Goal: Task Accomplishment & Management: Use online tool/utility

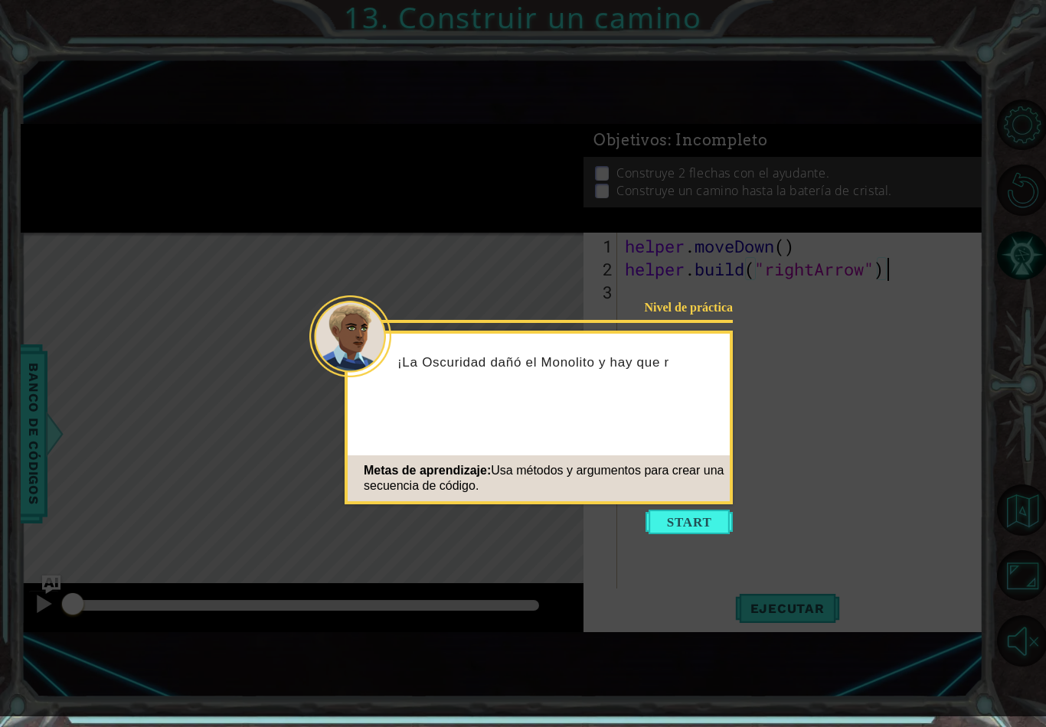
click at [485, 700] on icon at bounding box center [523, 358] width 1046 height 717
click at [681, 513] on button "Start" at bounding box center [688, 522] width 87 height 24
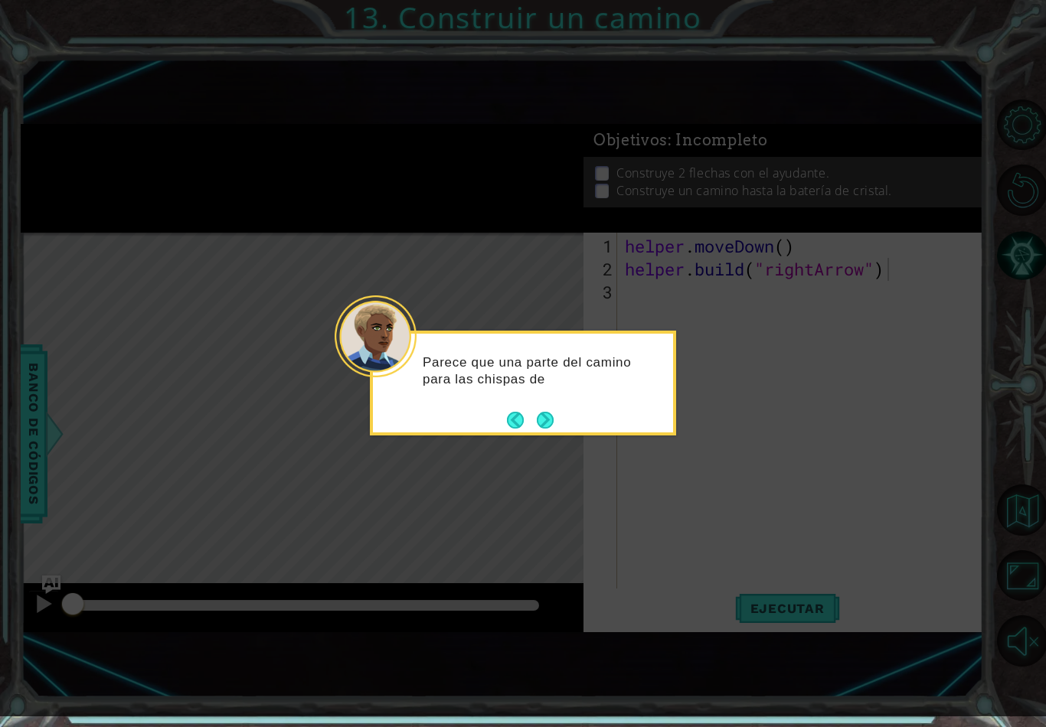
click at [547, 412] on button "Next" at bounding box center [545, 420] width 17 height 17
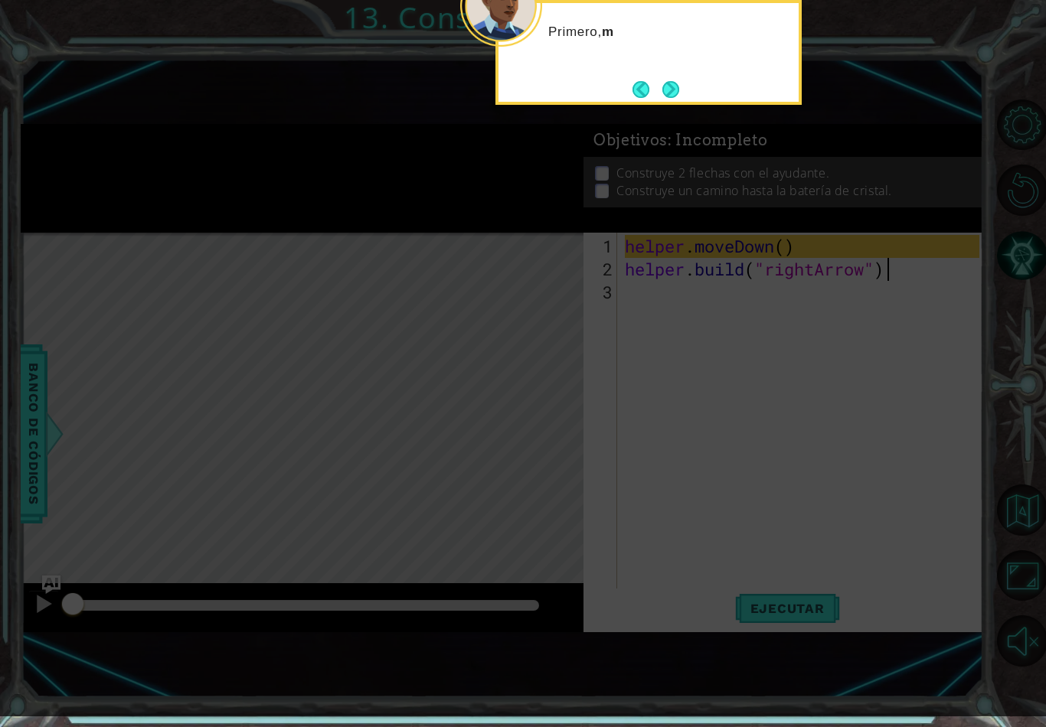
click at [664, 96] on button "Next" at bounding box center [670, 89] width 17 height 17
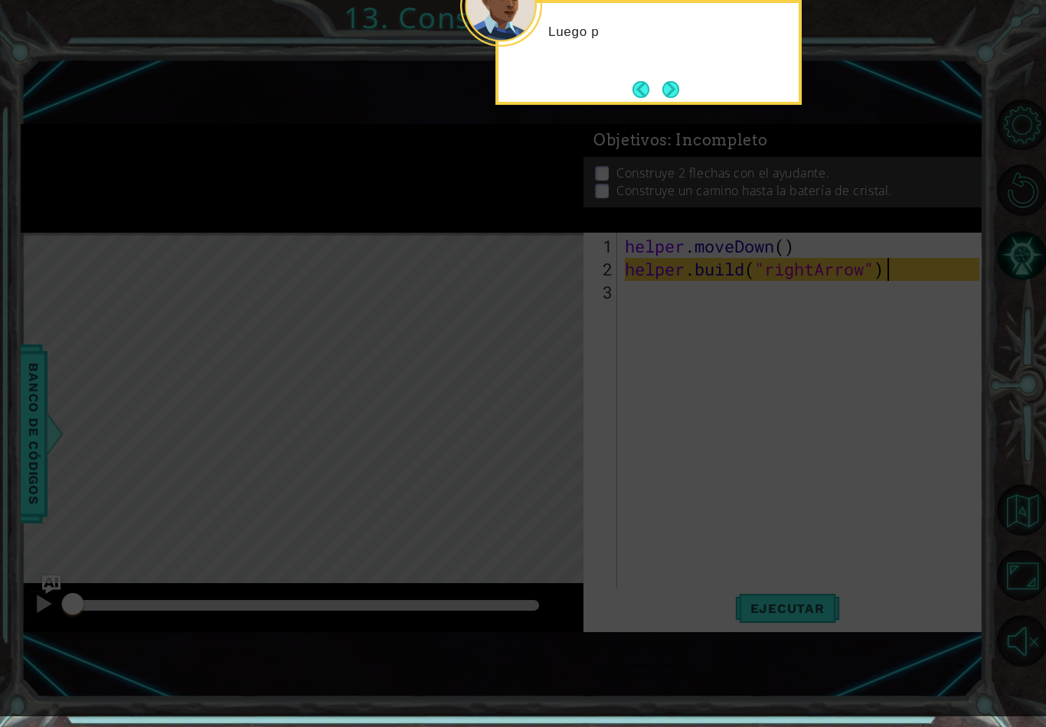
click at [667, 98] on button "Next" at bounding box center [670, 89] width 17 height 17
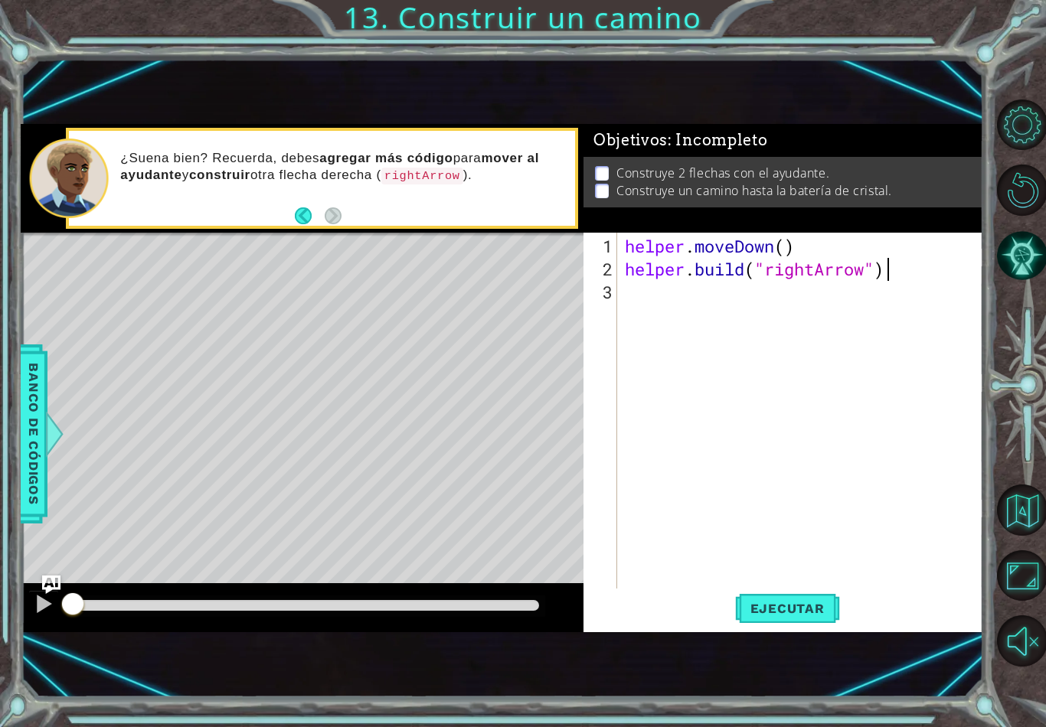
click at [799, 598] on button "Ejecutar" at bounding box center [787, 609] width 105 height 40
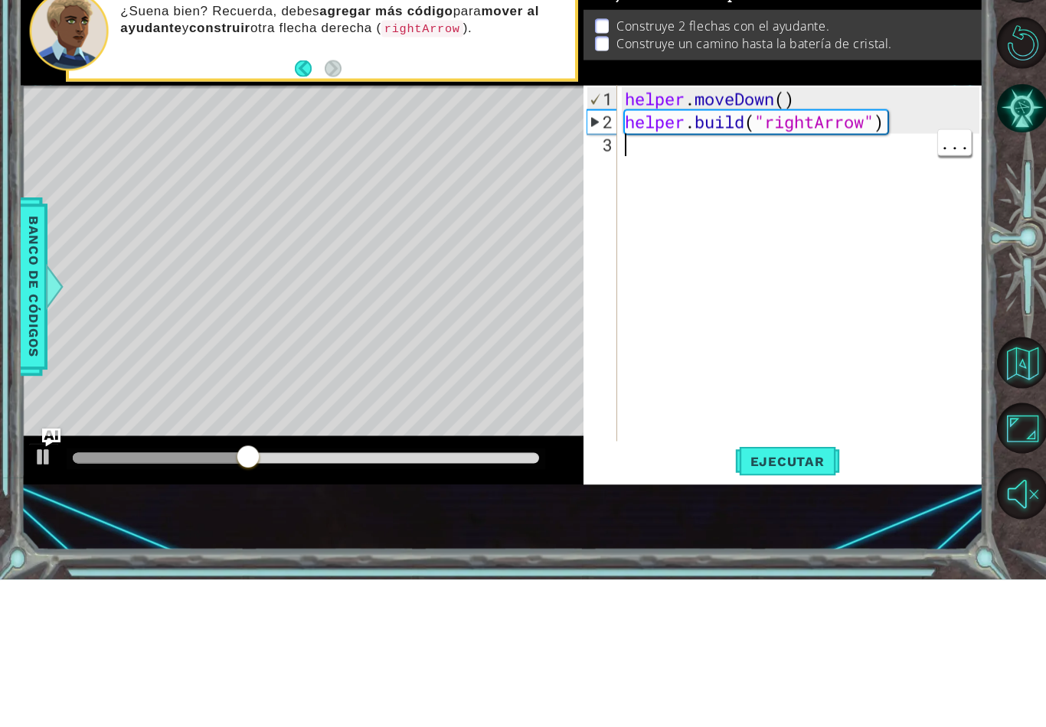
click at [873, 289] on div "helper . moveDown ( ) helper . build ( "rightArrow" )" at bounding box center [804, 441] width 365 height 413
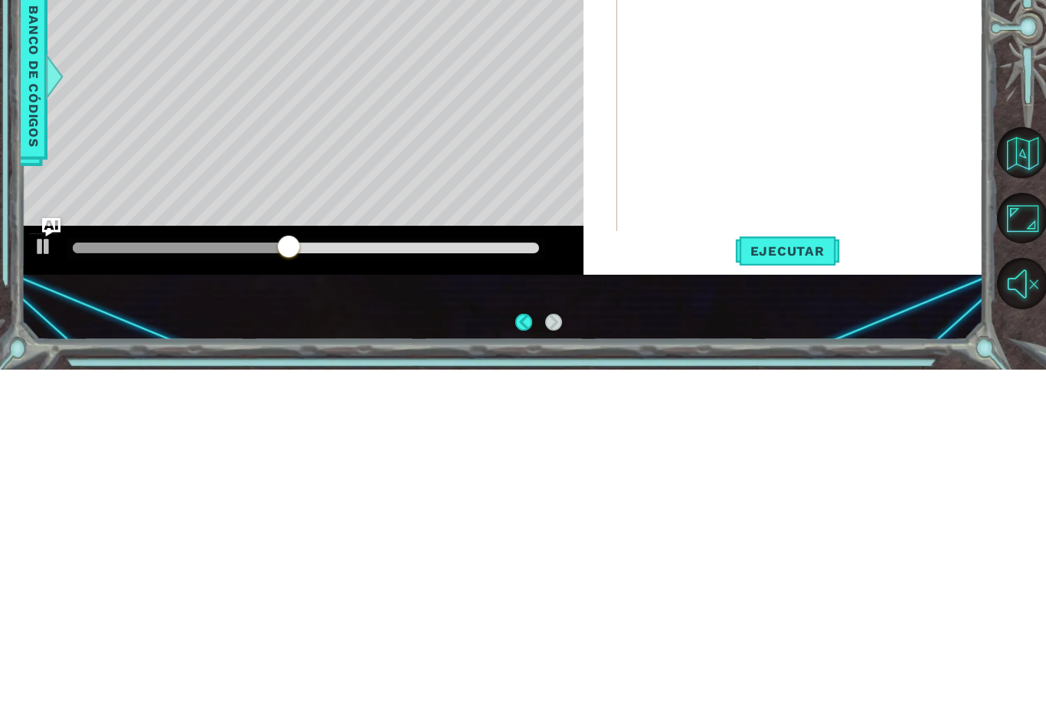
scroll to position [24, 0]
click at [115, 308] on div "1 ההההההההההההההההההההההההההההההההההההההההההההההההההההההההההההההההההההההההההההה…" at bounding box center [502, 378] width 962 height 640
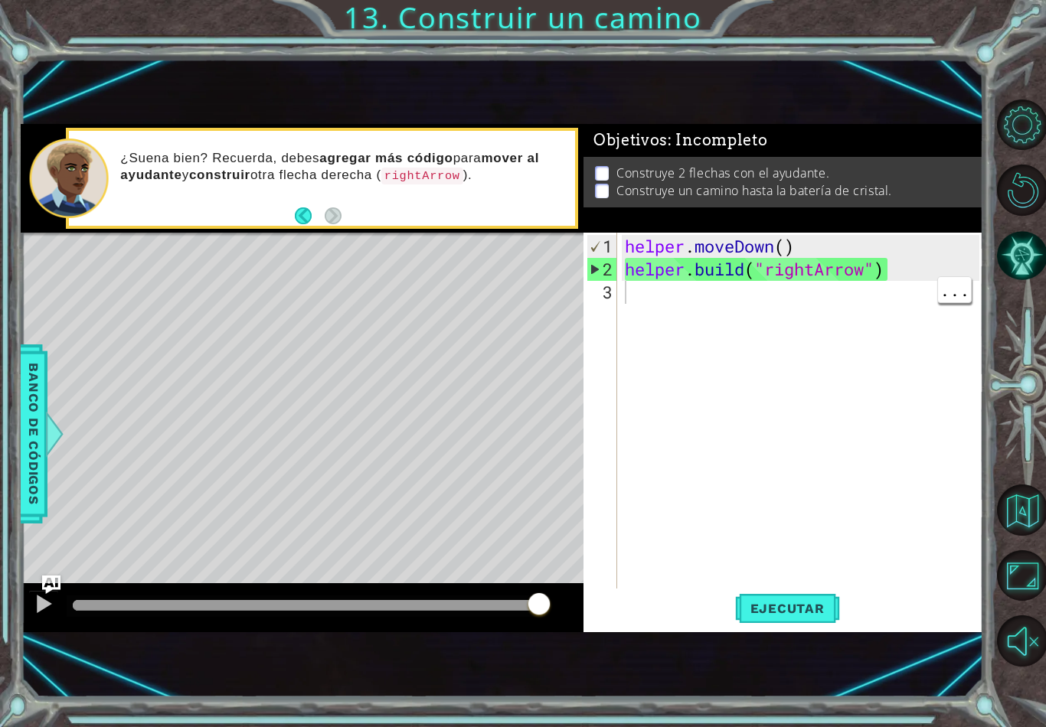
click at [23, 452] on span "Banco de códigos" at bounding box center [33, 434] width 24 height 158
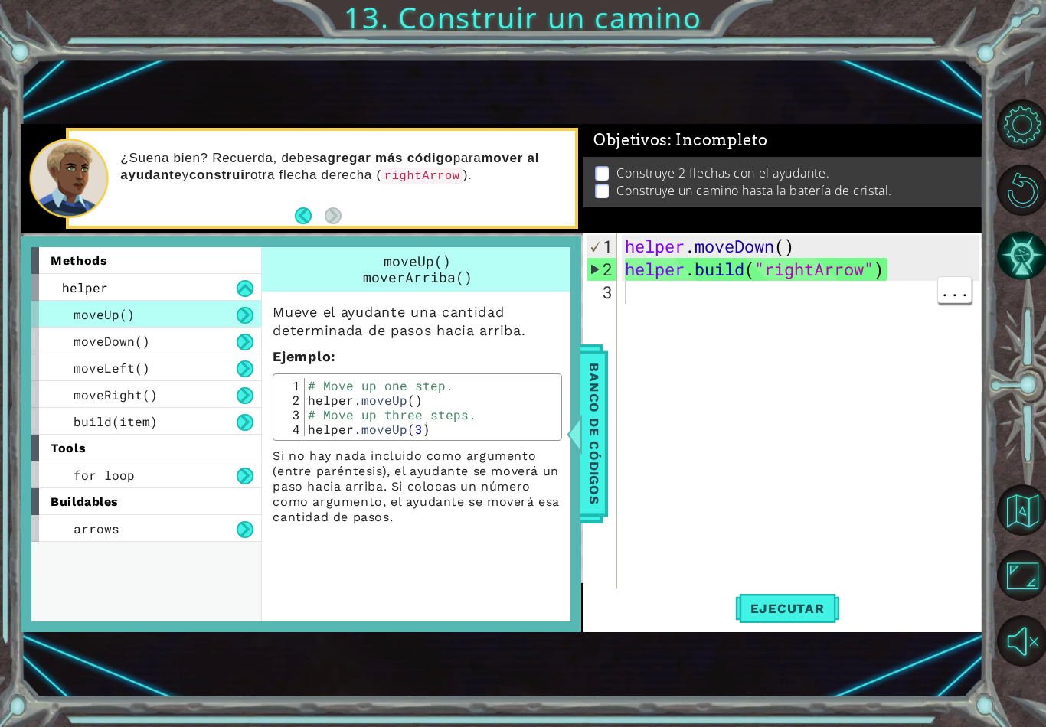
click at [591, 475] on span "Banco de códigos" at bounding box center [594, 434] width 24 height 158
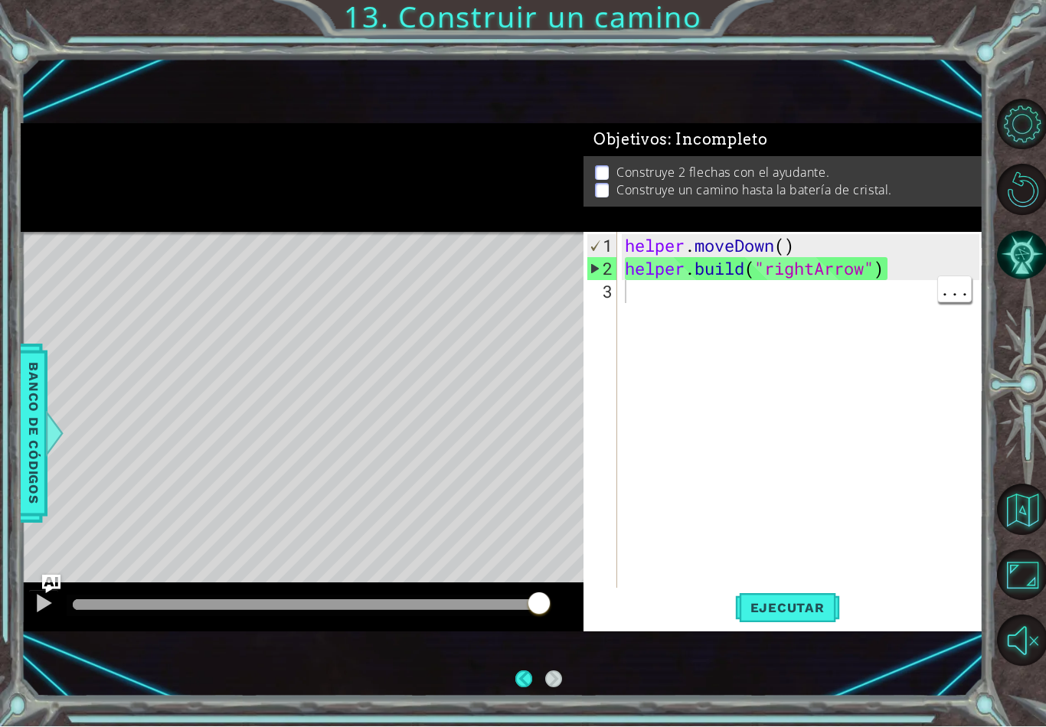
scroll to position [10, 0]
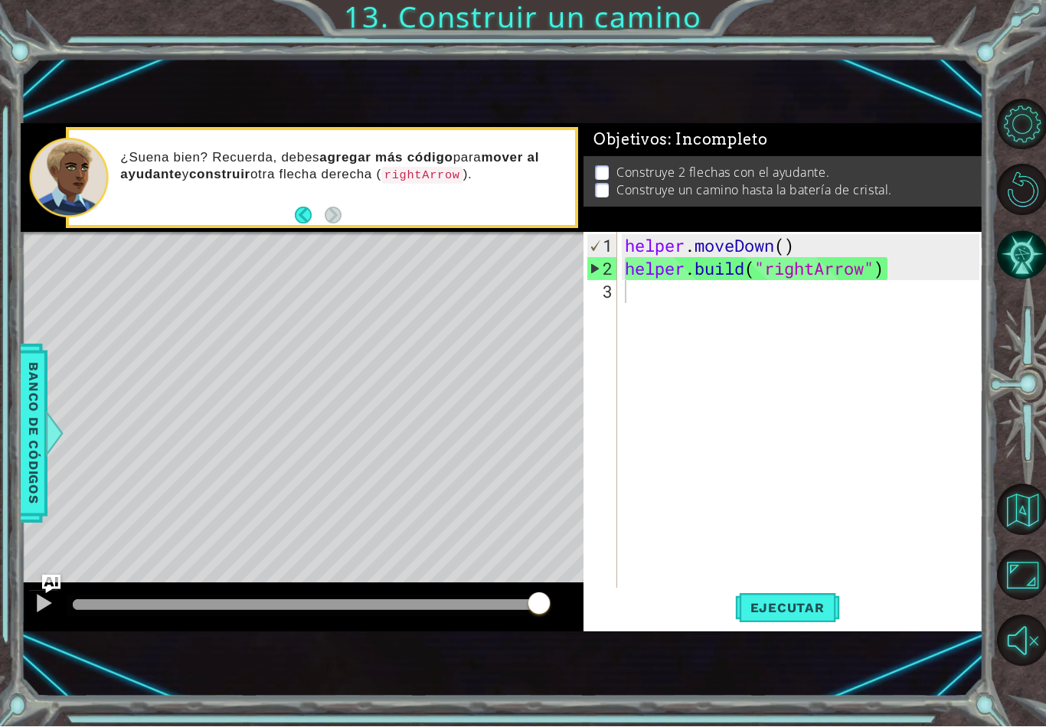
click at [795, 616] on span "Ejecutar" at bounding box center [787, 608] width 105 height 15
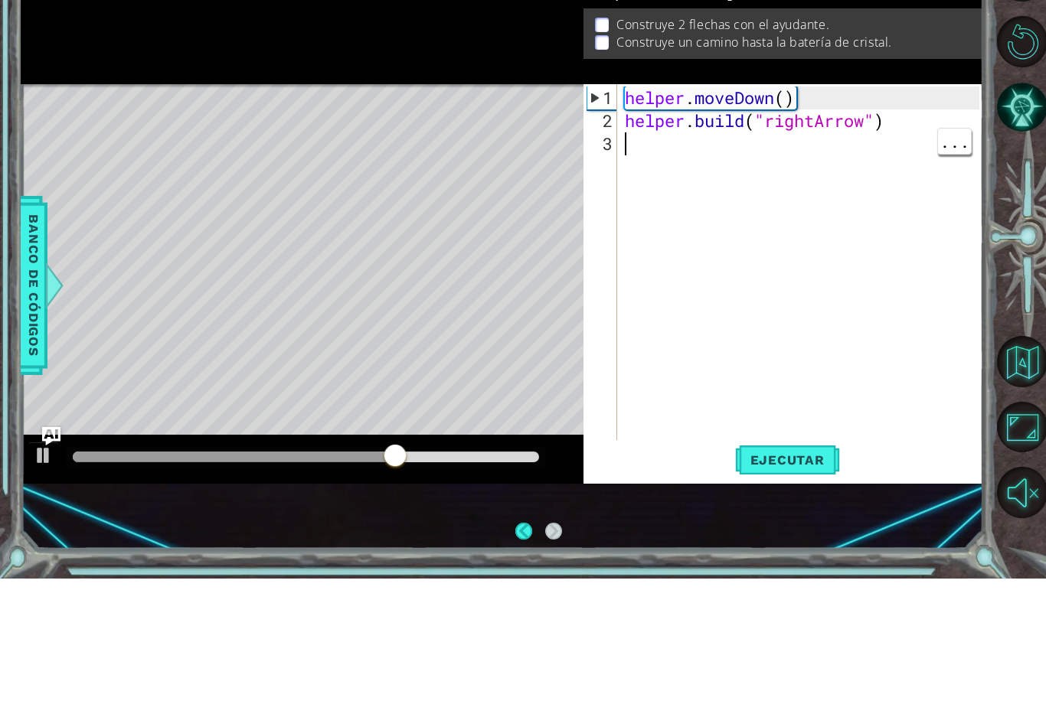
scroll to position [24, 0]
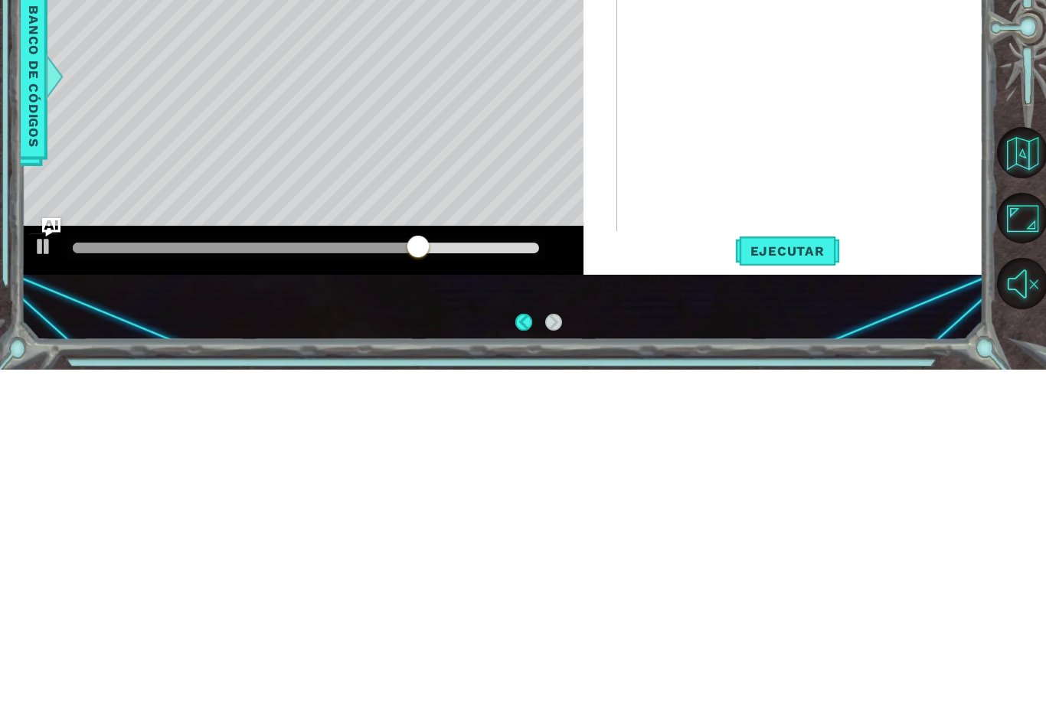
click at [352, 323] on div "1 ההההההההההההההההההההההההההההההההההההההההההההההההההההההההההההההההההההההההההההה…" at bounding box center [502, 378] width 962 height 640
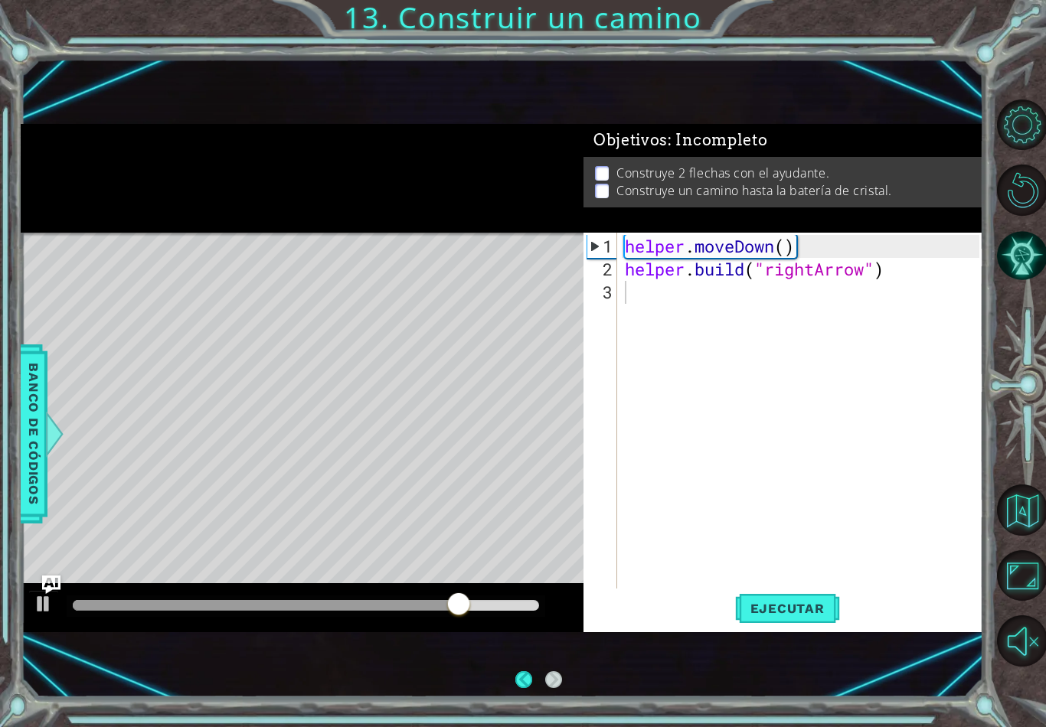
scroll to position [16, 0]
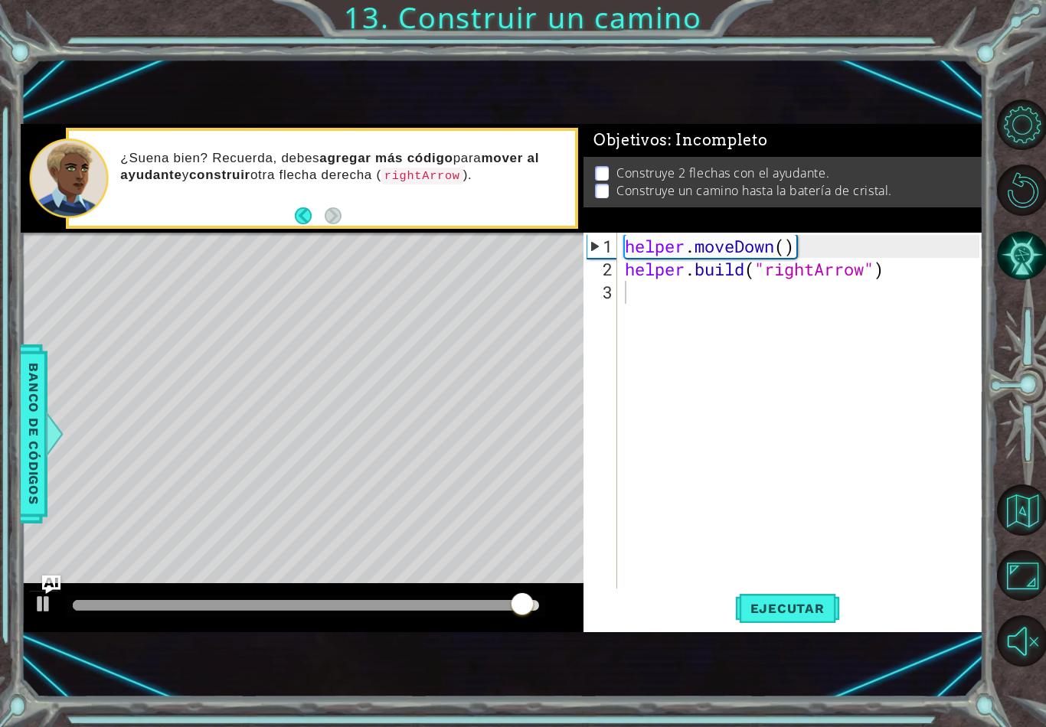
click at [613, 281] on div "2" at bounding box center [601, 269] width 31 height 23
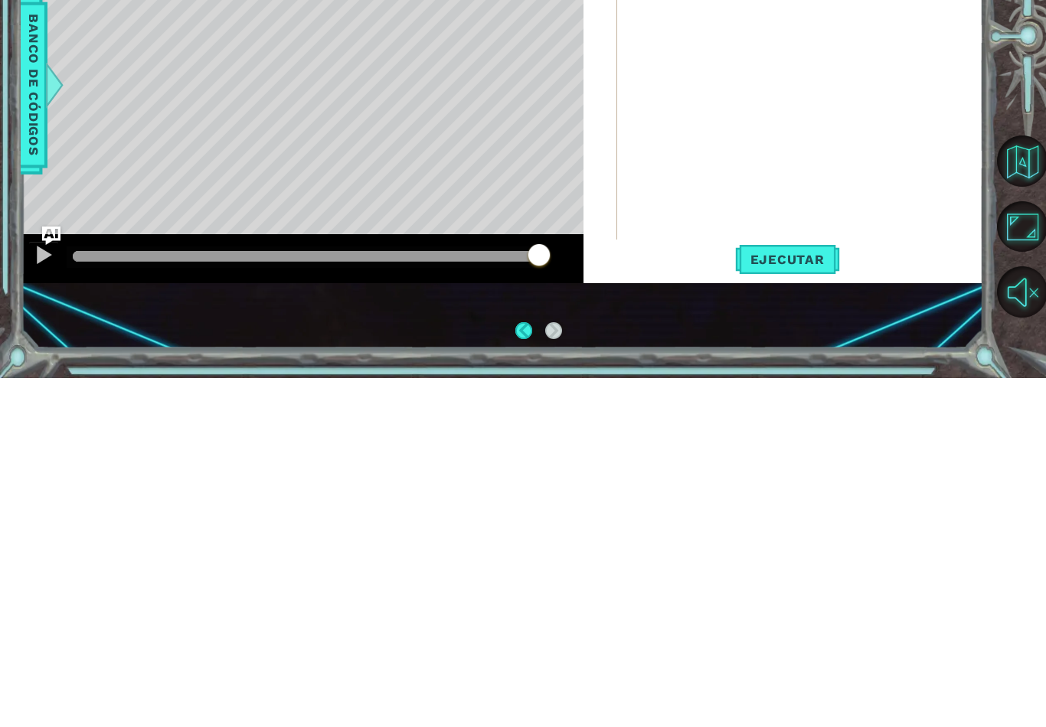
scroll to position [24, 0]
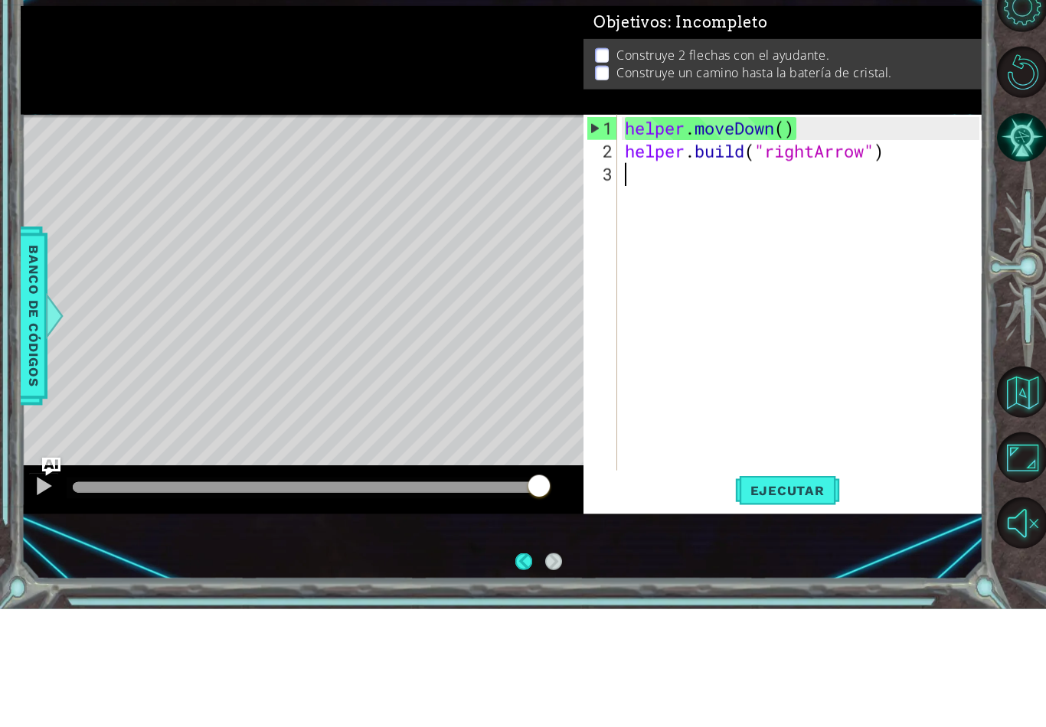
click at [165, 299] on div "1 ההההההההההההההההההההההההההההההההההההההההההההההההההההההההההההההההההההההההההההה…" at bounding box center [502, 378] width 962 height 640
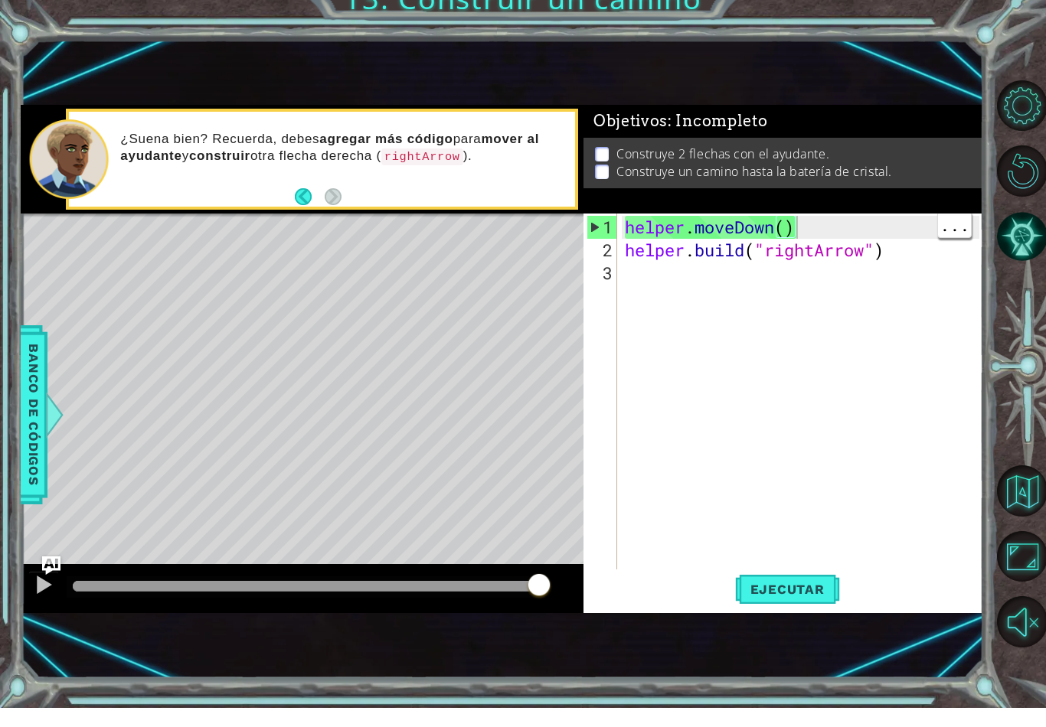
click at [873, 235] on div "helper . moveDown ( ) helper . build ( "rightArrow" )" at bounding box center [804, 441] width 365 height 413
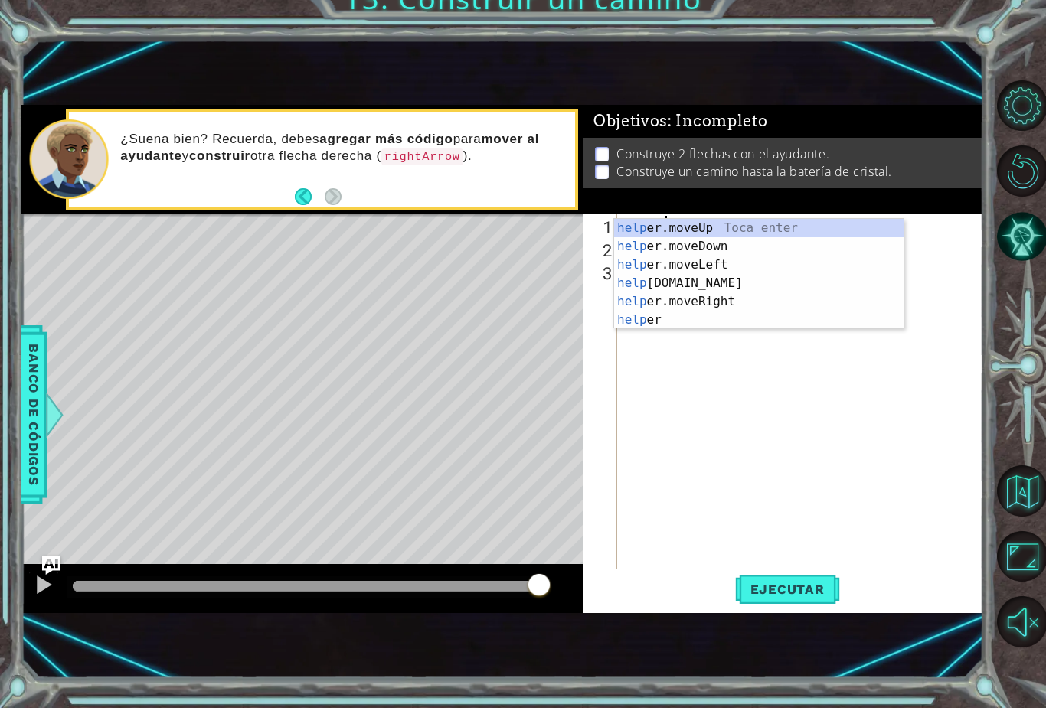
type textarea "h"
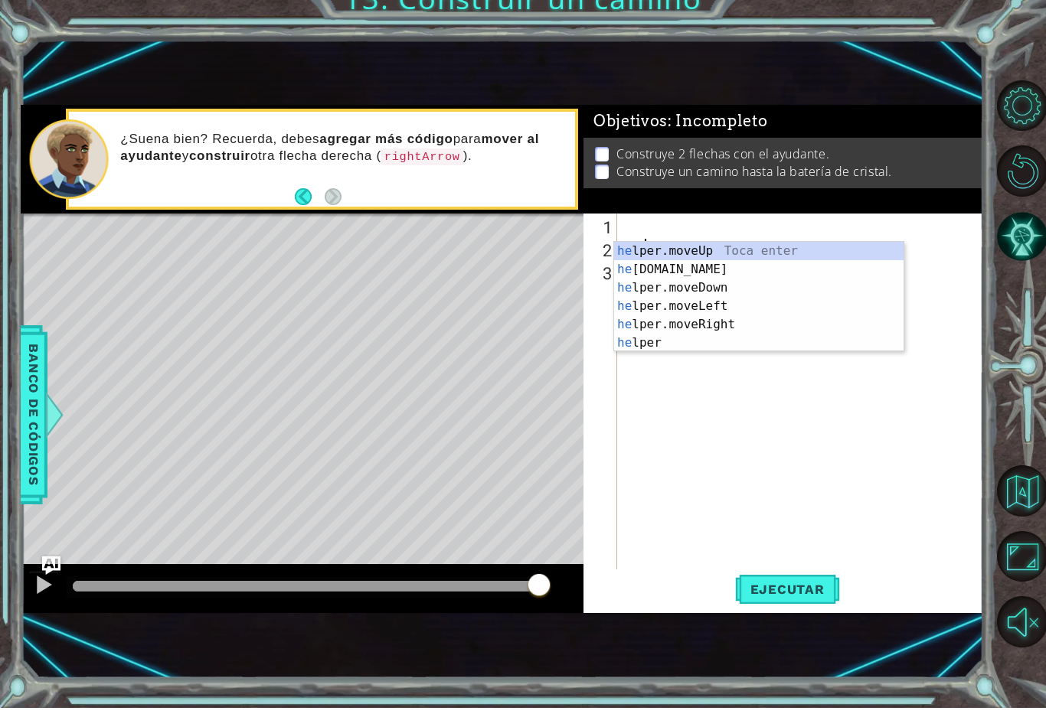
type textarea "h"
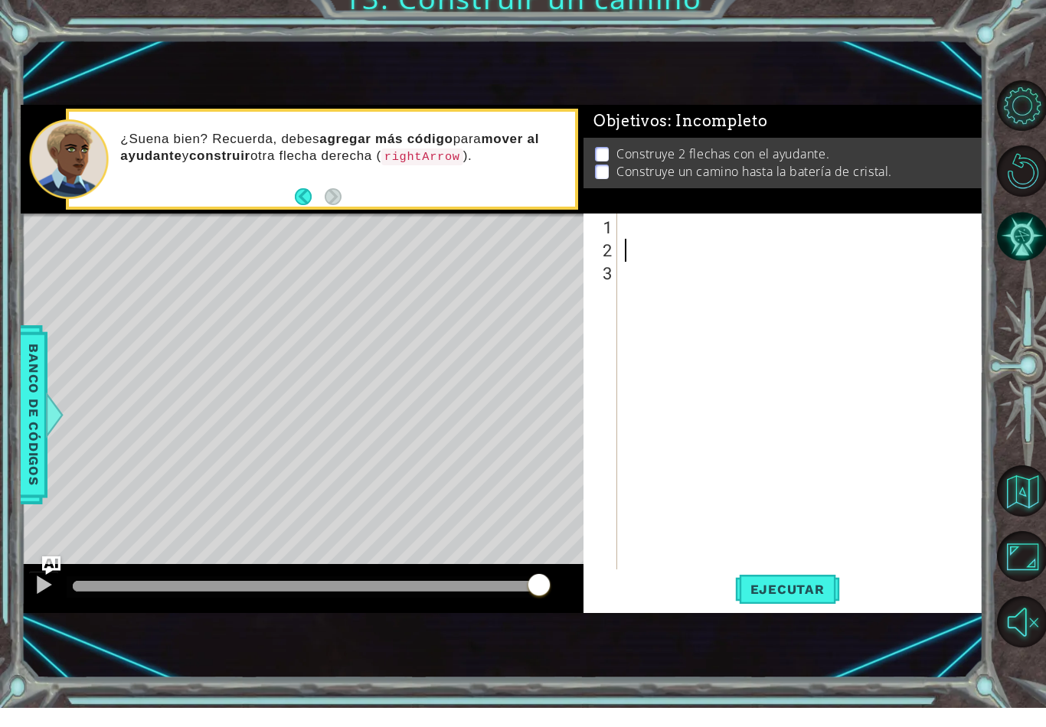
click at [658, 233] on div at bounding box center [801, 416] width 358 height 367
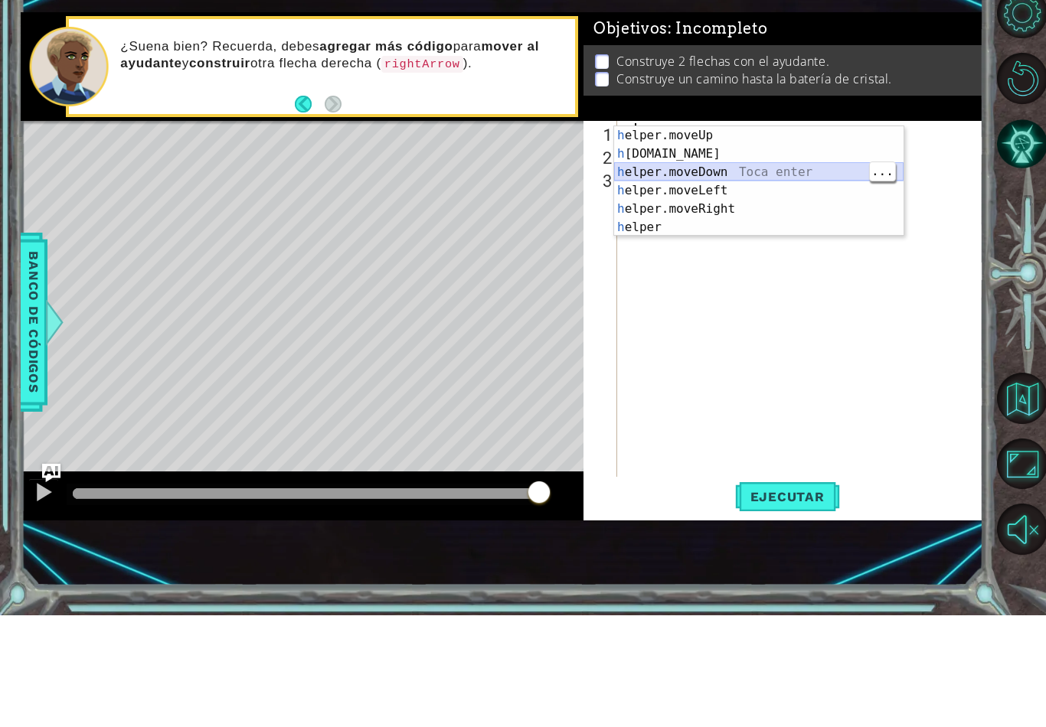
click at [808, 238] on div "h elper.moveUp Toca enter h [DOMAIN_NAME] Toca enter h elper.moveDown Toca ente…" at bounding box center [758, 311] width 289 height 147
type textarea "helper.moveDown(1)"
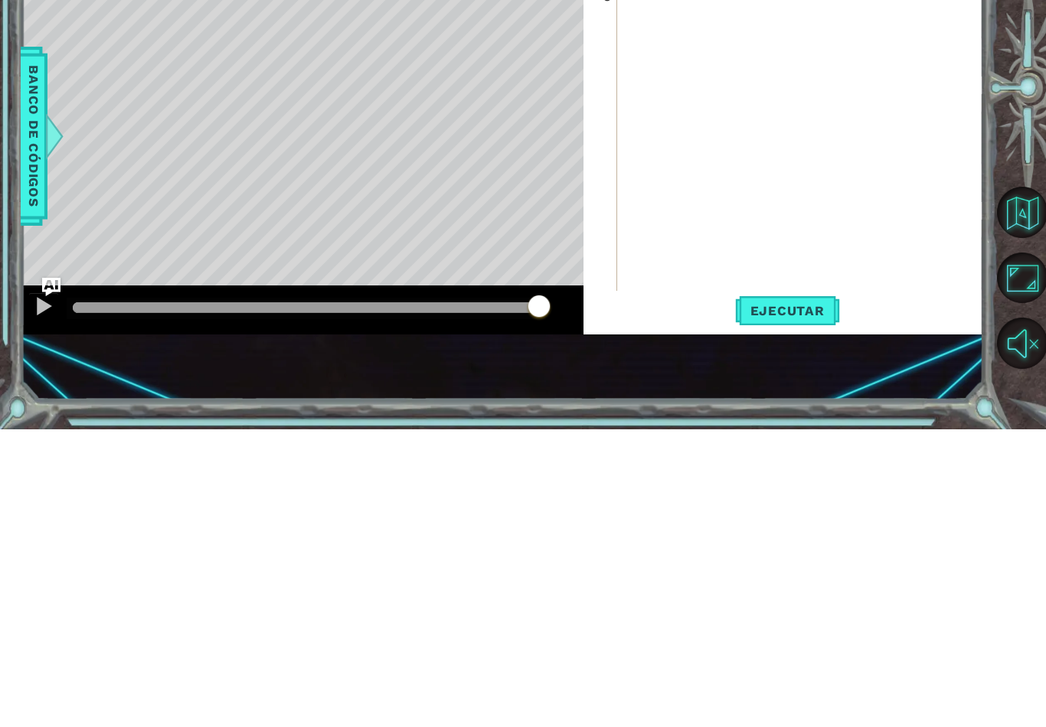
click at [796, 601] on span "Ejecutar" at bounding box center [787, 608] width 105 height 15
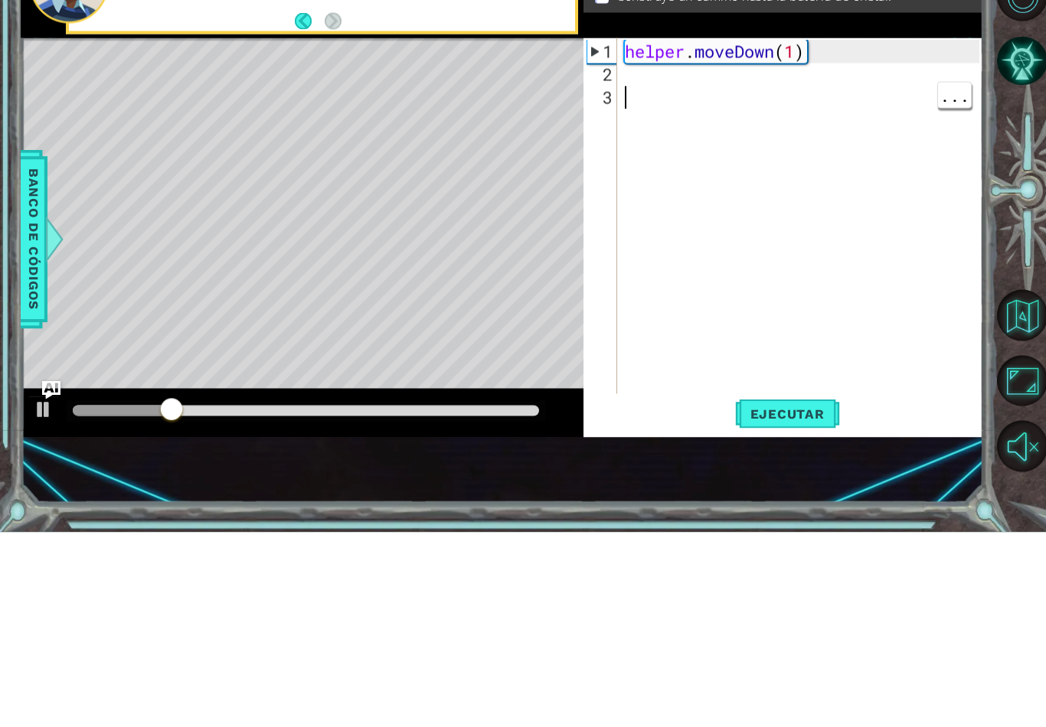
click at [649, 235] on div "helper . moveDown ( 1 )" at bounding box center [804, 441] width 365 height 413
click at [625, 235] on div "helper . moveDown ( 1 )" at bounding box center [804, 441] width 365 height 413
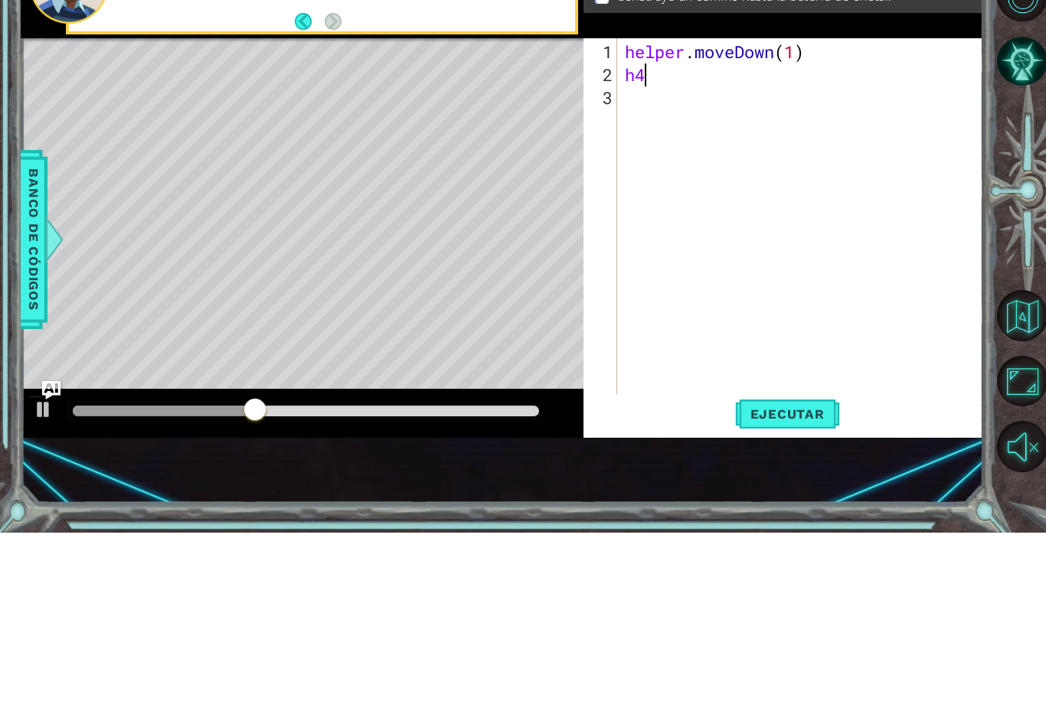
scroll to position [0, 0]
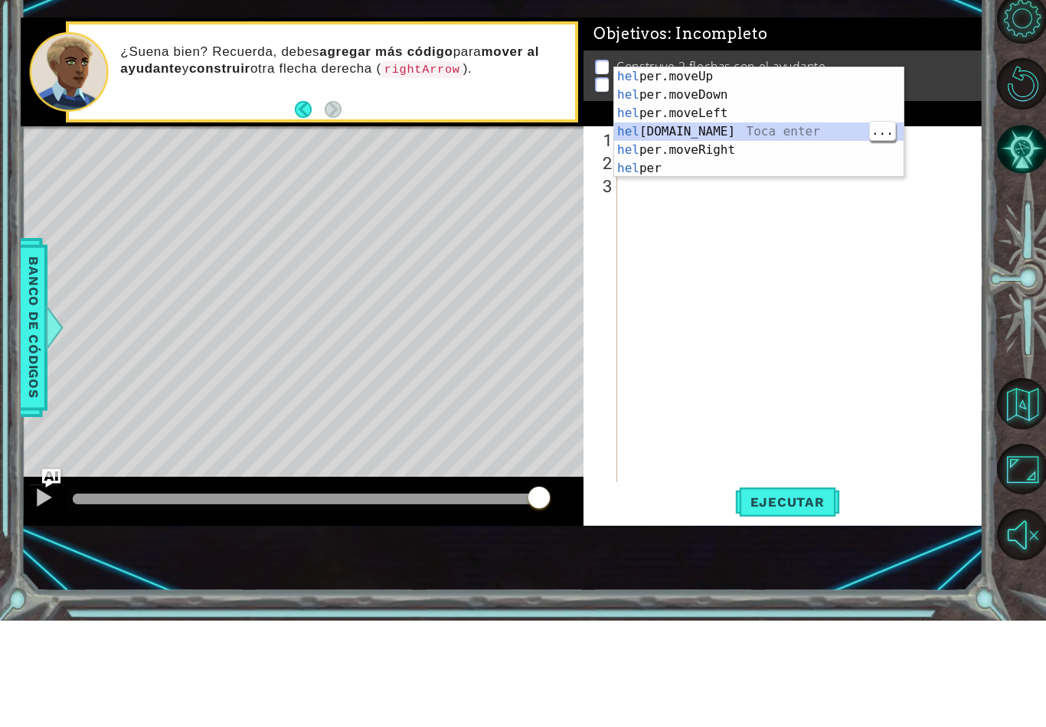
click at [791, 174] on div "hel per.moveUp Toca enter hel per.moveDown Toca enter hel per.moveLeft Toca ent…" at bounding box center [758, 247] width 289 height 147
type textarea "[DOMAIN_NAME]("rightArrow")"
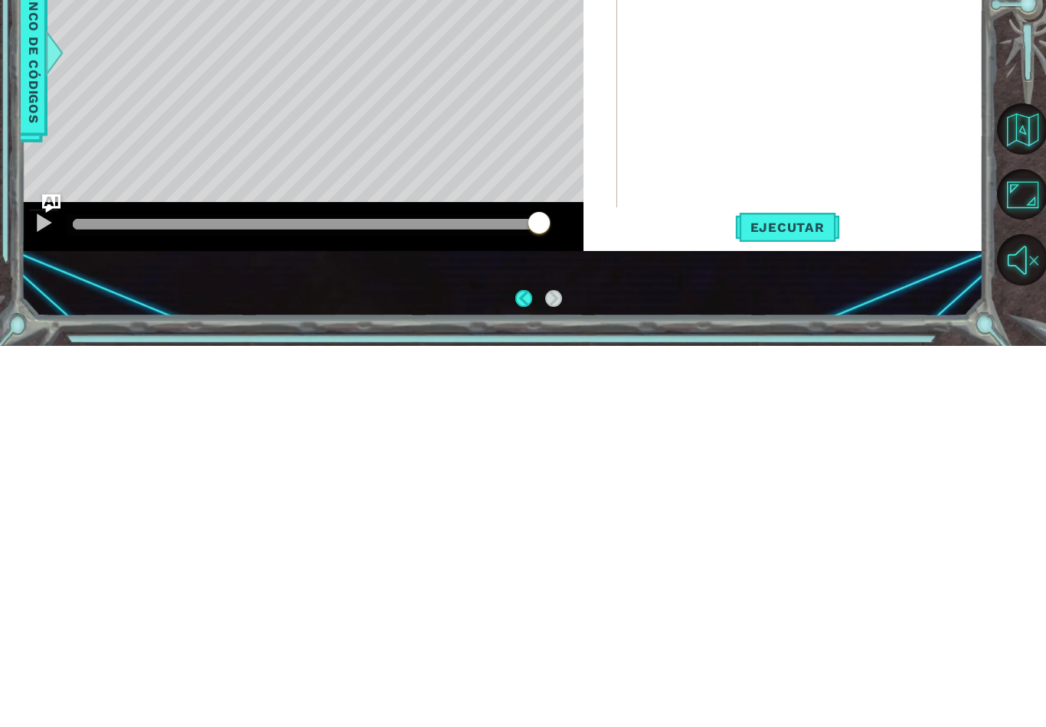
click at [814, 601] on span "Ejecutar" at bounding box center [787, 608] width 105 height 15
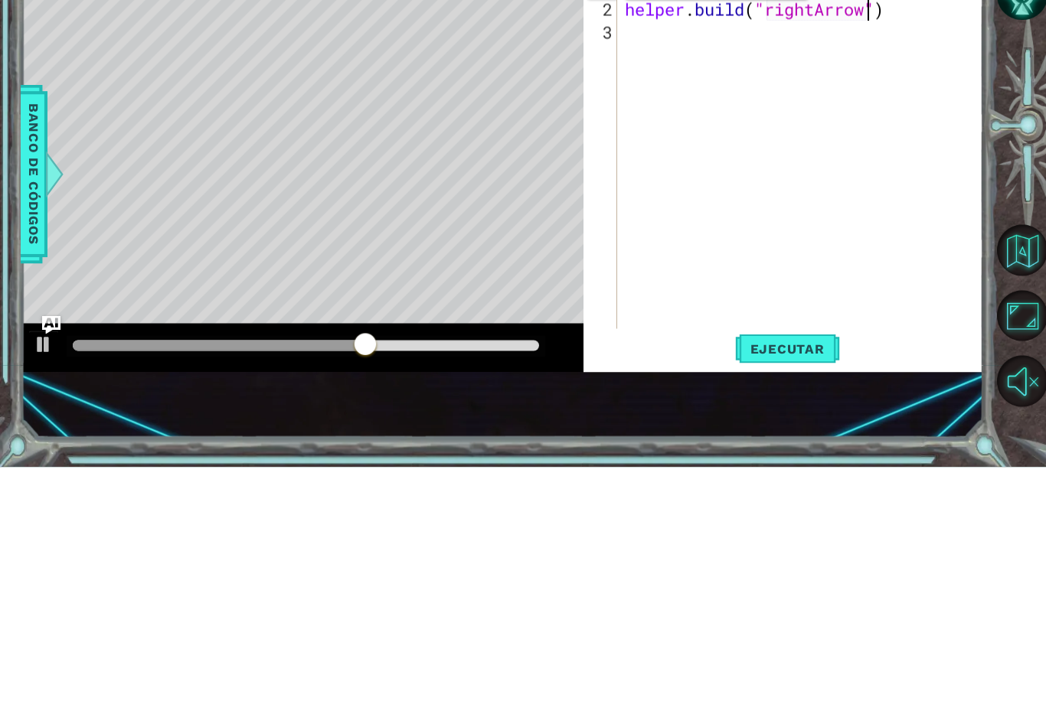
click at [615, 281] on div "3" at bounding box center [601, 292] width 31 height 23
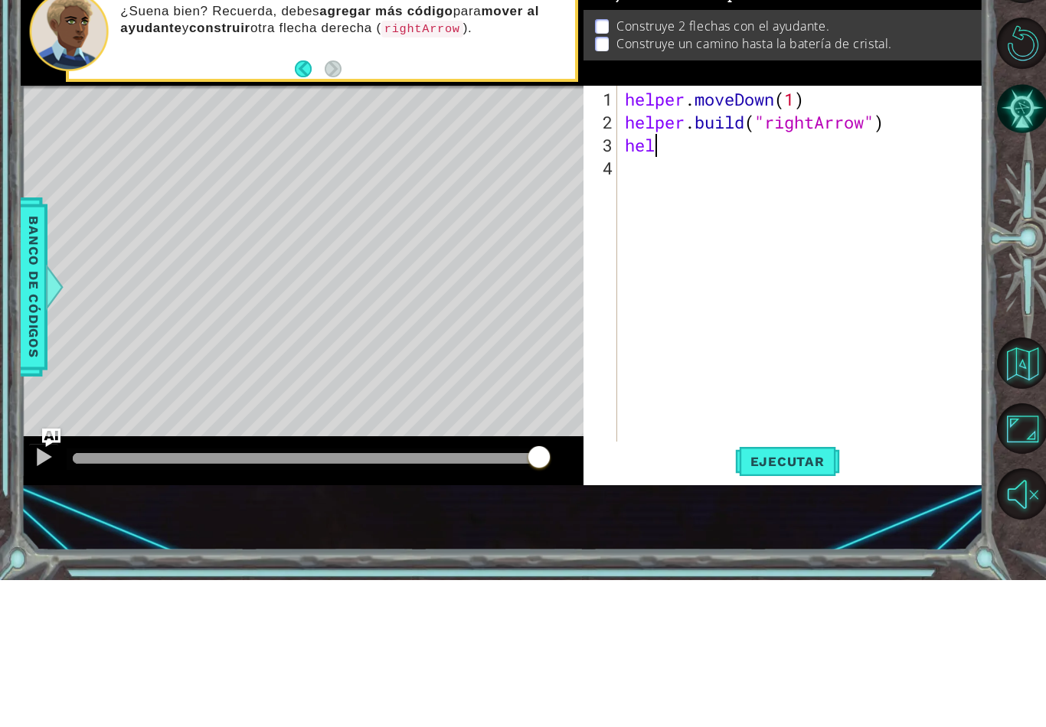
scroll to position [0, 2]
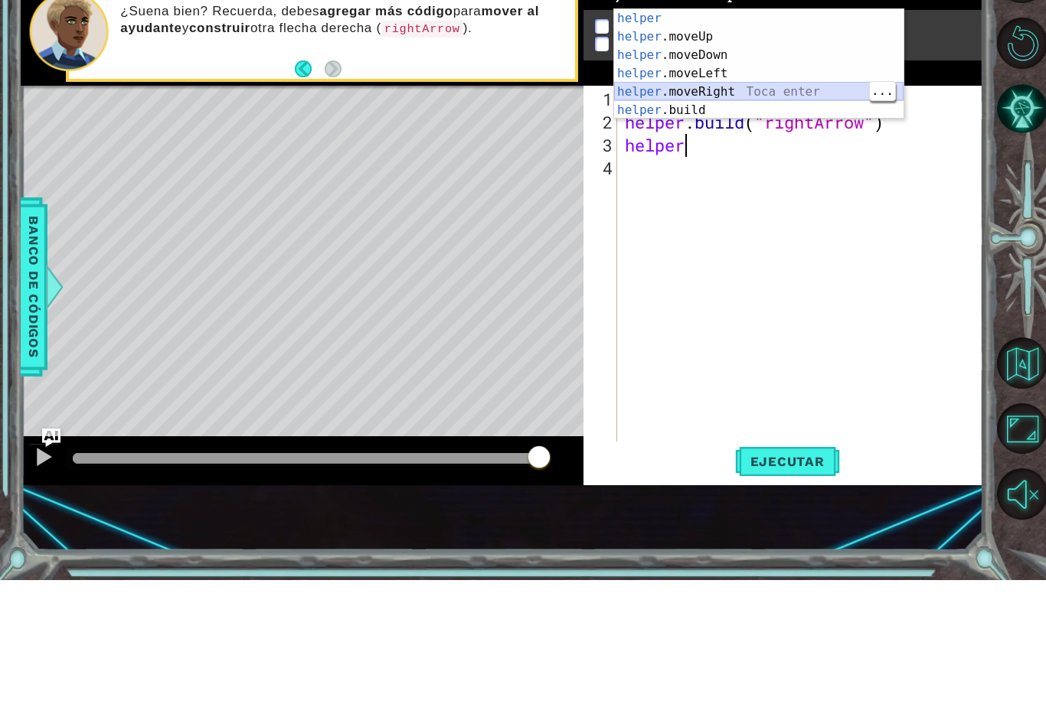
click at [806, 156] on div "helper Toca enter helper .moveUp Toca enter helper .moveDown Toca enter helper …" at bounding box center [758, 229] width 289 height 147
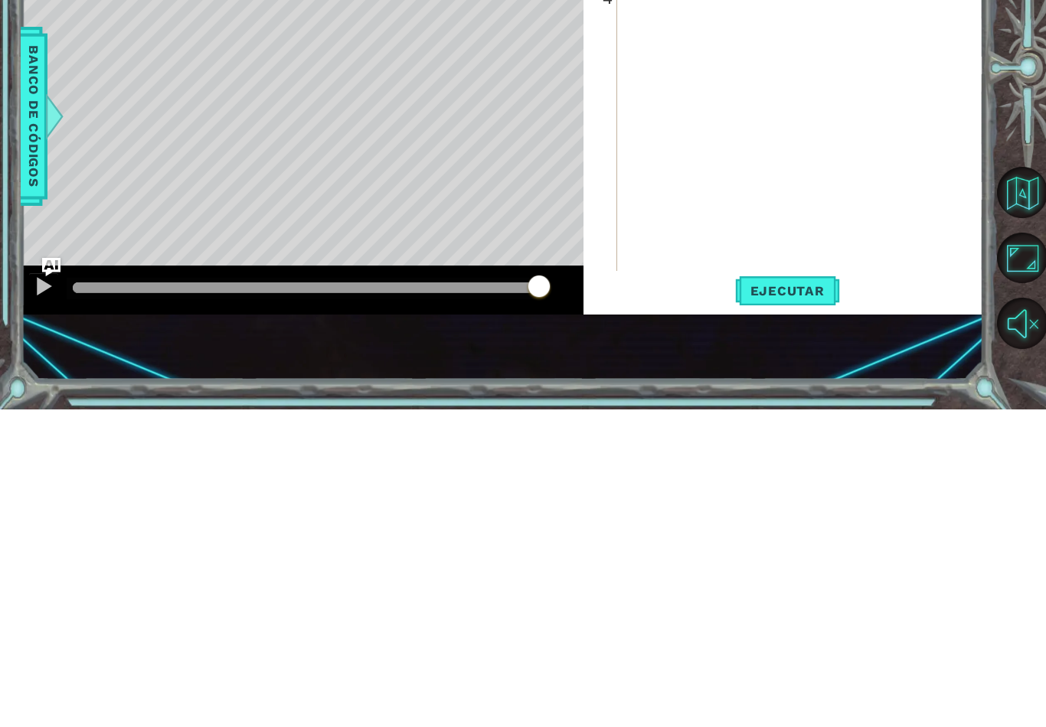
click at [803, 601] on span "Ejecutar" at bounding box center [787, 608] width 105 height 15
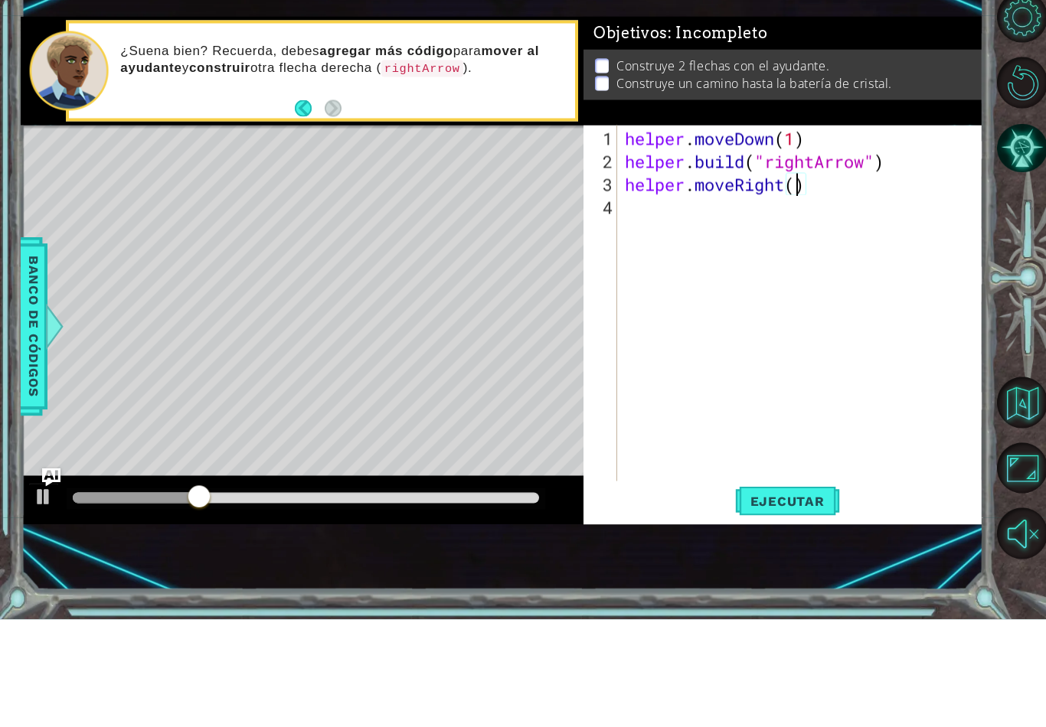
scroll to position [0, 8]
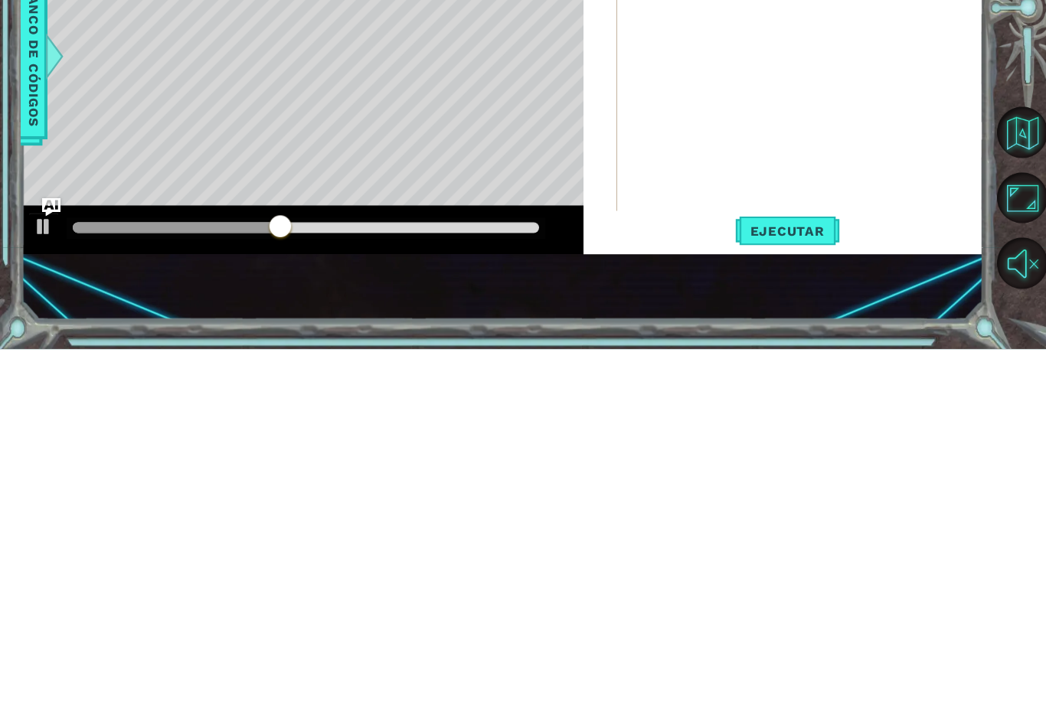
click at [806, 601] on span "Ejecutar" at bounding box center [787, 608] width 105 height 15
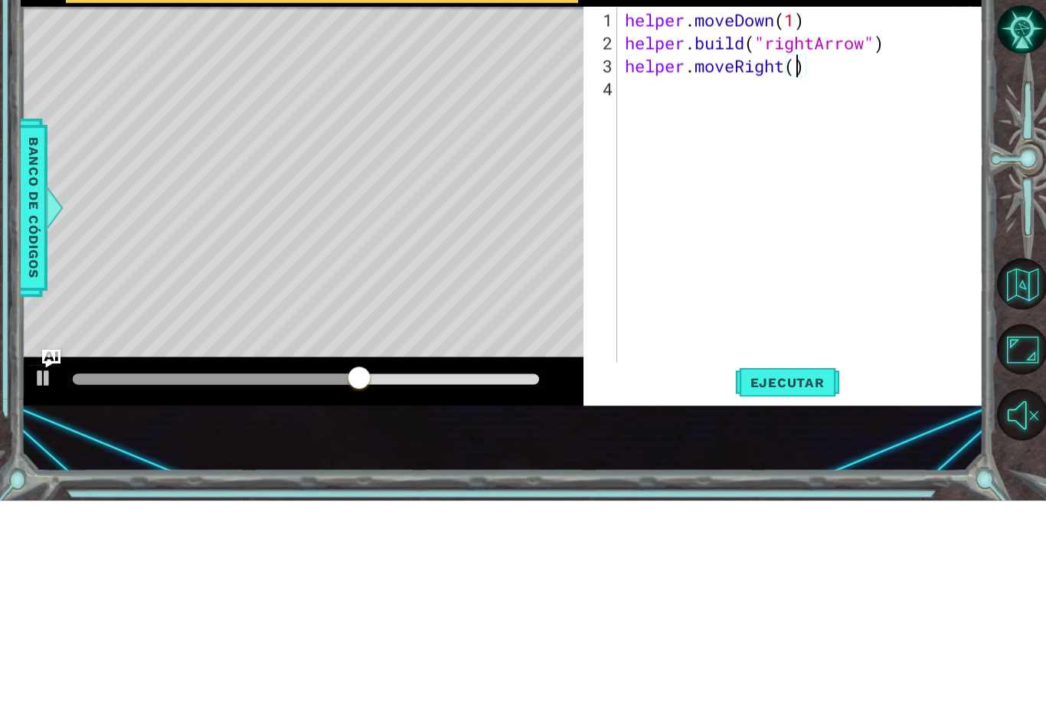
type textarea "helper.moveRight(3)"
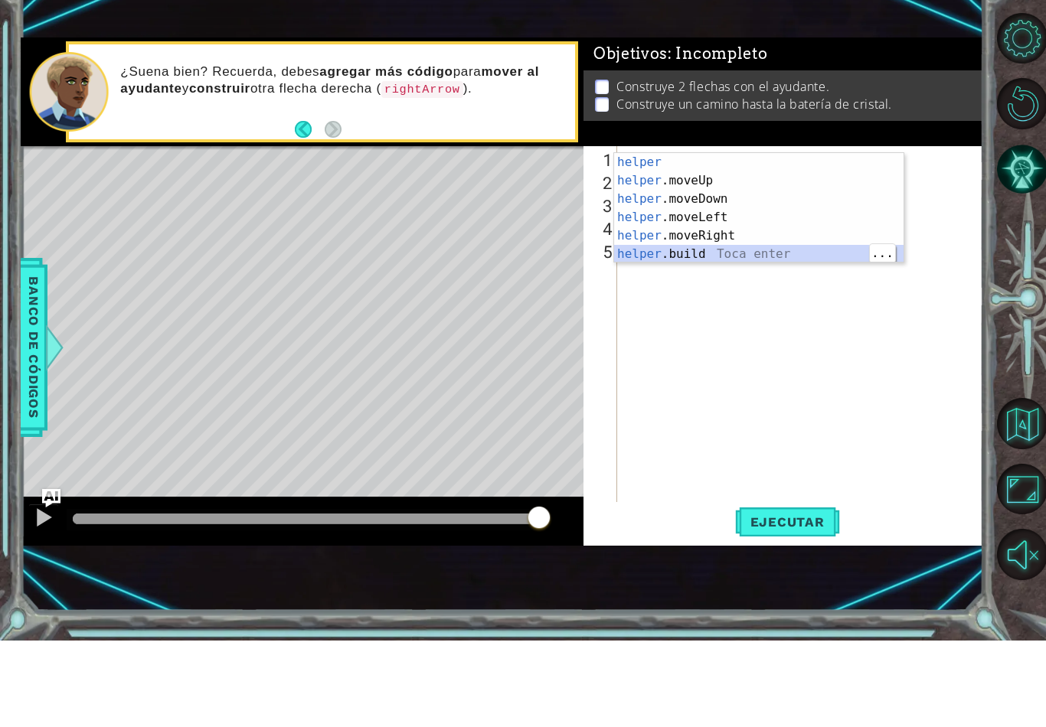
click at [764, 248] on div "helper Toca enter helper .moveUp Toca enter helper .moveDown Toca enter helper …" at bounding box center [758, 313] width 289 height 147
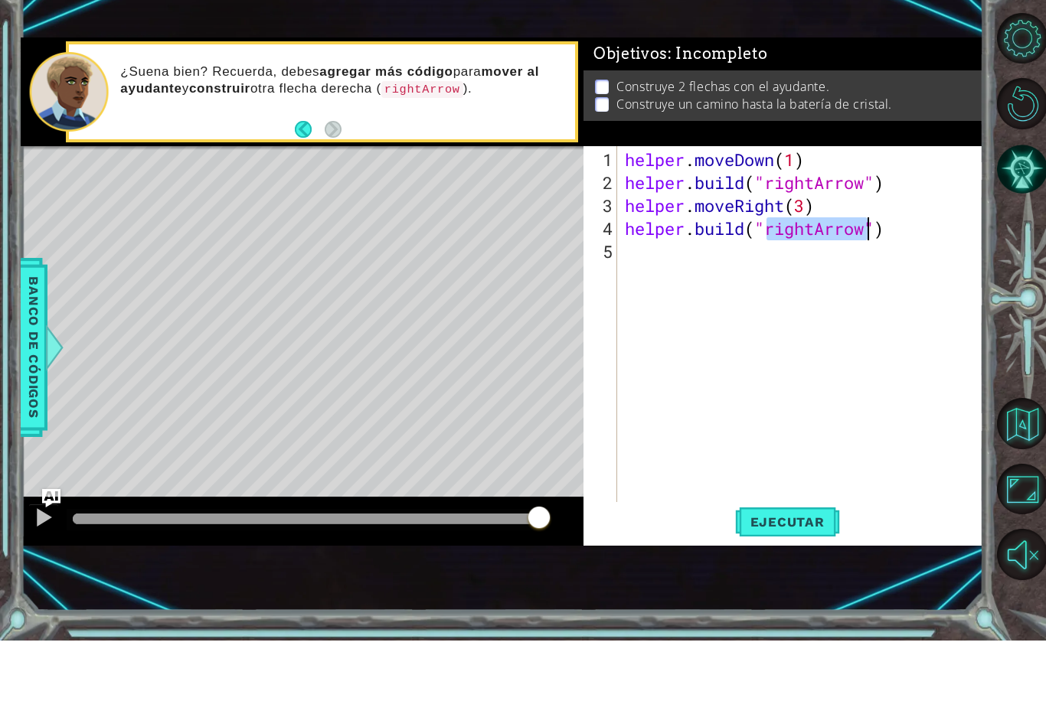
type textarea "helper.moveRight(3) [DOMAIN_NAME]("rightArrow")"
click at [713, 294] on div "helper . moveDown ( 1 ) helper . build ( "rightArrow" ) helper . moveRight ( 3 …" at bounding box center [804, 441] width 365 height 413
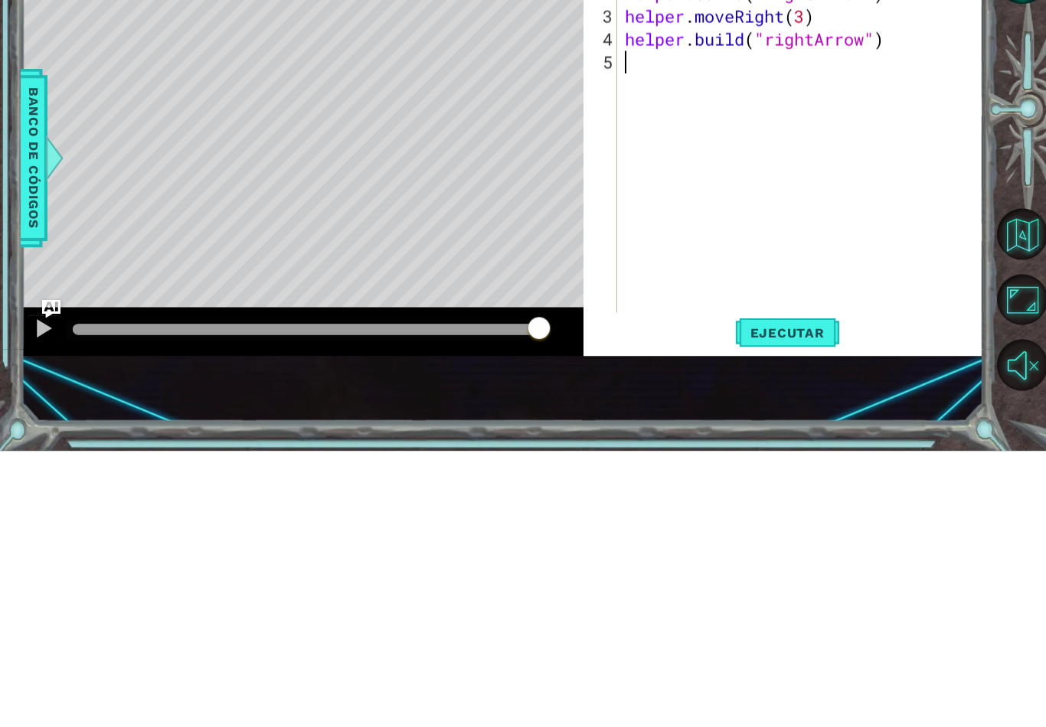
click at [773, 589] on button "Ejecutar" at bounding box center [787, 609] width 105 height 40
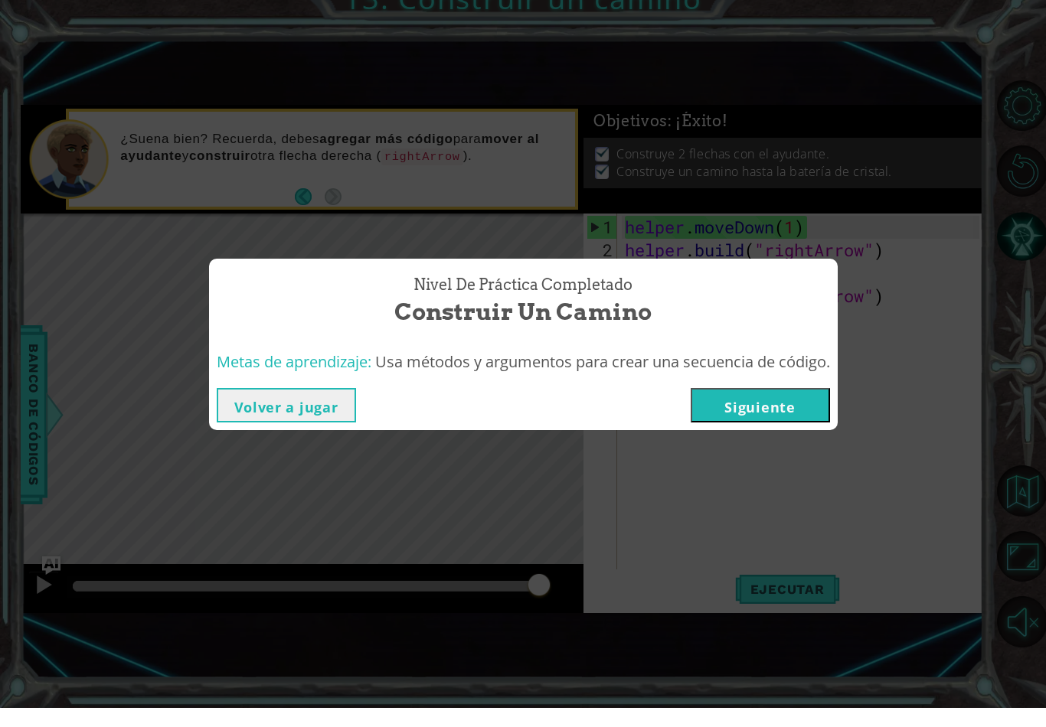
click at [785, 408] on button "Siguiente" at bounding box center [760, 424] width 139 height 34
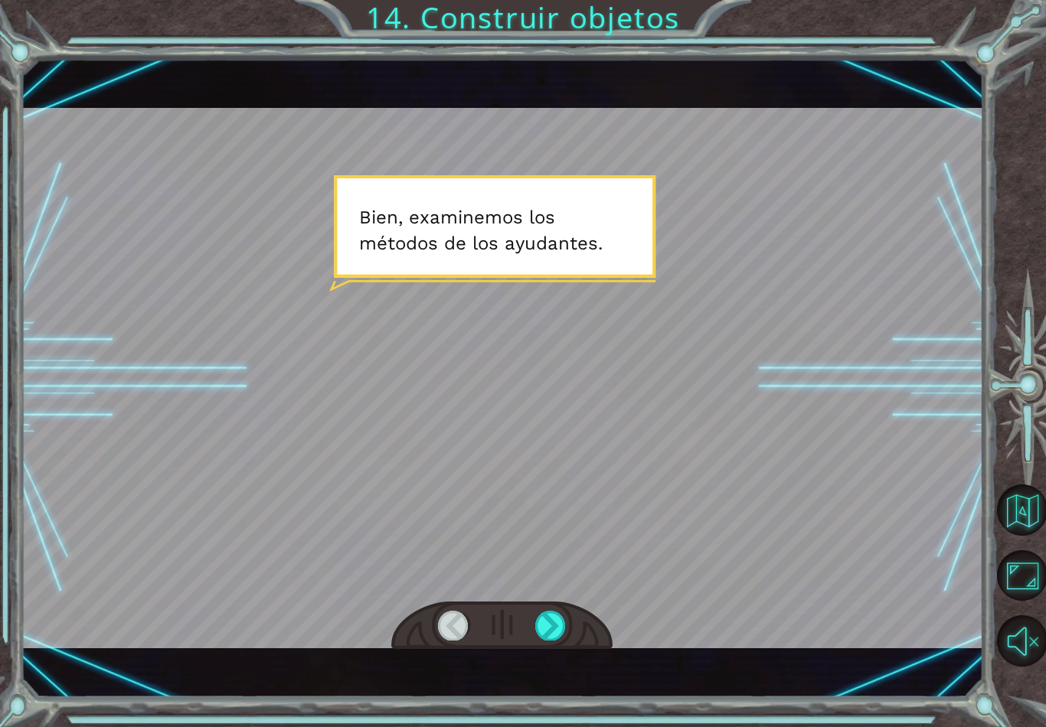
click at [542, 667] on div "Temporary Text B i e n , e x a m i n e m o s l o s m é t o d o s d e l o s a y …" at bounding box center [502, 378] width 962 height 640
click at [560, 657] on div "Temporary Text B i e n , e x a m i n e m o s l o s m é t o d o s d e l o s a y …" at bounding box center [502, 378] width 962 height 640
click at [566, 636] on div at bounding box center [550, 625] width 31 height 29
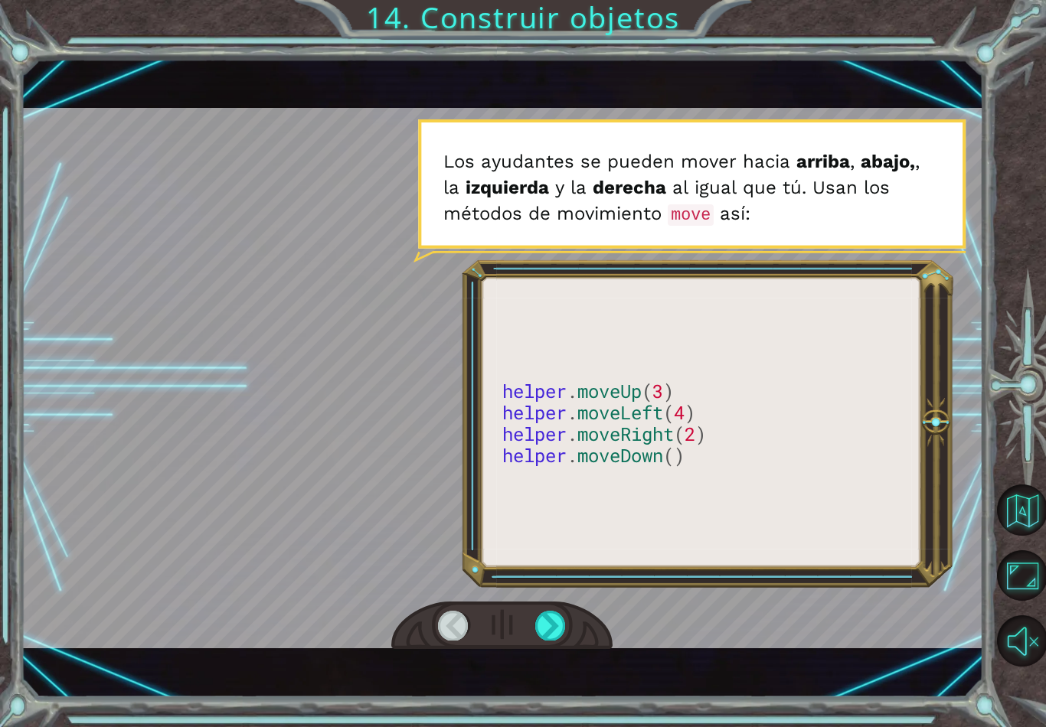
click at [567, 655] on div "helper . moveUp ( 3 ) helper . moveLeft ( 4 ) helper . moveRight ( 2 ) helper .…" at bounding box center [502, 378] width 962 height 640
click at [564, 658] on div "helper . moveUp ( 3 ) helper . moveLeft ( 4 ) helper . moveRight ( 2 ) helper .…" at bounding box center [502, 378] width 962 height 640
click at [557, 650] on div at bounding box center [501, 626] width 221 height 49
click at [549, 640] on div at bounding box center [550, 625] width 31 height 29
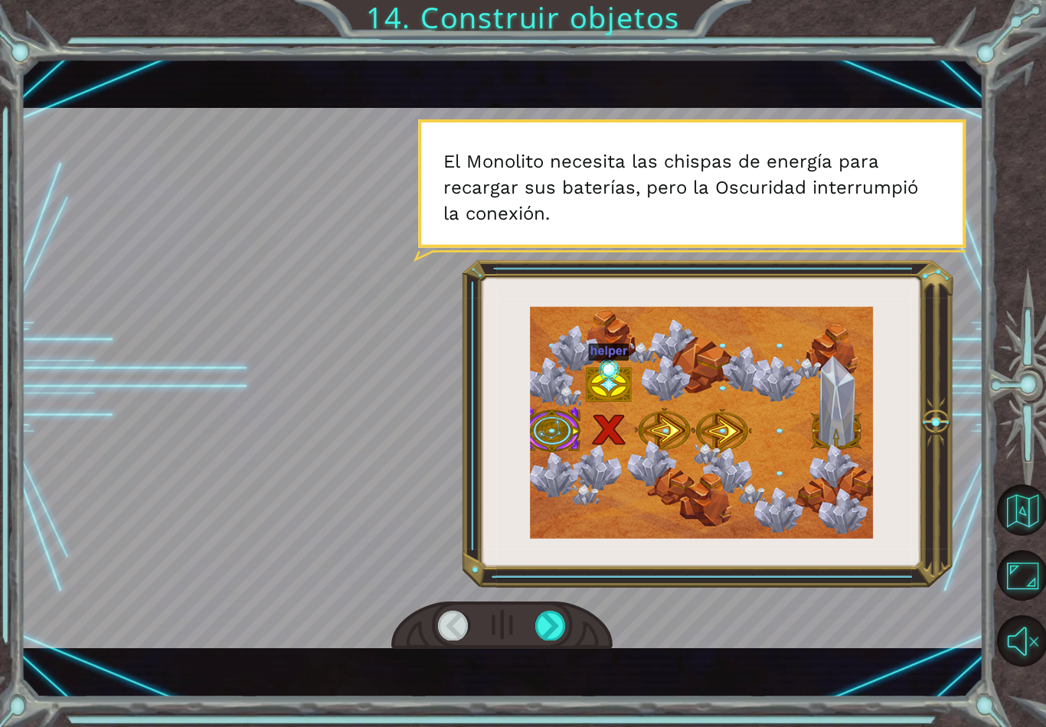
click at [546, 655] on div "B i e n , e x a m i n e m o s l o s m é t o d o s d e l o s a y u d a n t e s .…" at bounding box center [502, 378] width 962 height 640
click at [542, 640] on div at bounding box center [550, 625] width 31 height 29
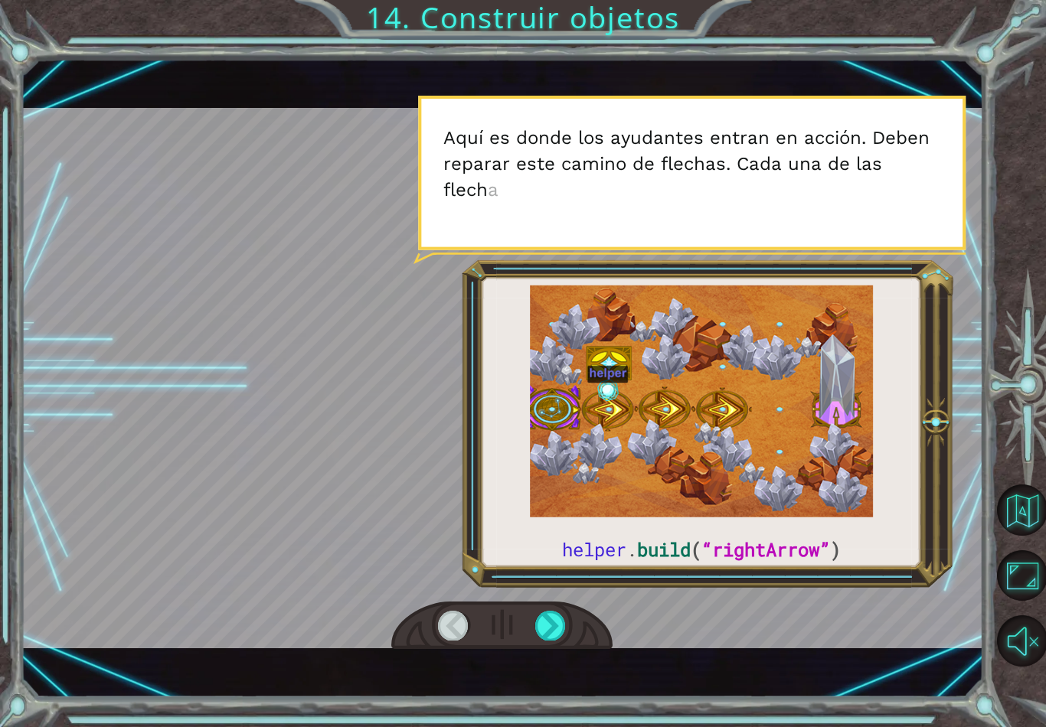
click at [562, 639] on div at bounding box center [550, 625] width 31 height 29
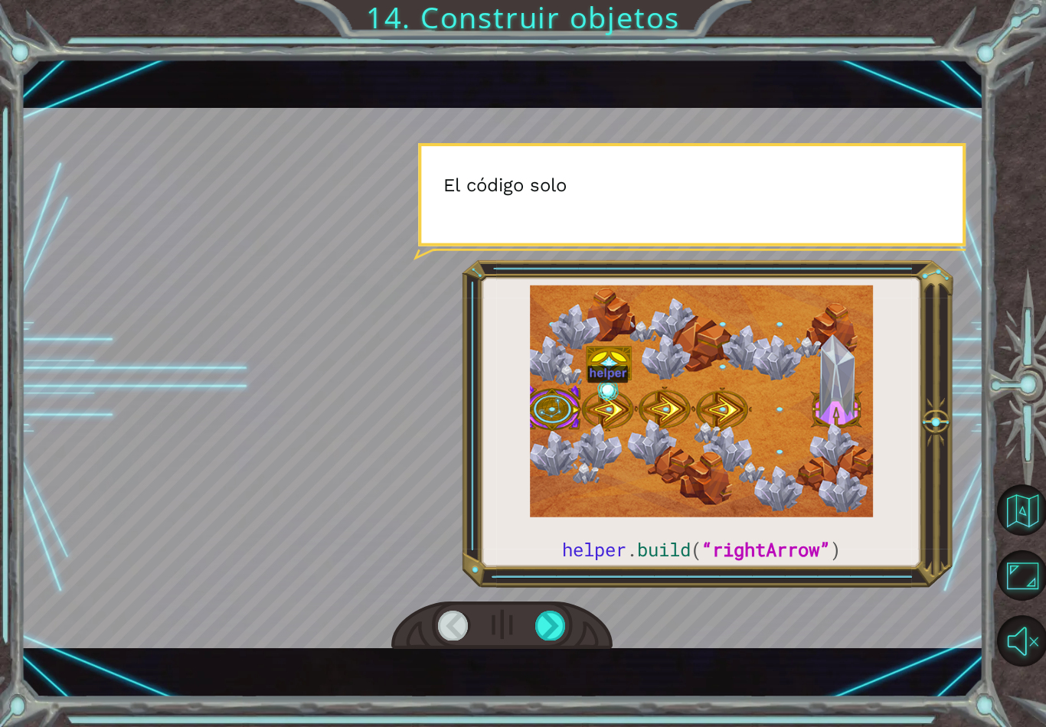
click at [558, 653] on div "helper . build ( “rightArrow” ) B i e n , e x a m i n e m o s l o s m é t o d o…" at bounding box center [502, 378] width 962 height 640
click at [550, 655] on div "helper . build ( “rightArrow” ) B i e n , e x a m i n e m o s l o s m é t o d o…" at bounding box center [502, 378] width 962 height 640
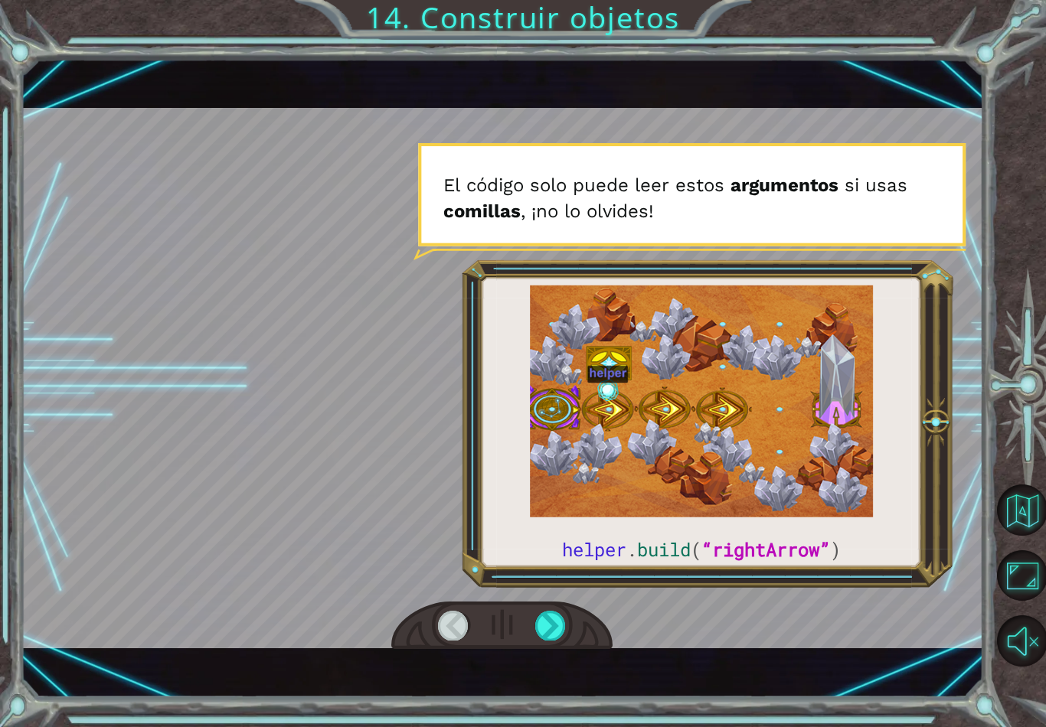
click at [555, 653] on div "helper . build ( “rightArrow” ) B i e n , e x a m i n e m o s l o s m é t o d o…" at bounding box center [502, 378] width 962 height 640
click at [557, 658] on div "helper . build ( “rightArrow” ) B i e n , e x a m i n e m o s l o s m é t o d o…" at bounding box center [502, 378] width 962 height 640
click at [552, 649] on div at bounding box center [501, 626] width 221 height 49
click at [548, 653] on div "helper . build ( “rightArrow” ) B i e n , e x a m i n e m o s l o s m é t o d o…" at bounding box center [502, 378] width 962 height 640
click at [551, 674] on div "helper . build ( “rightArrow” ) B i e n , e x a m i n e m o s l o s m é t o d o…" at bounding box center [502, 378] width 962 height 640
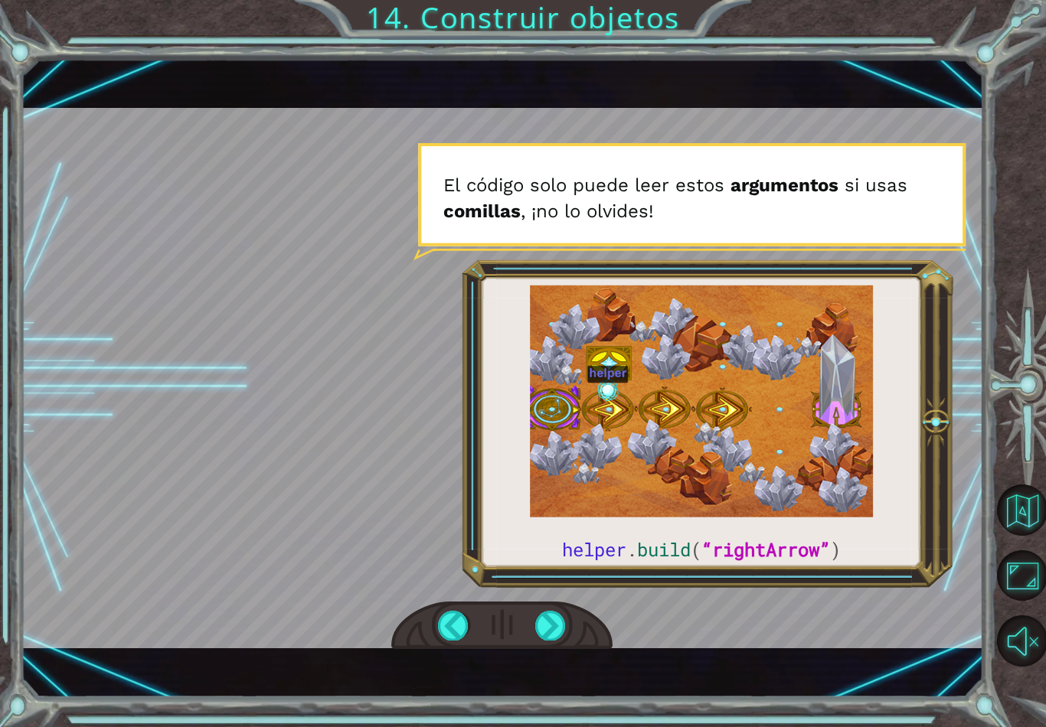
click at [570, 651] on div at bounding box center [501, 626] width 221 height 49
click at [557, 640] on div at bounding box center [550, 625] width 31 height 29
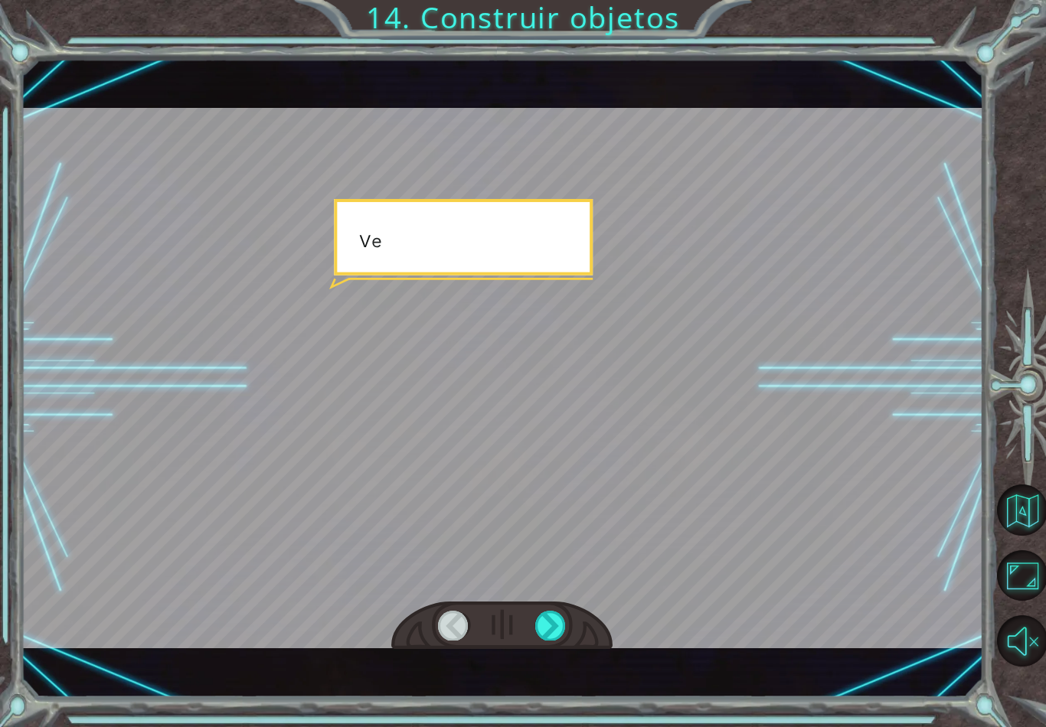
click at [558, 652] on div "helper . build ( “rightArrow” ) B i e n , e x a m i n e m o s l o s m é t o d o…" at bounding box center [502, 378] width 962 height 640
click at [554, 656] on div "helper . build ( “rightArrow” ) B i e n , e x a m i n e m o s l o s m é t o d o…" at bounding box center [502, 378] width 962 height 640
click at [543, 655] on div "helper . build ( “rightArrow” ) B i e n , e x a m i n e m o s l o s m é t o d o…" at bounding box center [502, 378] width 962 height 640
click at [558, 656] on div "helper . build ( “rightArrow” ) B i e n , e x a m i n e m o s l o s m é t o d o…" at bounding box center [502, 378] width 962 height 640
click at [565, 635] on div at bounding box center [550, 625] width 31 height 29
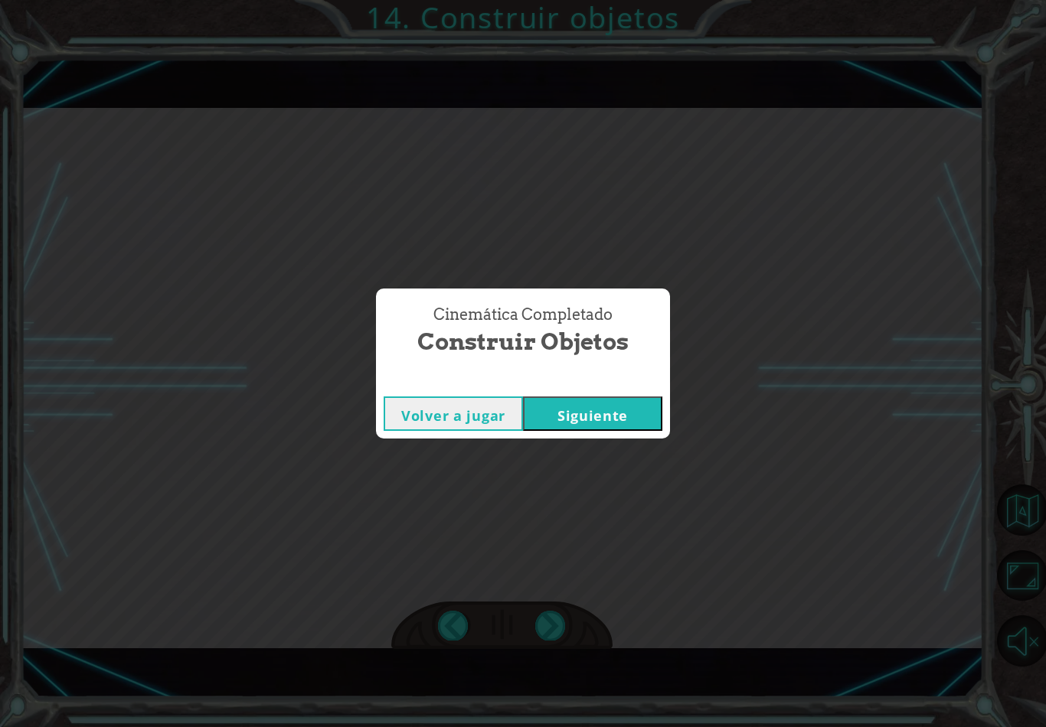
click at [638, 444] on div "Cinemática Completado Construir objetos Volver a jugar [GEOGRAPHIC_DATA]" at bounding box center [523, 363] width 1046 height 727
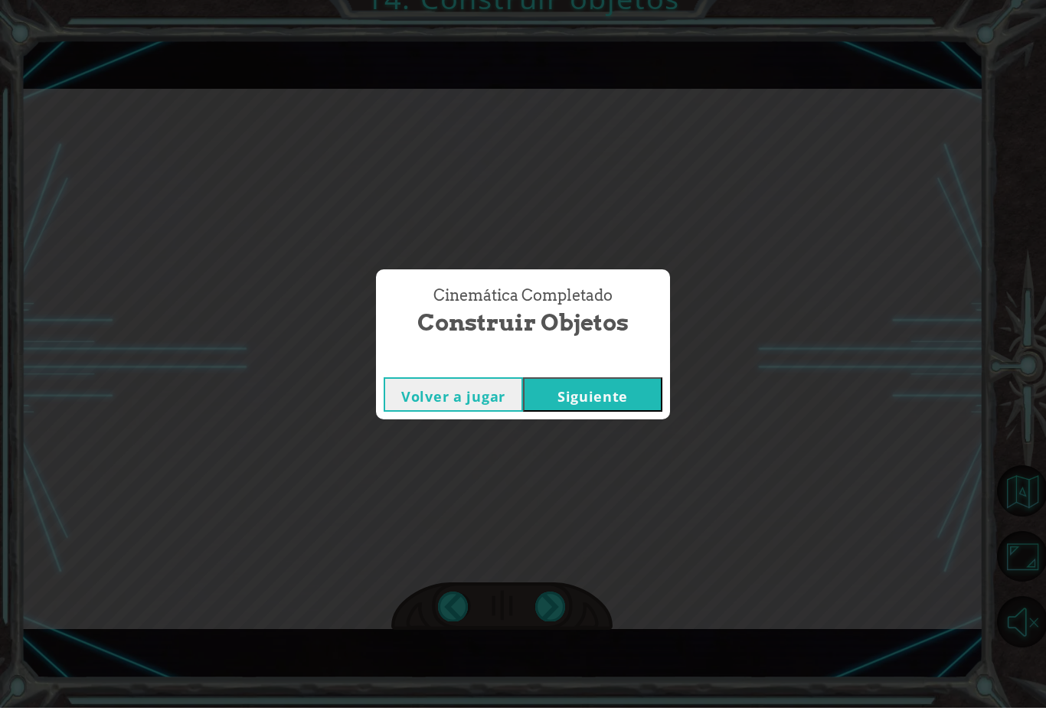
click at [617, 397] on button "Siguiente" at bounding box center [592, 414] width 139 height 34
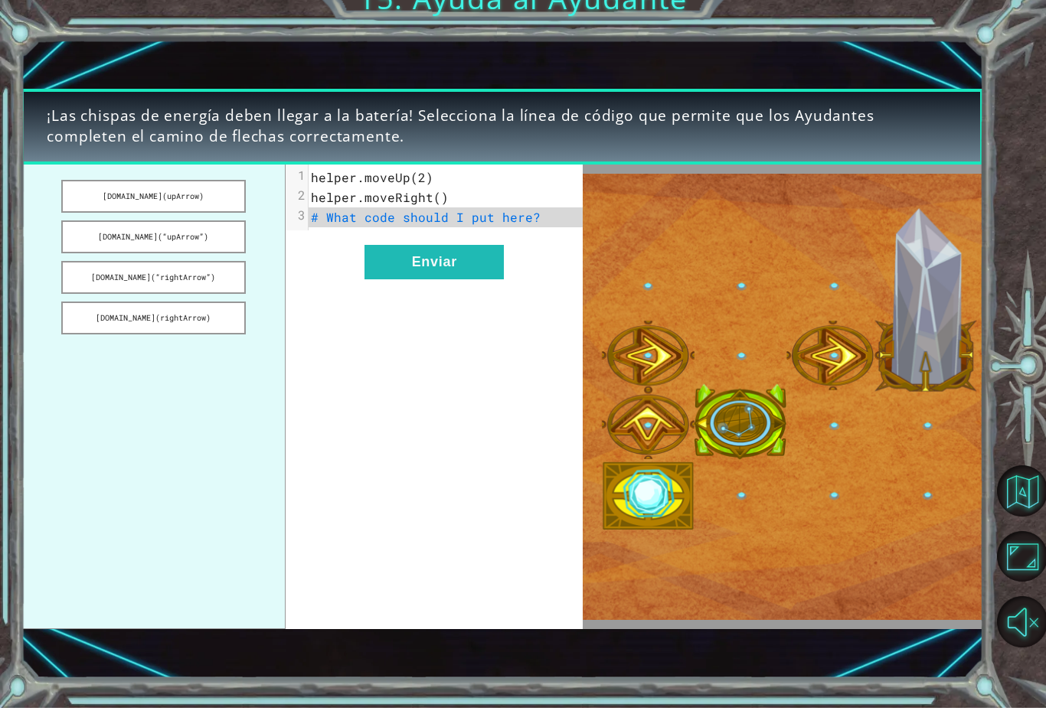
click at [406, 264] on button "Enviar" at bounding box center [433, 281] width 139 height 34
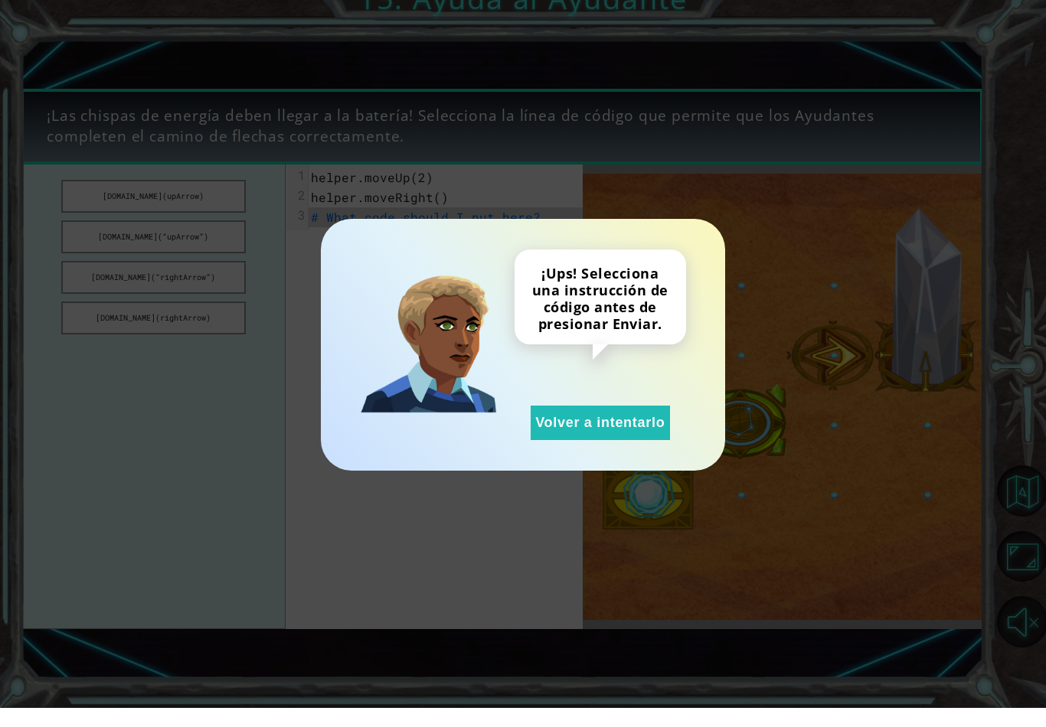
click at [157, 446] on div "¡Ups! Selecciona una instrucción de código antes de presionar Enviar. Volver a …" at bounding box center [523, 363] width 1046 height 727
click at [602, 397] on div "¡Ups! Selecciona una instrucción de código antes de presionar Enviar. Volver a …" at bounding box center [599, 364] width 171 height 191
click at [615, 425] on button "Volver a intentarlo" at bounding box center [600, 442] width 139 height 34
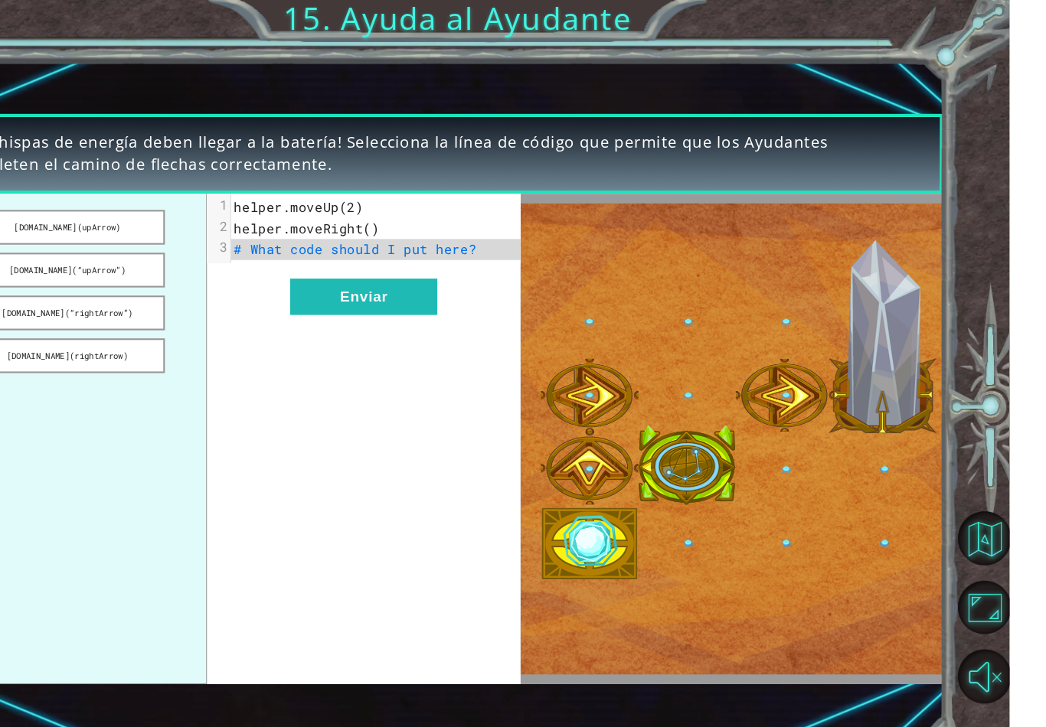
scroll to position [0, 0]
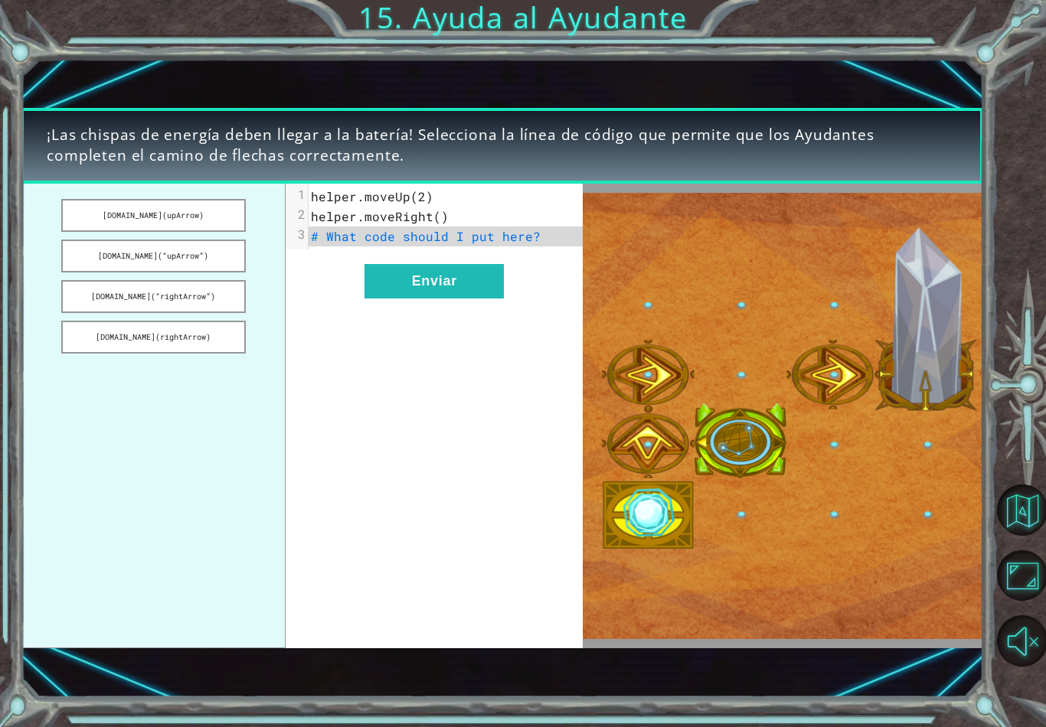
click at [218, 261] on button "[DOMAIN_NAME](“upArrow”)" at bounding box center [153, 256] width 184 height 33
click at [275, 290] on ul "[DOMAIN_NAME](upArrow) [DOMAIN_NAME](“upArrow”) [DOMAIN_NAME](“rightArrow”) [DO…" at bounding box center [153, 416] width 265 height 465
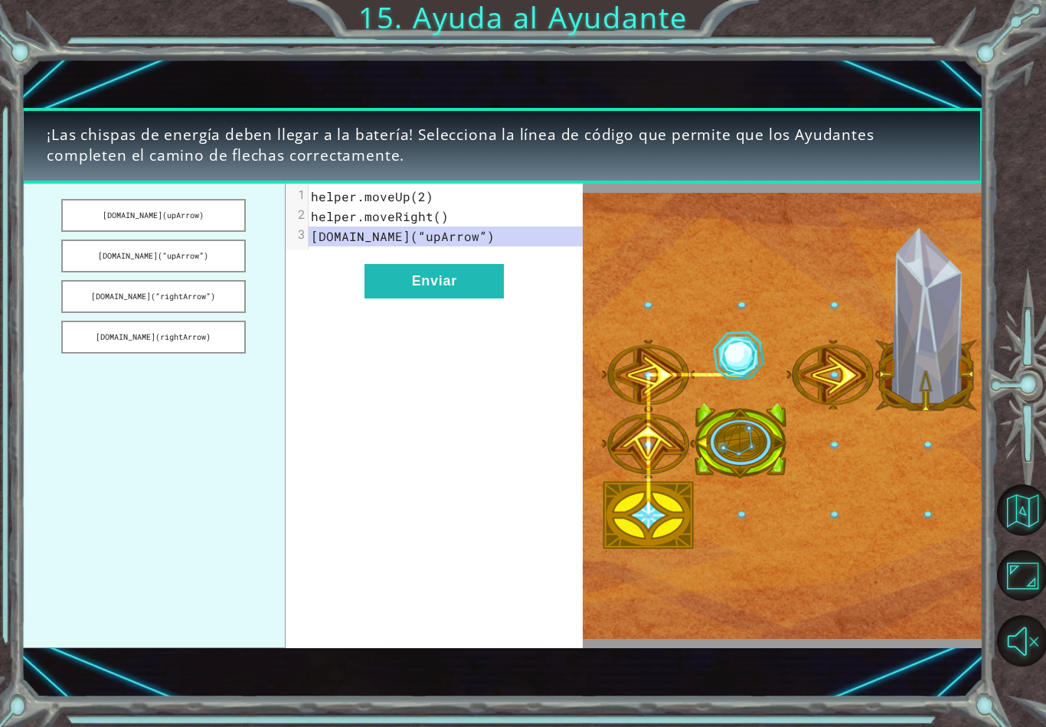
click at [194, 230] on button "[DOMAIN_NAME](upArrow)" at bounding box center [153, 215] width 184 height 33
click at [211, 256] on button "[DOMAIN_NAME](“upArrow”)" at bounding box center [153, 256] width 184 height 33
click at [191, 312] on button "[DOMAIN_NAME](“rightArrow”)" at bounding box center [153, 296] width 184 height 33
click at [446, 282] on button "Enviar" at bounding box center [433, 281] width 139 height 34
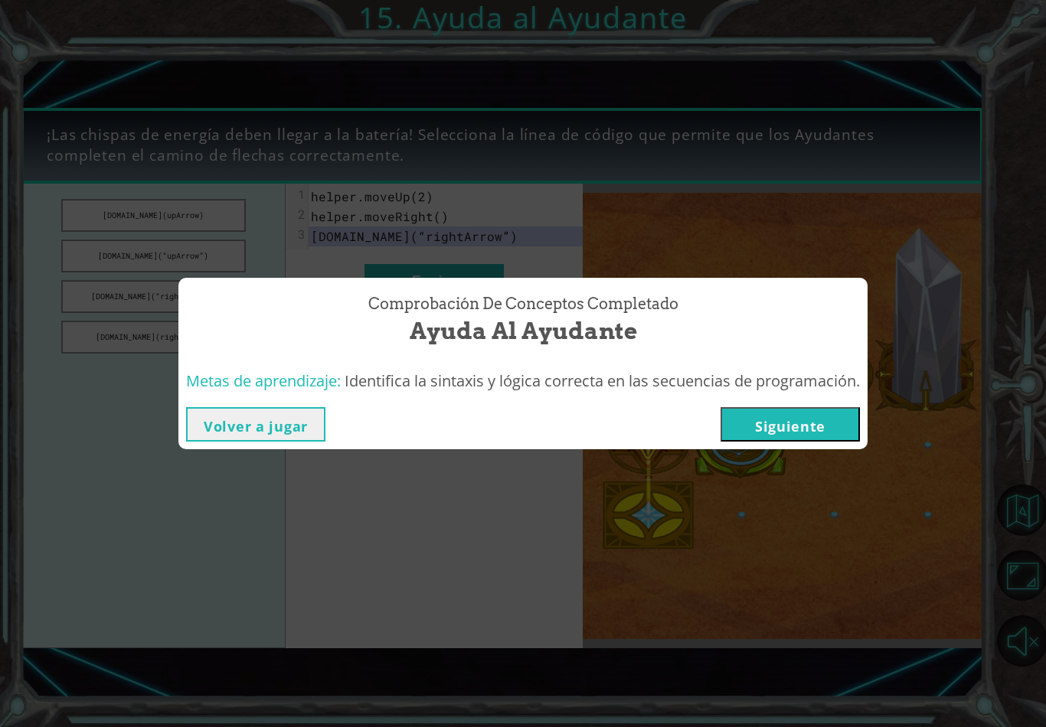
click at [814, 432] on button "Siguiente" at bounding box center [789, 424] width 139 height 34
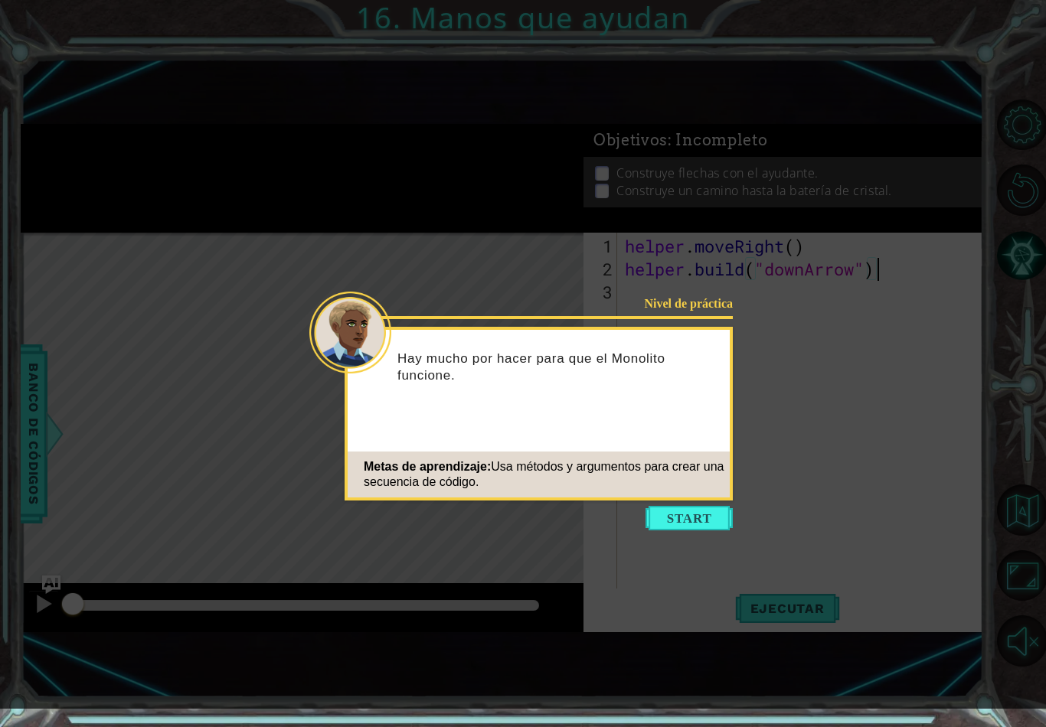
click at [687, 519] on button "Start" at bounding box center [688, 518] width 87 height 24
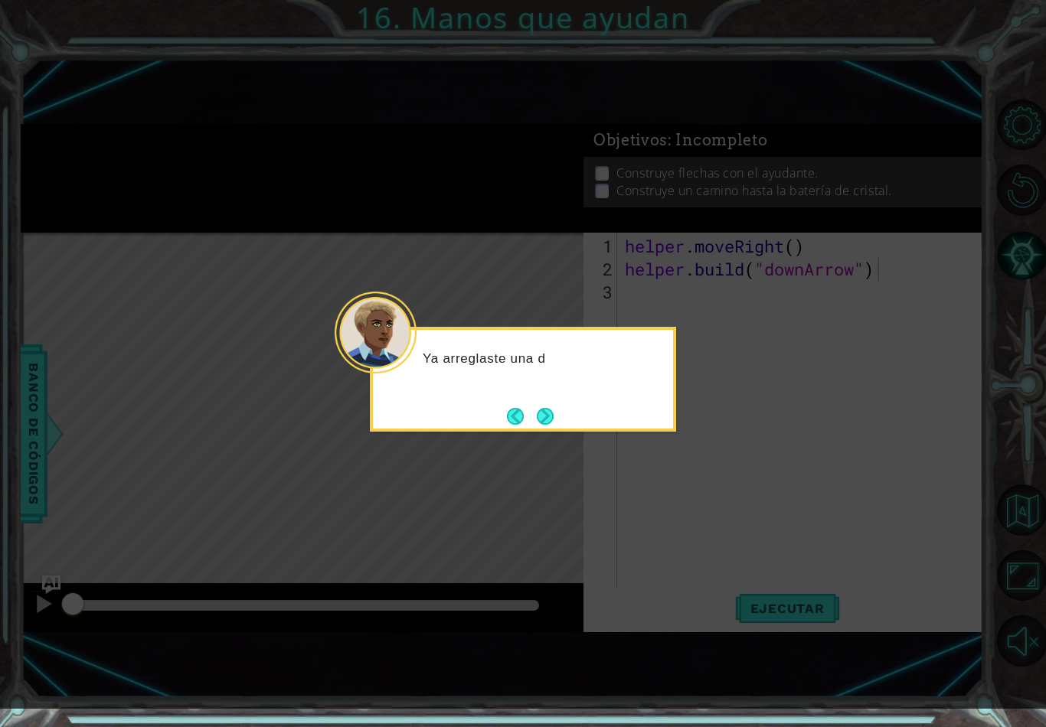
click at [549, 408] on button "Next" at bounding box center [545, 416] width 17 height 17
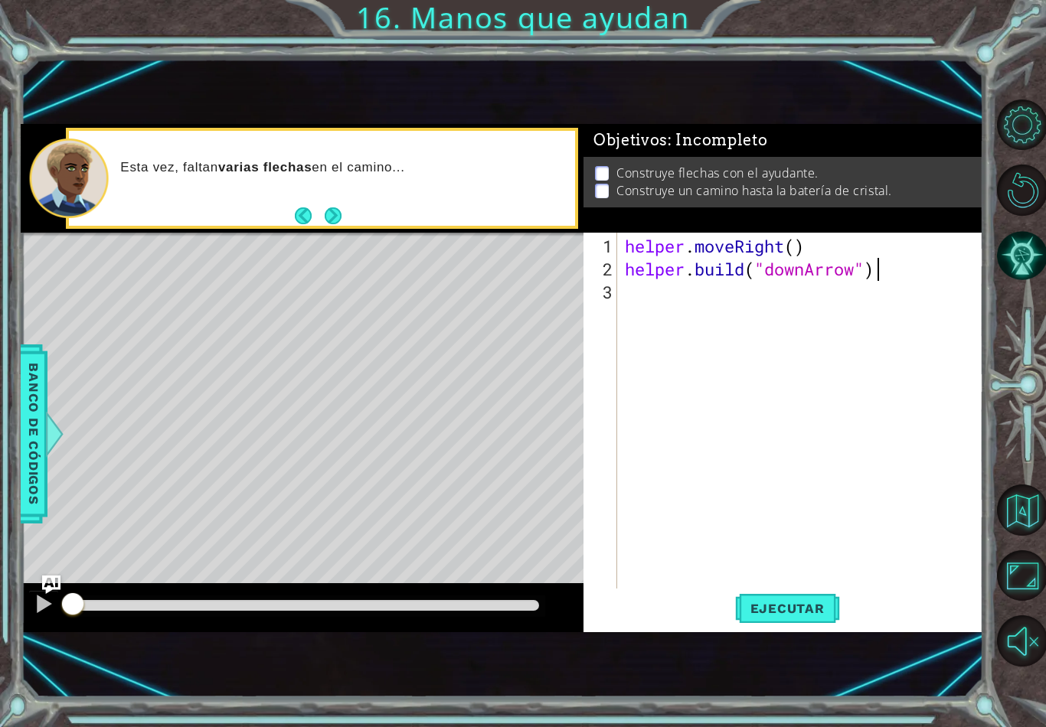
click at [759, 595] on button "Ejecutar" at bounding box center [787, 609] width 105 height 40
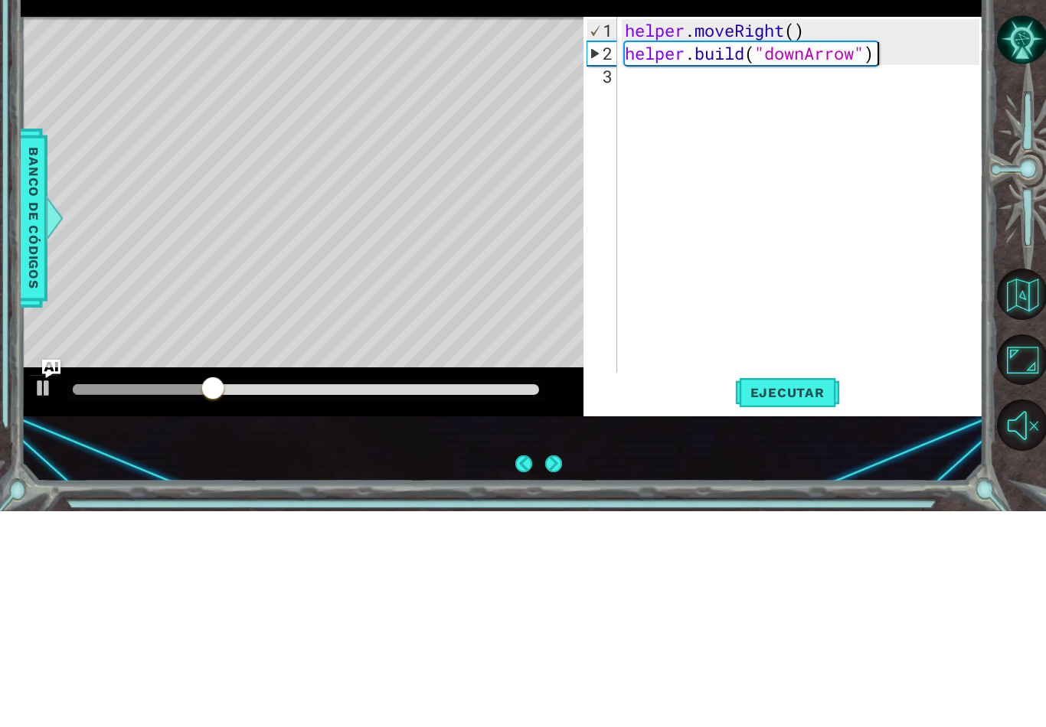
scroll to position [24, 0]
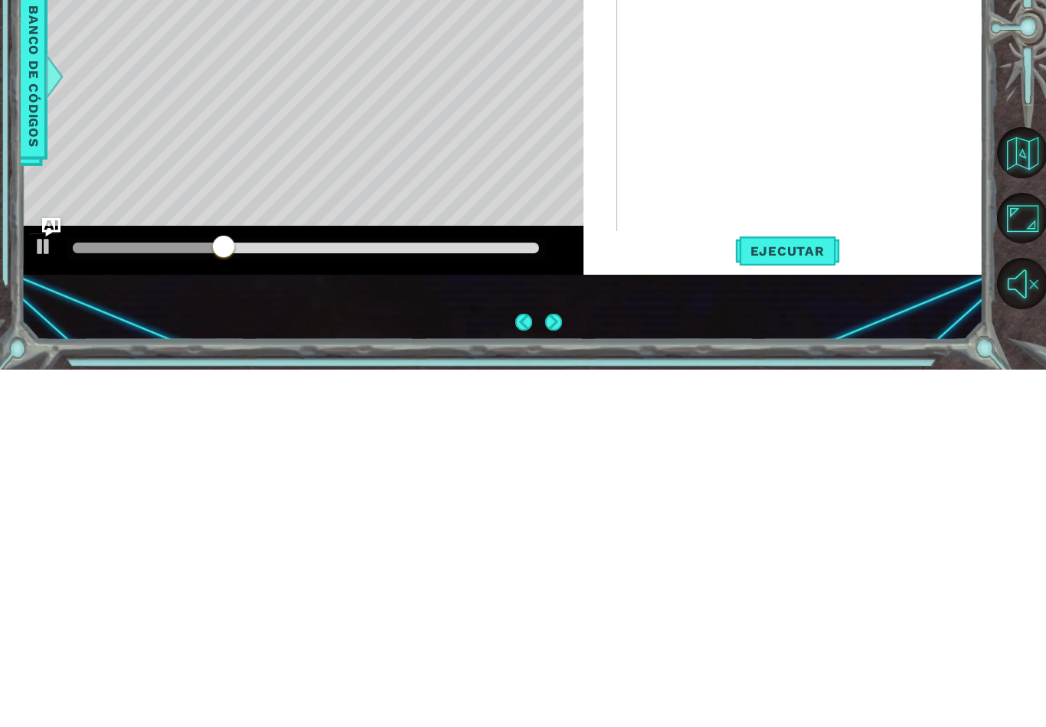
click at [432, 303] on div "1 ההההההההההההההההההההההההההההההההההההההההההההההההההההההההההההההההההההההההההההה…" at bounding box center [502, 378] width 962 height 640
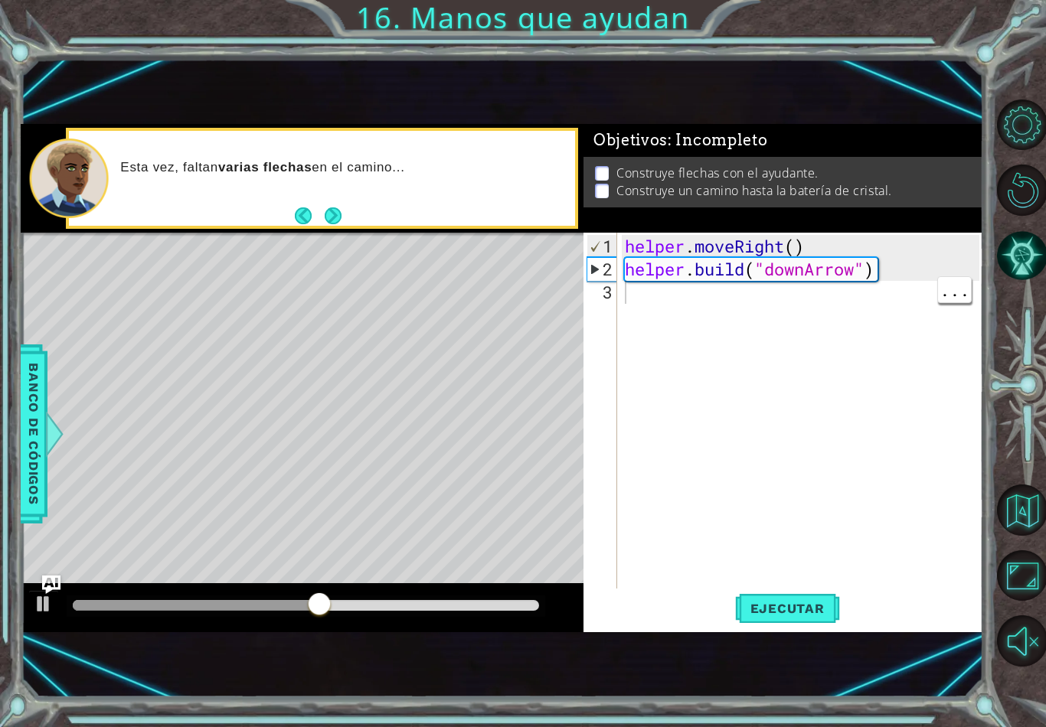
click at [627, 298] on div "helper . moveRight ( ) helper . build ( "downArrow" )" at bounding box center [804, 441] width 365 height 413
type textarea "[DOMAIN_NAME]("downArrow")"
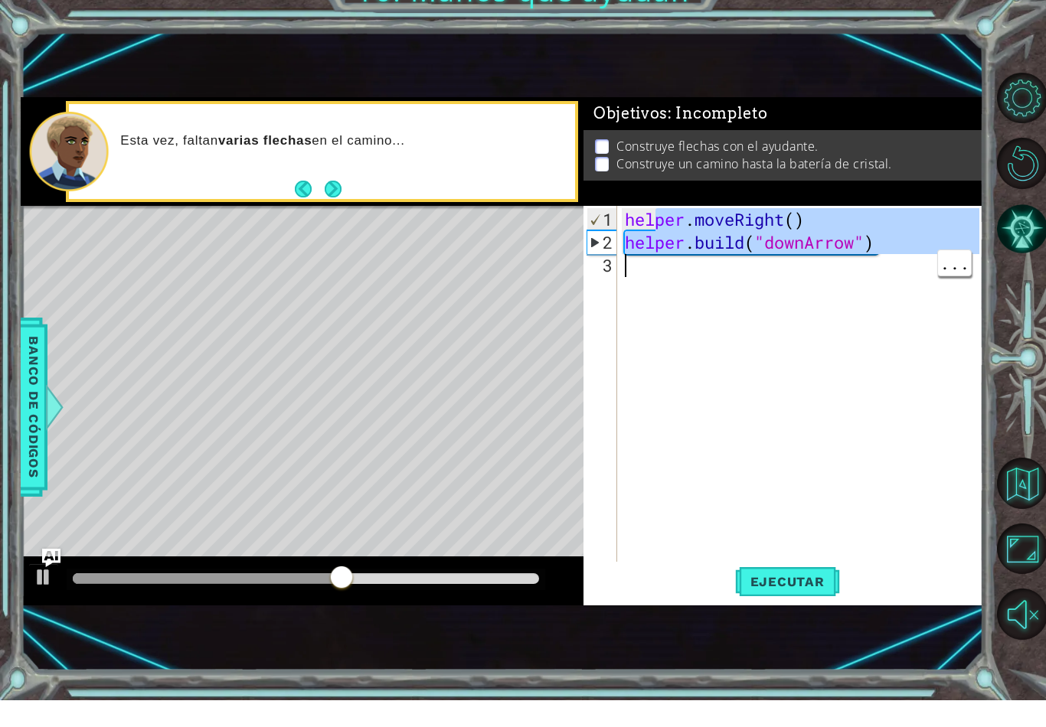
click at [662, 313] on div "helper . moveRight ( ) helper . build ( "downArrow" )" at bounding box center [804, 441] width 365 height 413
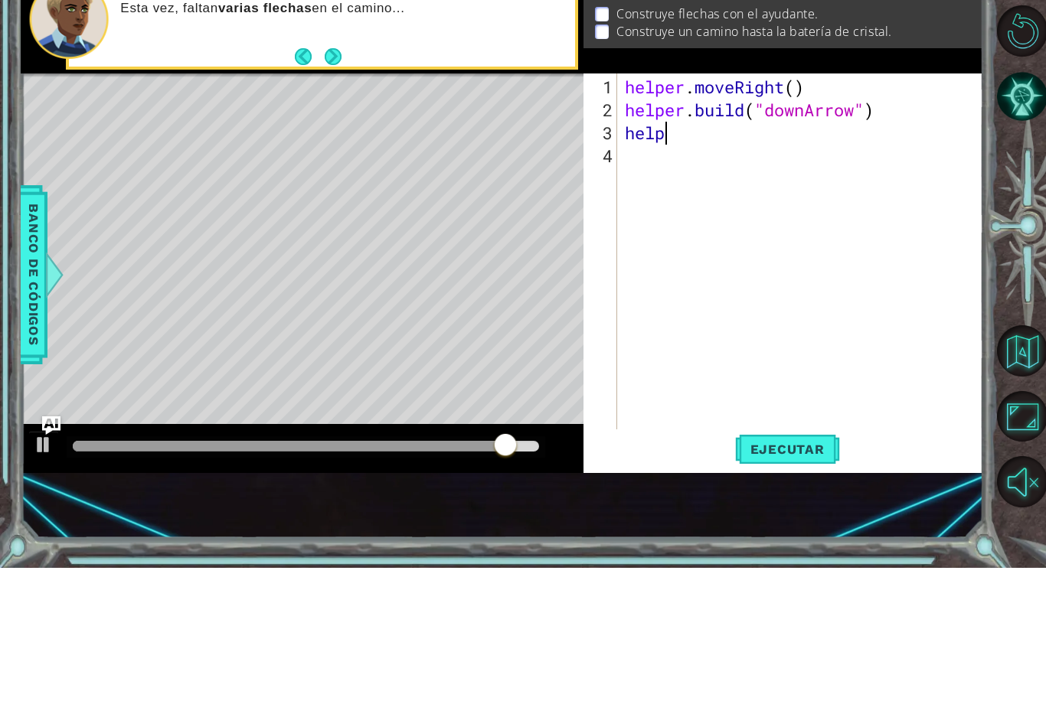
scroll to position [0, 2]
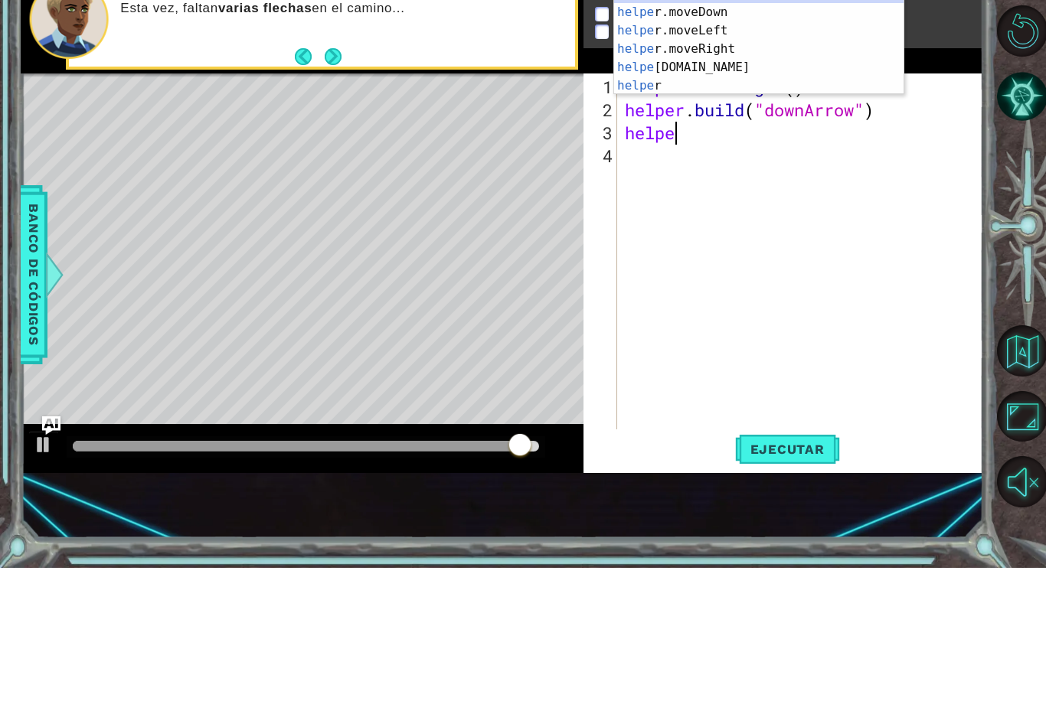
click at [727, 144] on div "helpe [PERSON_NAME]moveUp Toca enter helpe r.moveDown Toca enter helpe r.moveLe…" at bounding box center [758, 217] width 289 height 147
type textarea "helper.moveRight(1)"
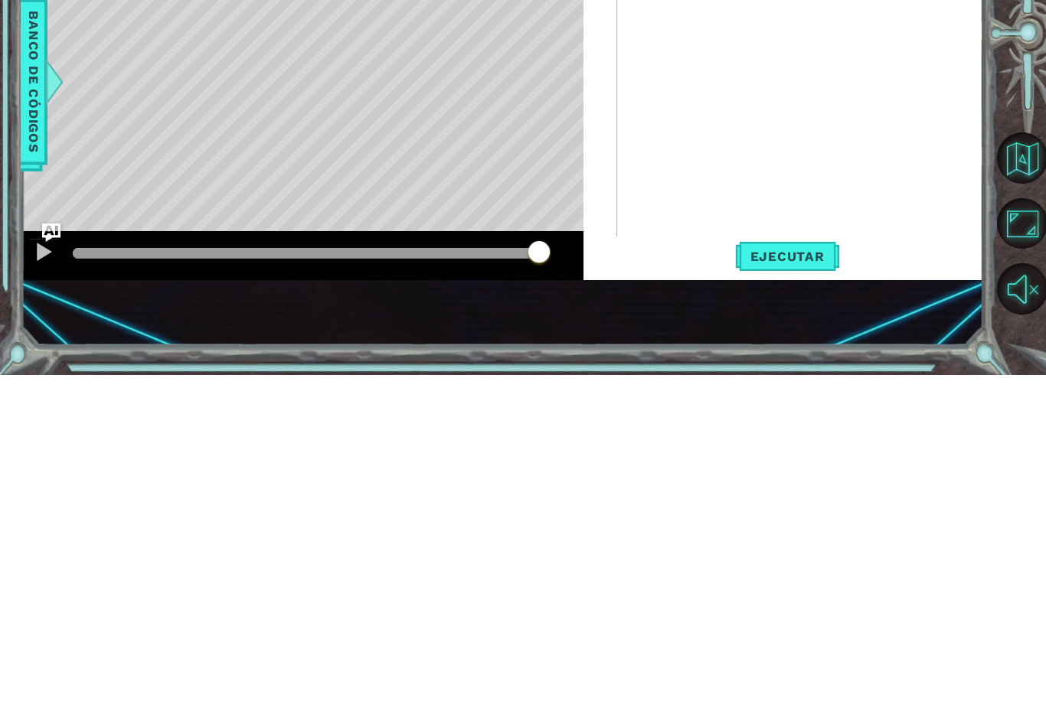
click at [811, 601] on span "Ejecutar" at bounding box center [787, 608] width 105 height 15
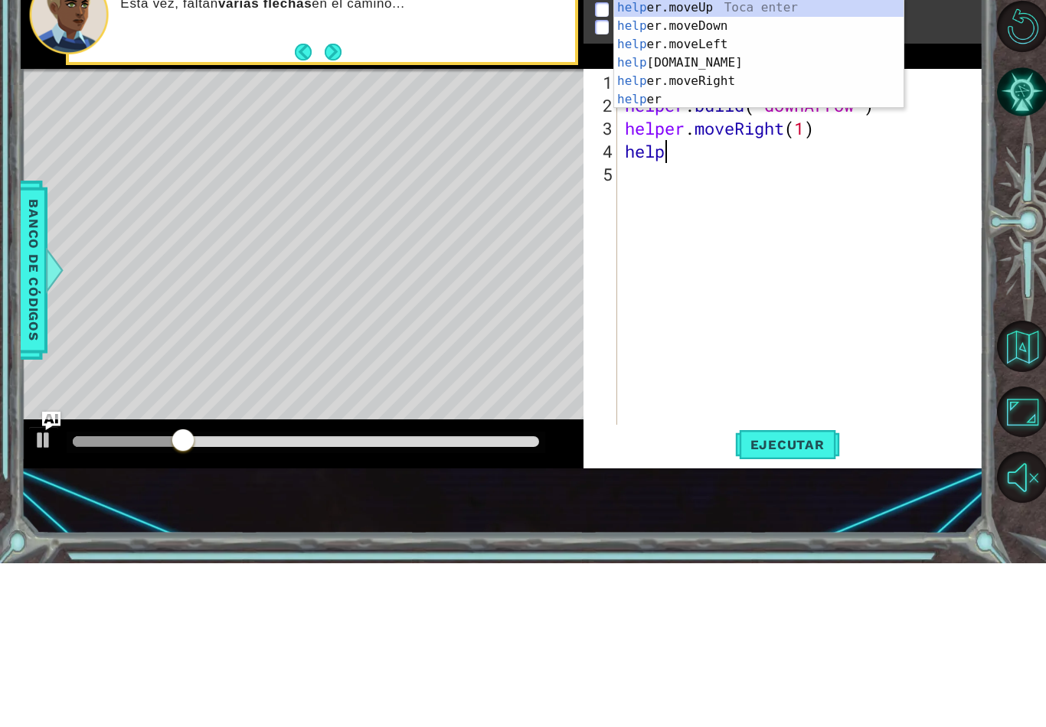
scroll to position [0, 1]
click at [769, 162] on div "help er.moveUp Toca enter help er.moveDown Toca enter help er.moveLeft Toca ent…" at bounding box center [758, 235] width 289 height 147
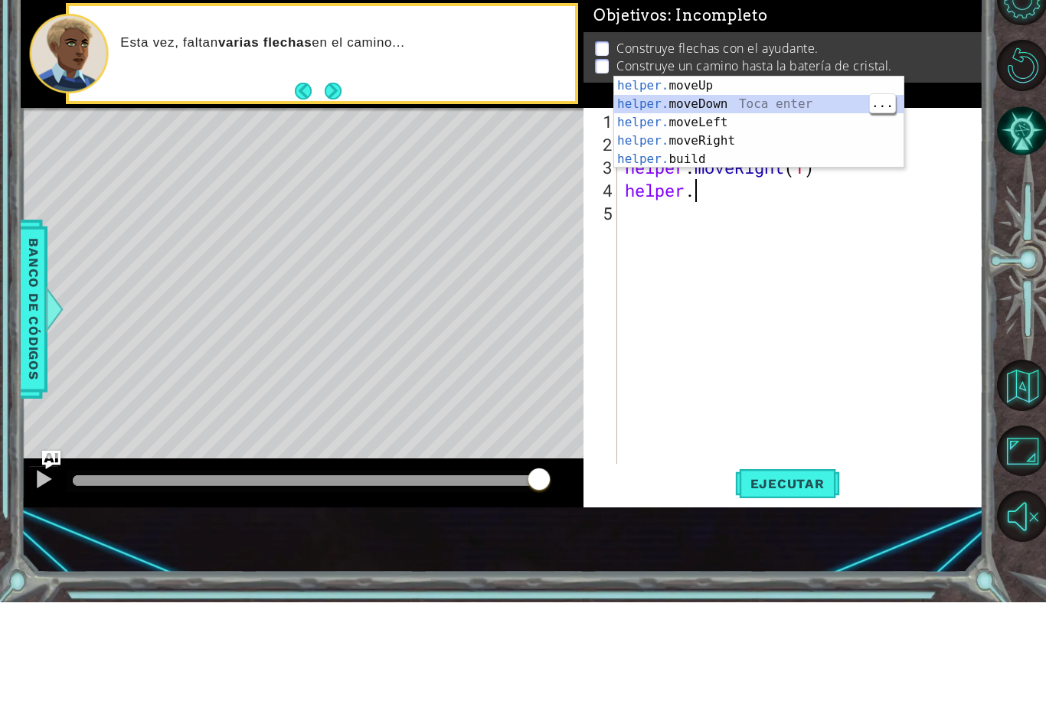
click at [785, 201] on div "helper. moveUp Toca enter helper. moveDown Toca enter helper. moveLeft Toca ent…" at bounding box center [758, 265] width 289 height 129
type textarea "helper.moveDown(1)"
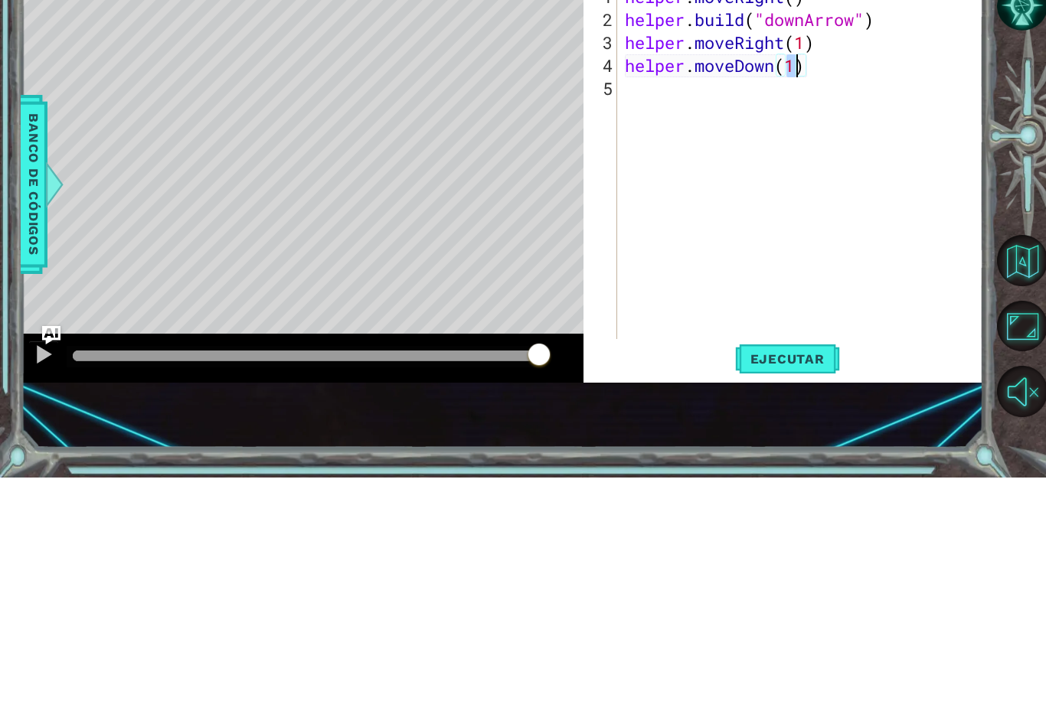
click at [812, 589] on button "Ejecutar" at bounding box center [787, 609] width 105 height 40
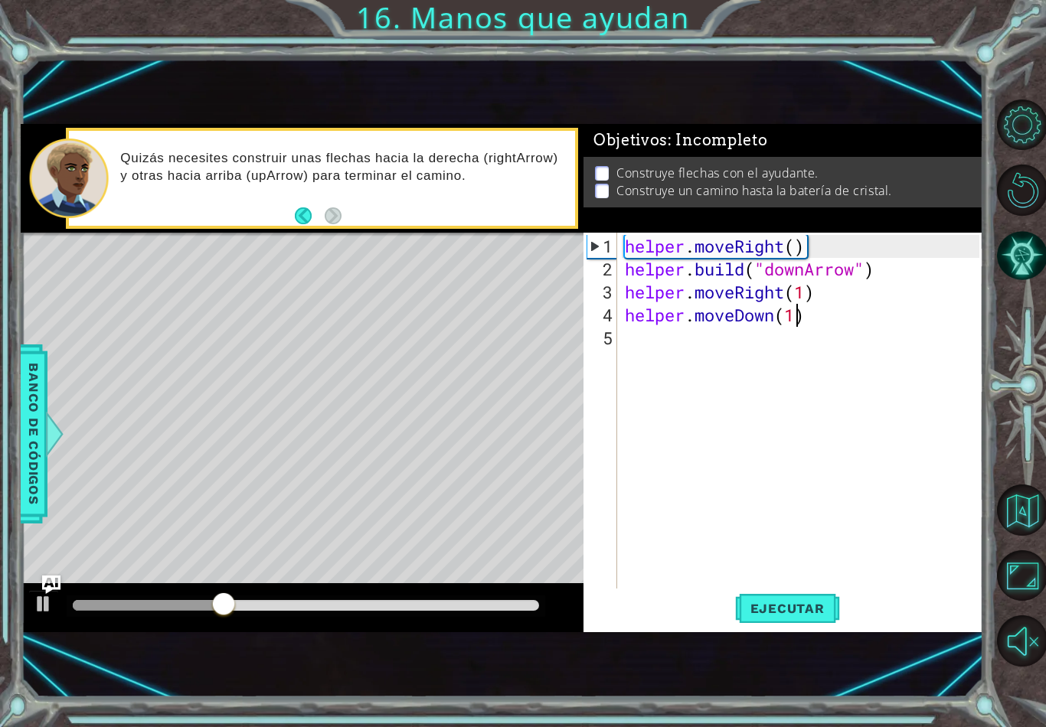
scroll to position [0, 0]
click at [639, 351] on div "helper . moveRight ( ) helper . build ( "downArrow" ) helper . moveRight ( 1 ) …" at bounding box center [804, 441] width 365 height 413
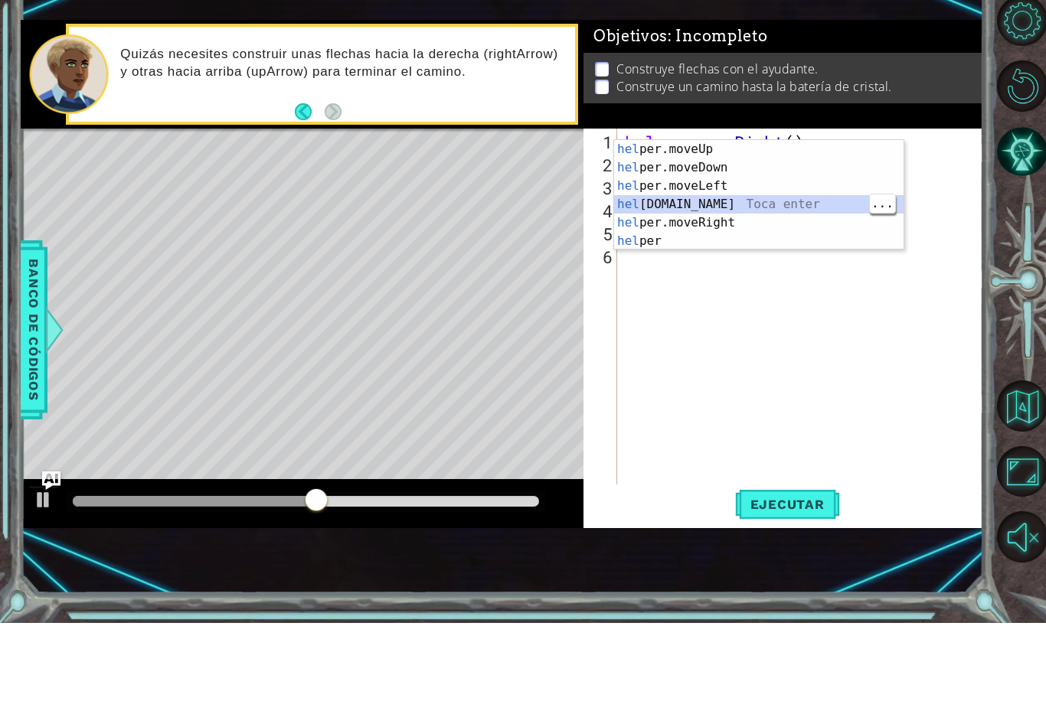
click at [778, 244] on div "hel per.moveUp Toca enter hel per.moveDown Toca enter hel per.moveLeft Toca ent…" at bounding box center [758, 317] width 289 height 147
type textarea "[DOMAIN_NAME]("rightArrow")"
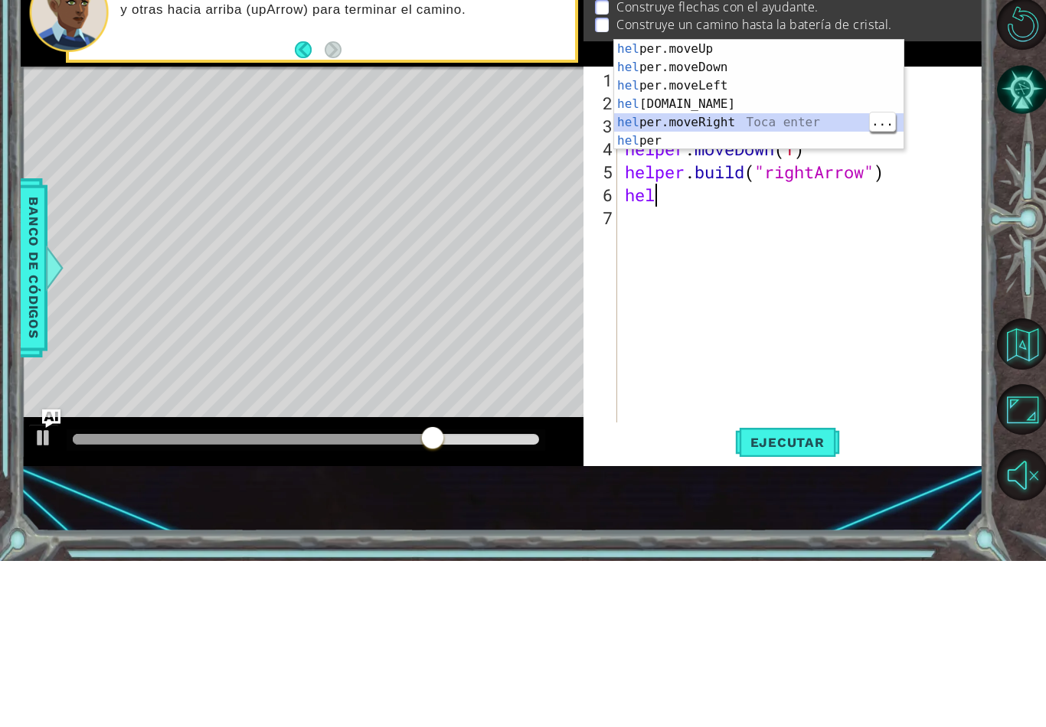
click at [798, 206] on div "hel per.moveUp Toca enter hel per.moveDown Toca enter hel per.moveLeft Toca ent…" at bounding box center [758, 279] width 289 height 147
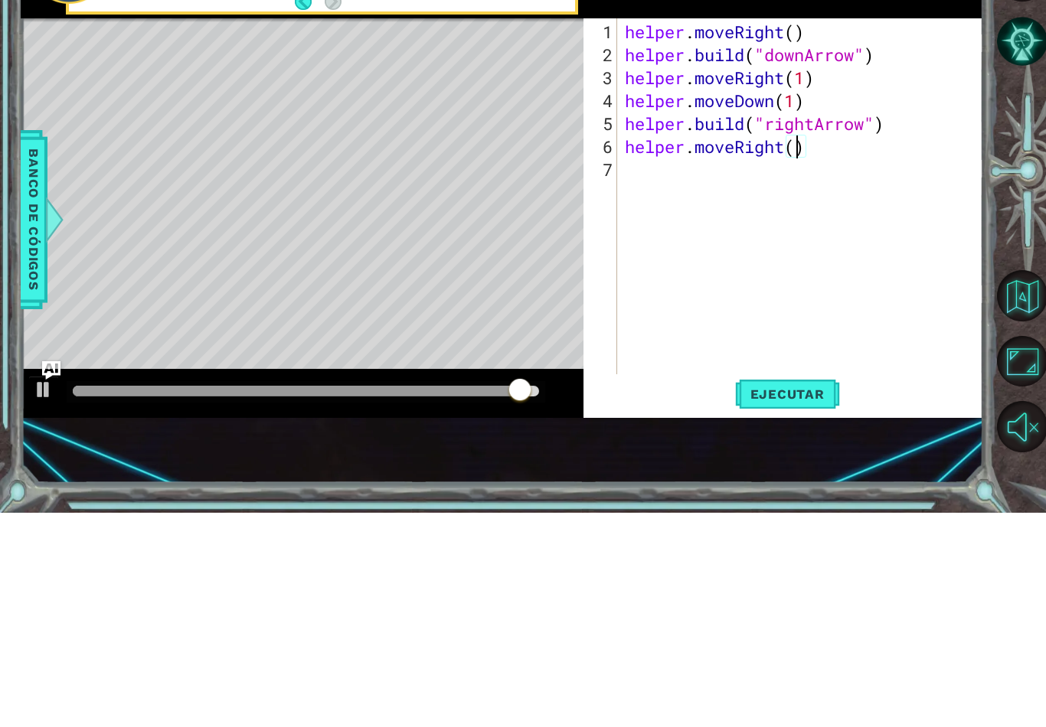
type textarea "helper.moveRight(3)"
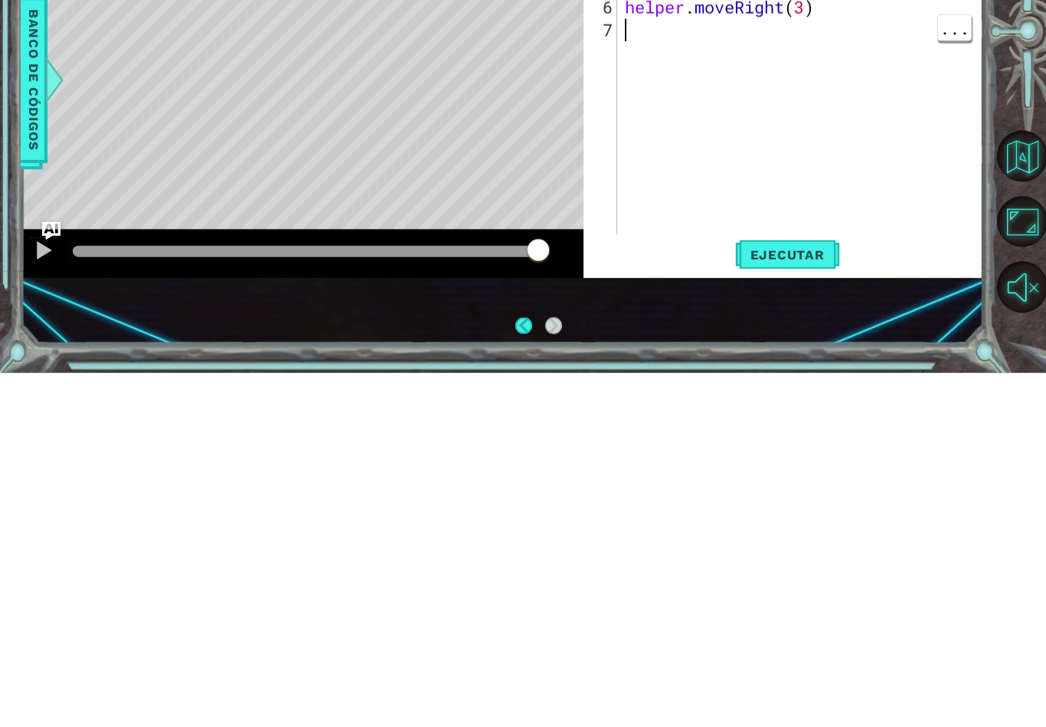
scroll to position [24, 0]
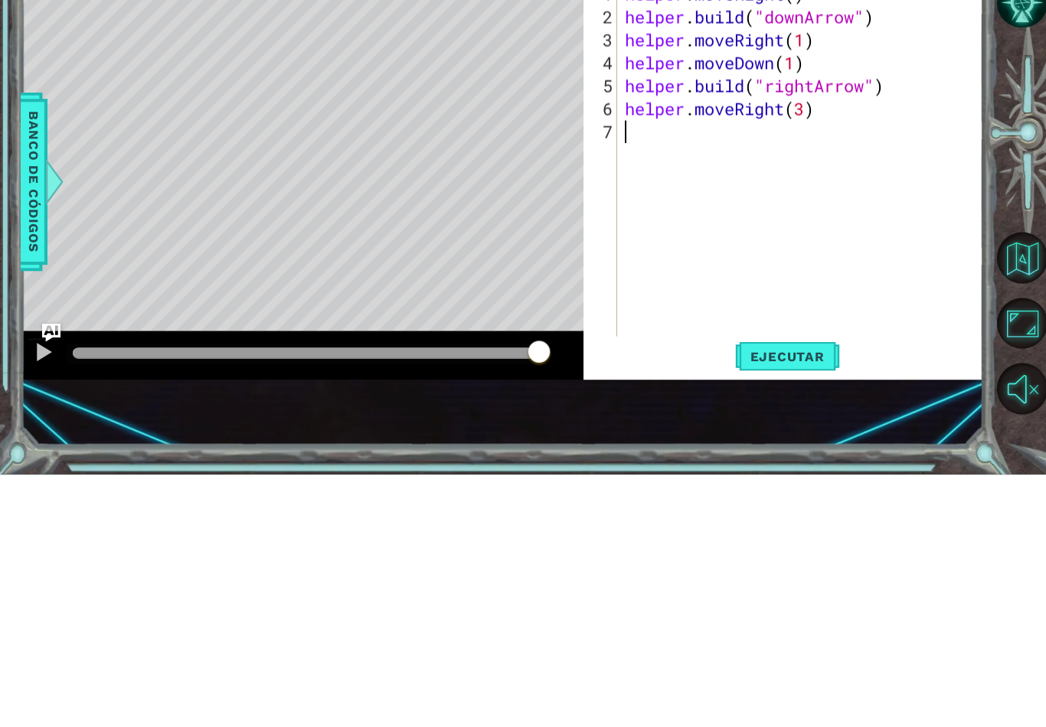
click at [794, 601] on span "Ejecutar" at bounding box center [787, 608] width 105 height 15
type textarea "helper.moveRight(2)"
click at [834, 235] on div "helper . moveRight ( ) helper . build ( "downArrow" ) helper . moveRight ( 1 ) …" at bounding box center [804, 441] width 365 height 413
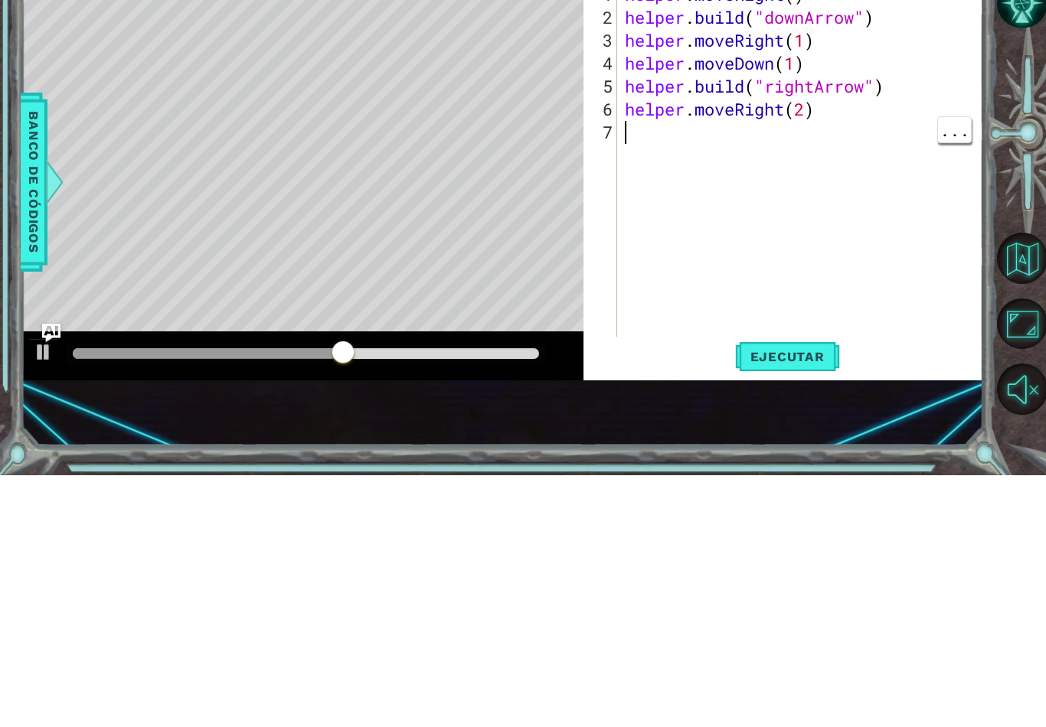
click at [844, 235] on div "helper . moveRight ( ) helper . build ( "downArrow" ) helper . moveRight ( 1 ) …" at bounding box center [804, 441] width 365 height 413
type textarea "h"
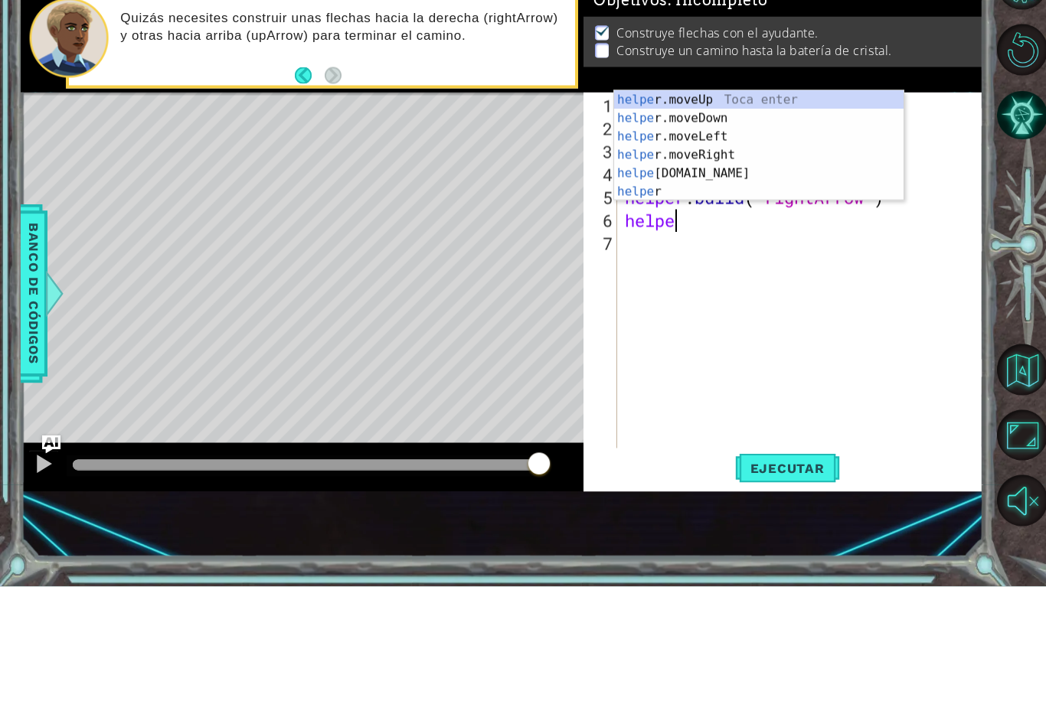
scroll to position [0, 1]
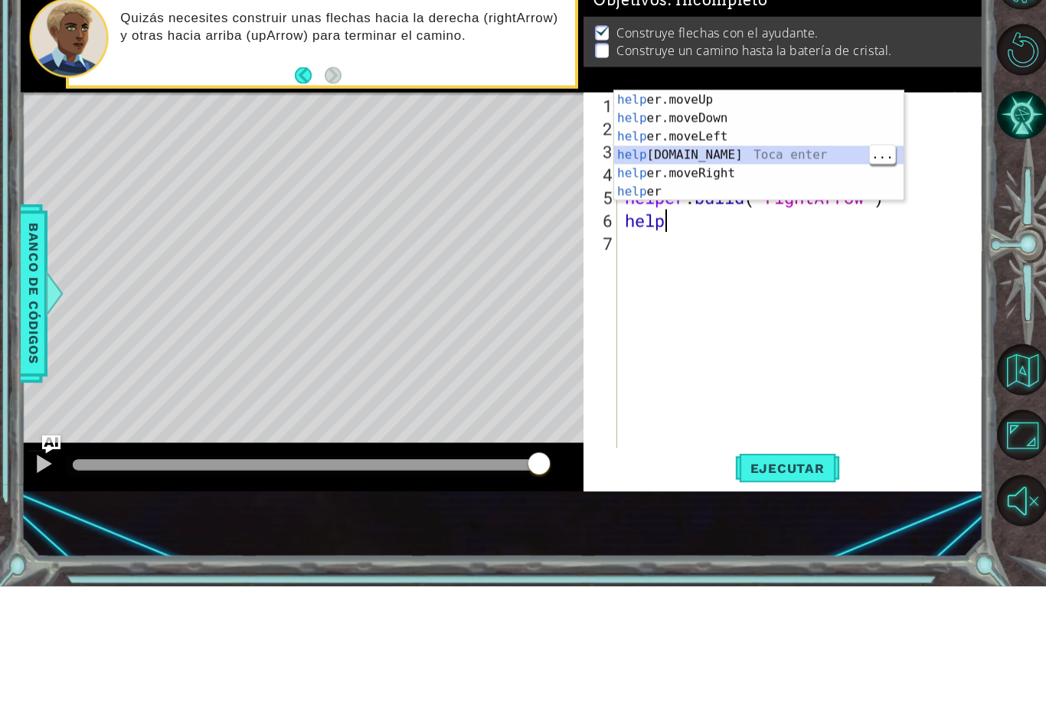
click at [807, 231] on div "help er.moveUp Toca enter help er.moveDown Toca enter help er.moveLeft Toca ent…" at bounding box center [758, 304] width 289 height 147
type textarea "[DOMAIN_NAME]("rightArrow")"
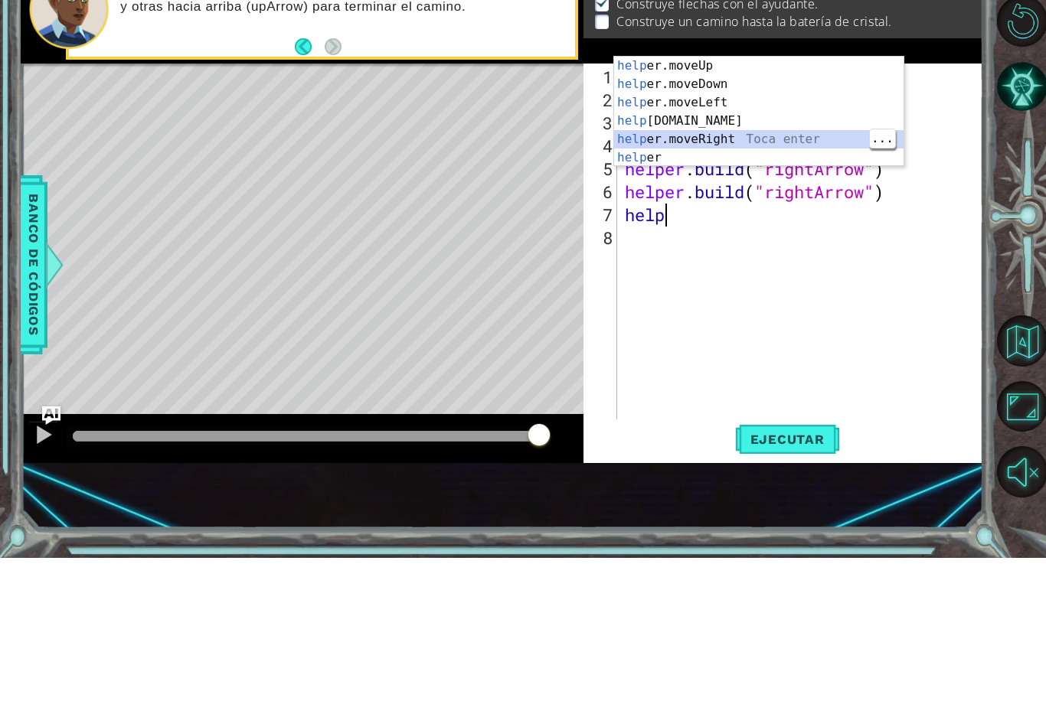
click at [721, 226] on div "help er.moveUp Toca enter help er.moveDown Toca enter help er.moveLeft Toca ent…" at bounding box center [758, 299] width 289 height 147
type textarea "helper.moveRight(1)"
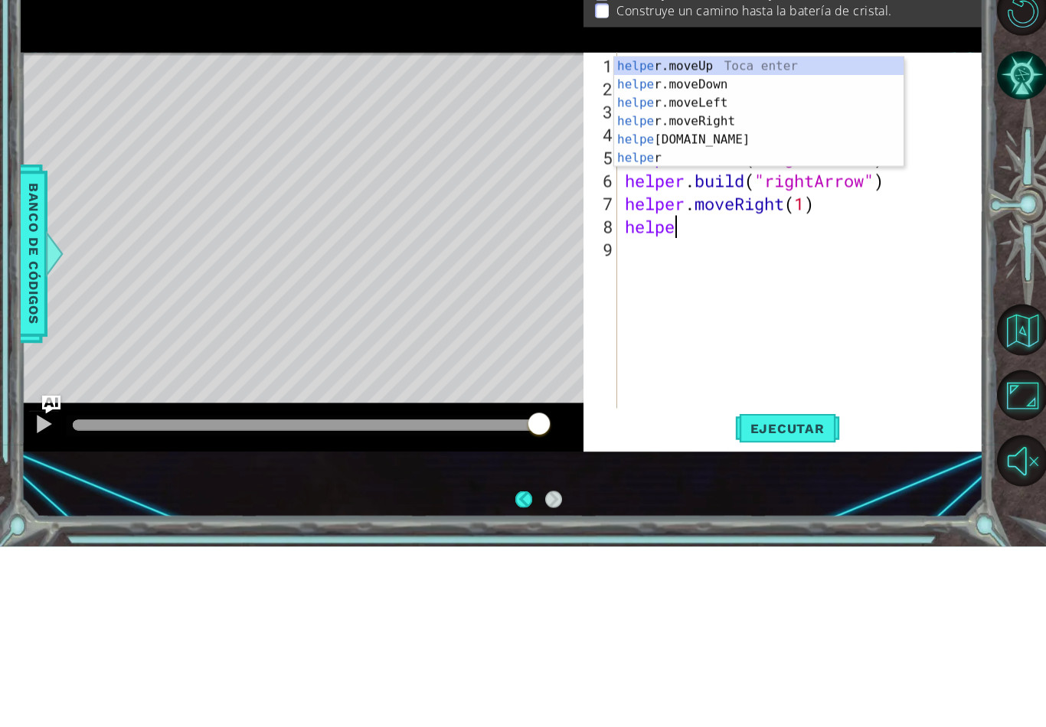
scroll to position [0, 2]
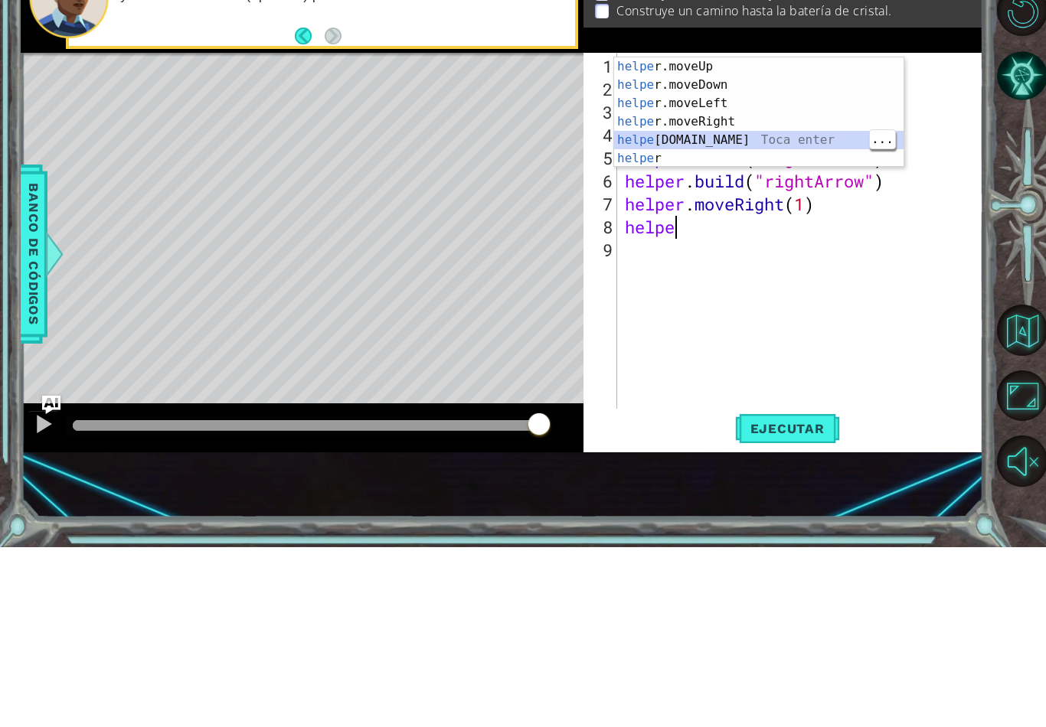
click at [819, 237] on div "helpe [PERSON_NAME]moveUp Toca enter helpe r.moveDown Toca enter helpe r.moveLe…" at bounding box center [758, 310] width 289 height 147
type textarea "[DOMAIN_NAME]("rightArrow")"
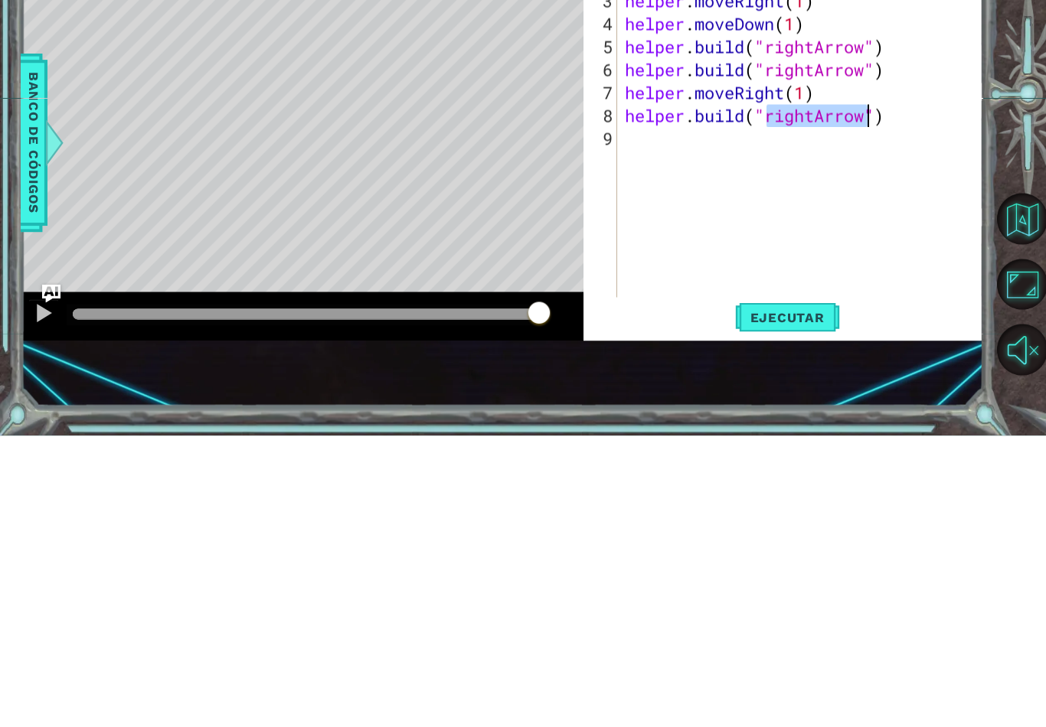
click at [811, 589] on button "Ejecutar" at bounding box center [787, 609] width 105 height 40
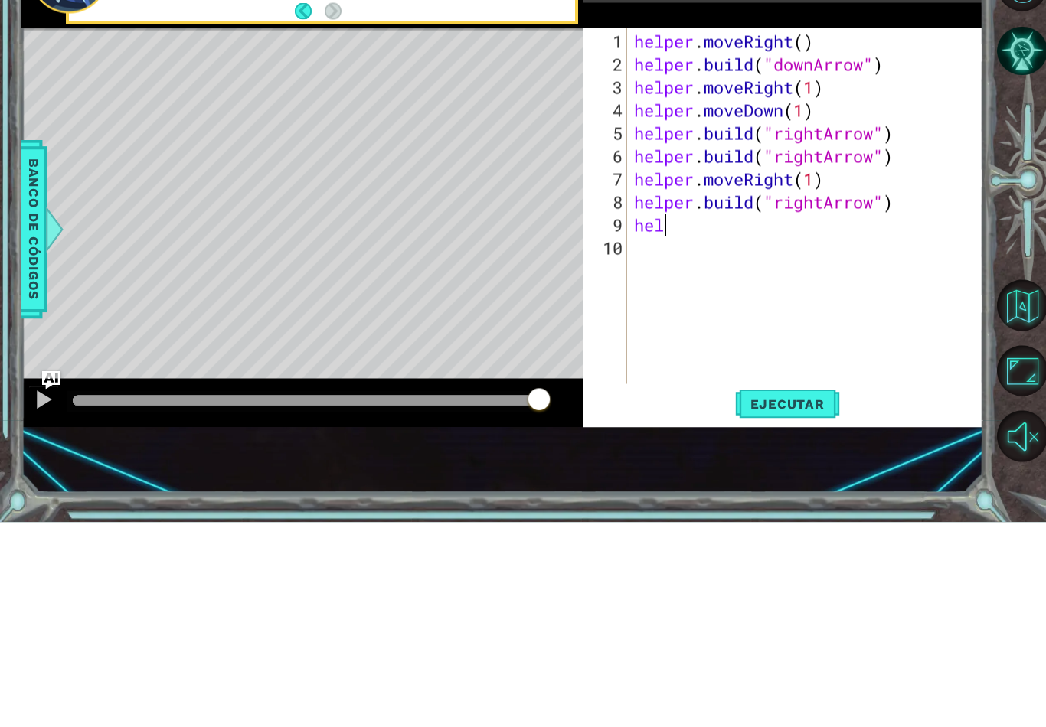
scroll to position [0, 1]
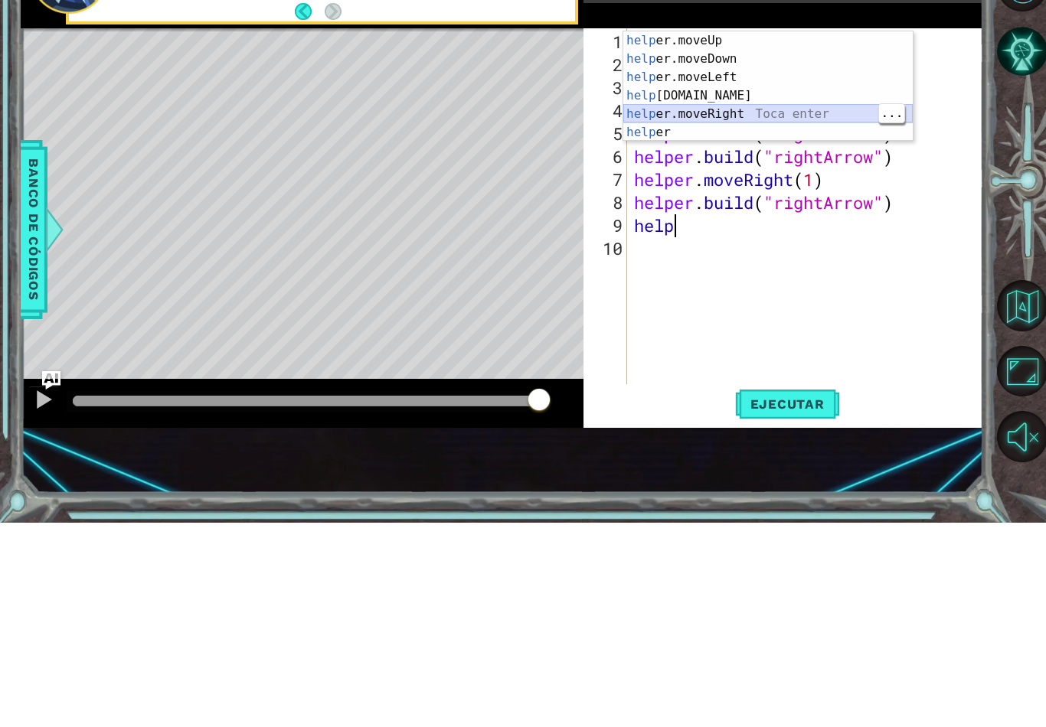
click at [784, 236] on div "help er.moveUp Toca enter help er.moveDown Toca enter help er.moveLeft Toca ent…" at bounding box center [767, 309] width 289 height 147
type textarea "helper.moveRight(1)"
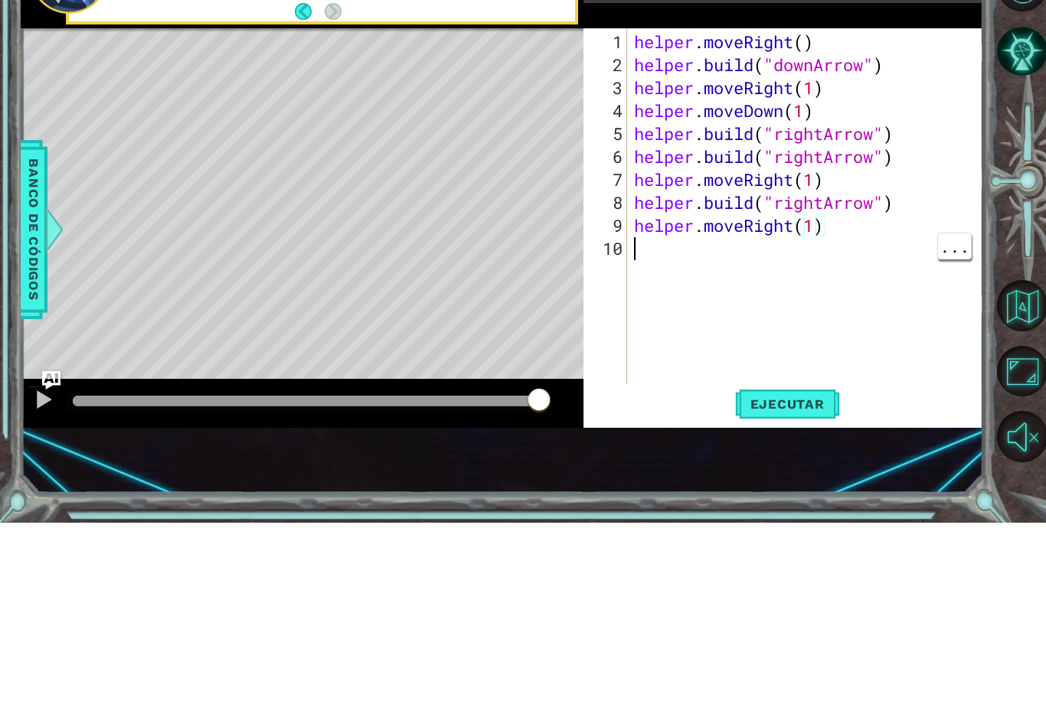
scroll to position [0, 0]
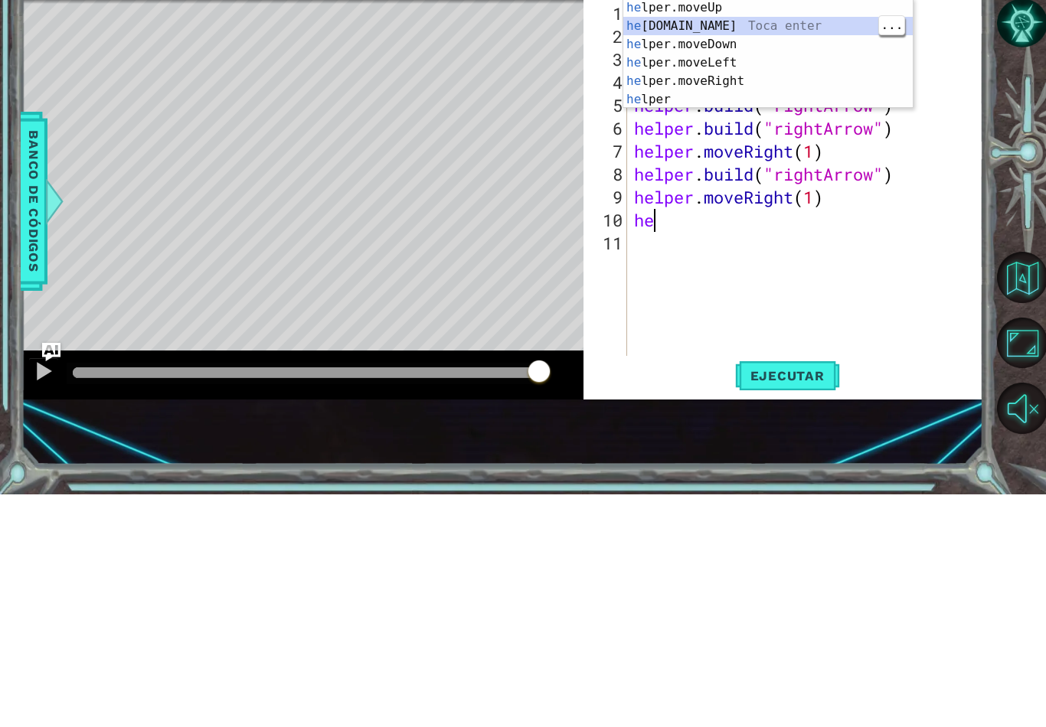
click at [696, 231] on div "he lper.moveUp Toca enter he [DOMAIN_NAME] Toca enter he lper.moveDown Toca ent…" at bounding box center [767, 304] width 289 height 147
type textarea "[DOMAIN_NAME]("rightArrow")"
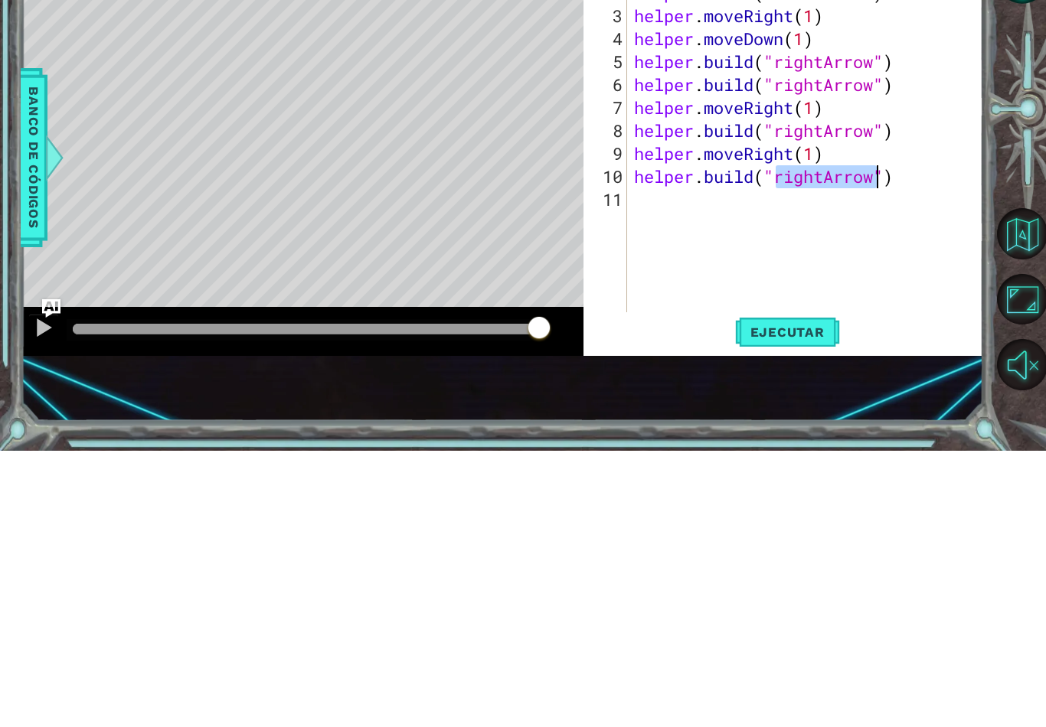
click at [803, 601] on span "Ejecutar" at bounding box center [787, 608] width 105 height 15
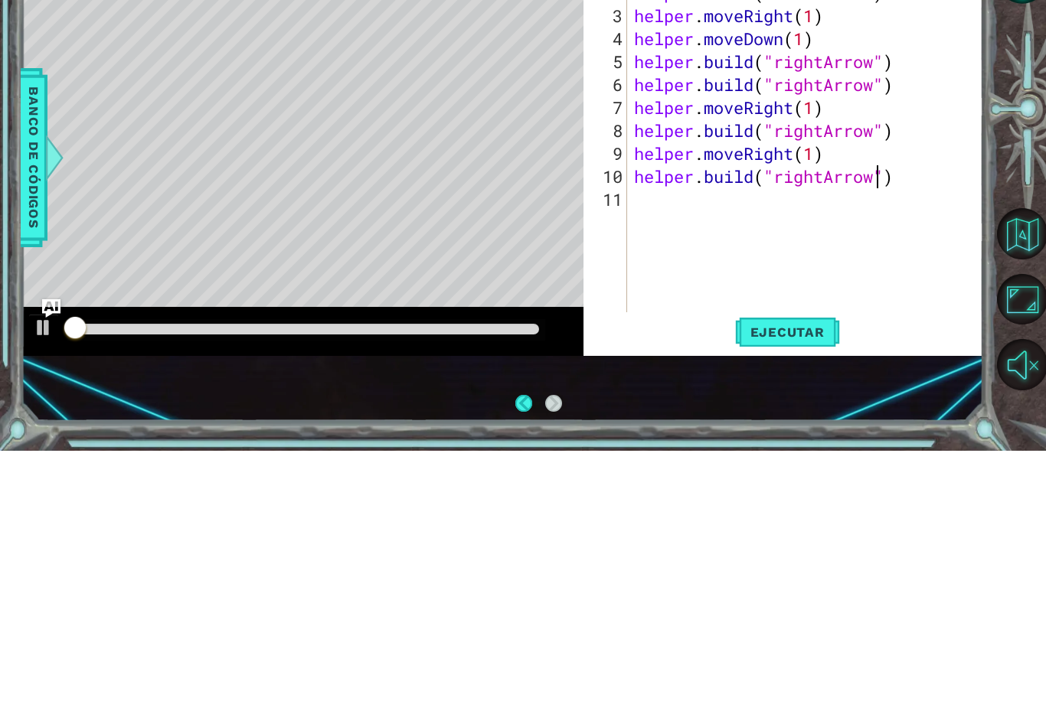
scroll to position [19, 0]
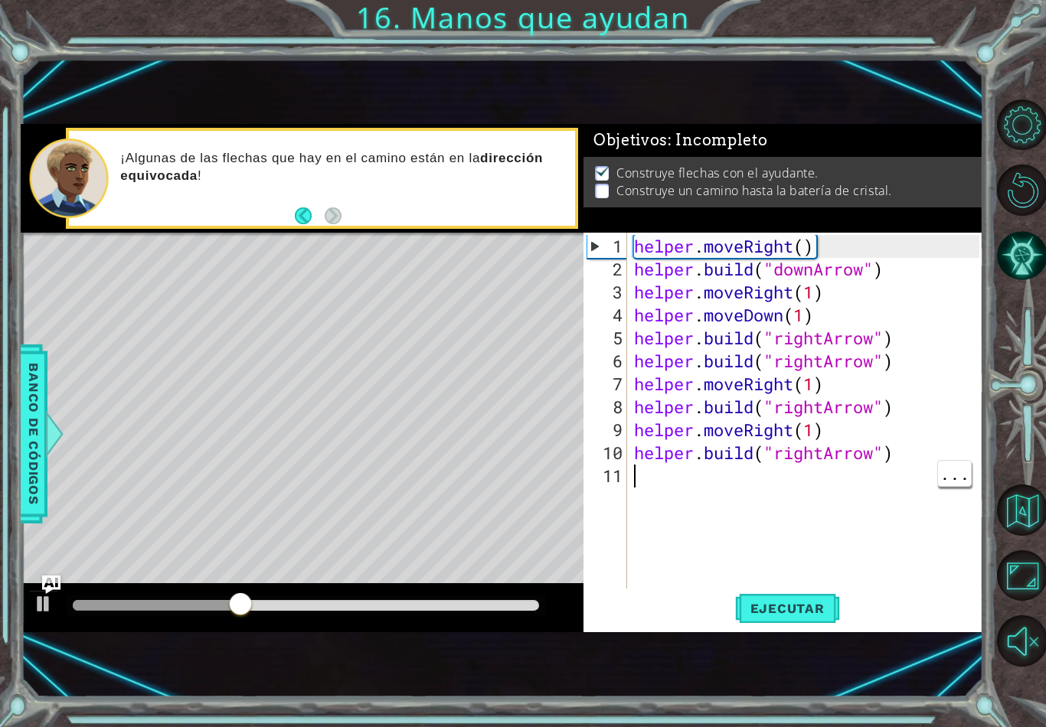
click at [661, 491] on div "helper . moveRight ( ) helper . build ( "downArrow" ) helper . moveRight ( 1 ) …" at bounding box center [809, 441] width 356 height 413
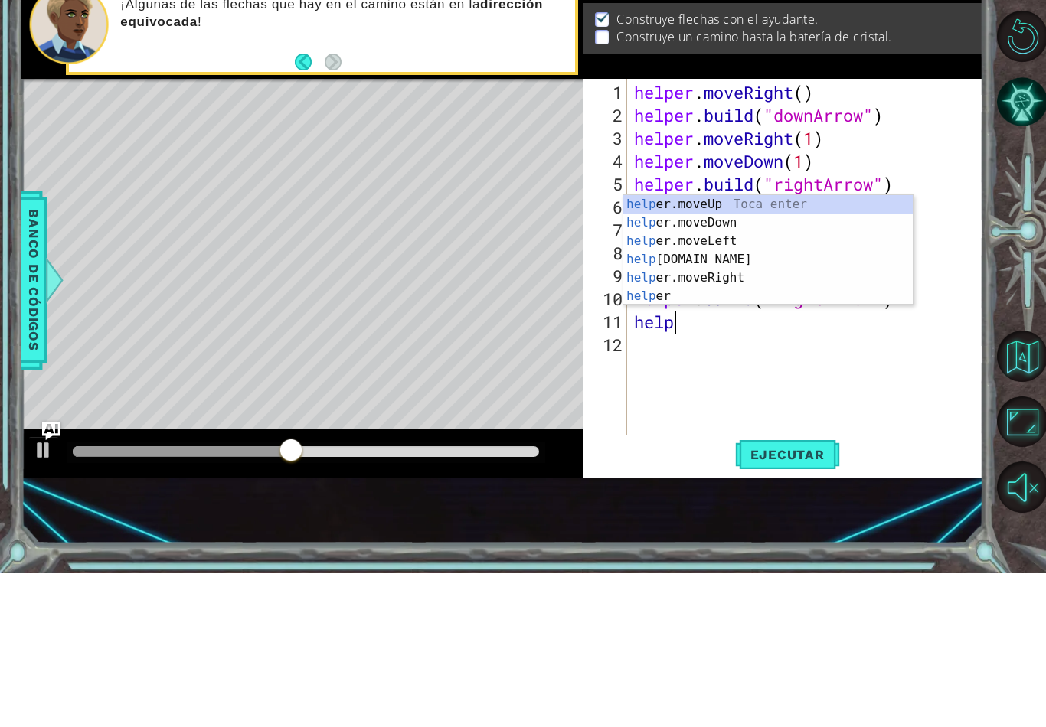
scroll to position [0, 1]
click at [792, 349] on div "help er.moveUp Toca enter help er.moveDown Toca enter help er.moveLeft Toca ent…" at bounding box center [767, 422] width 289 height 147
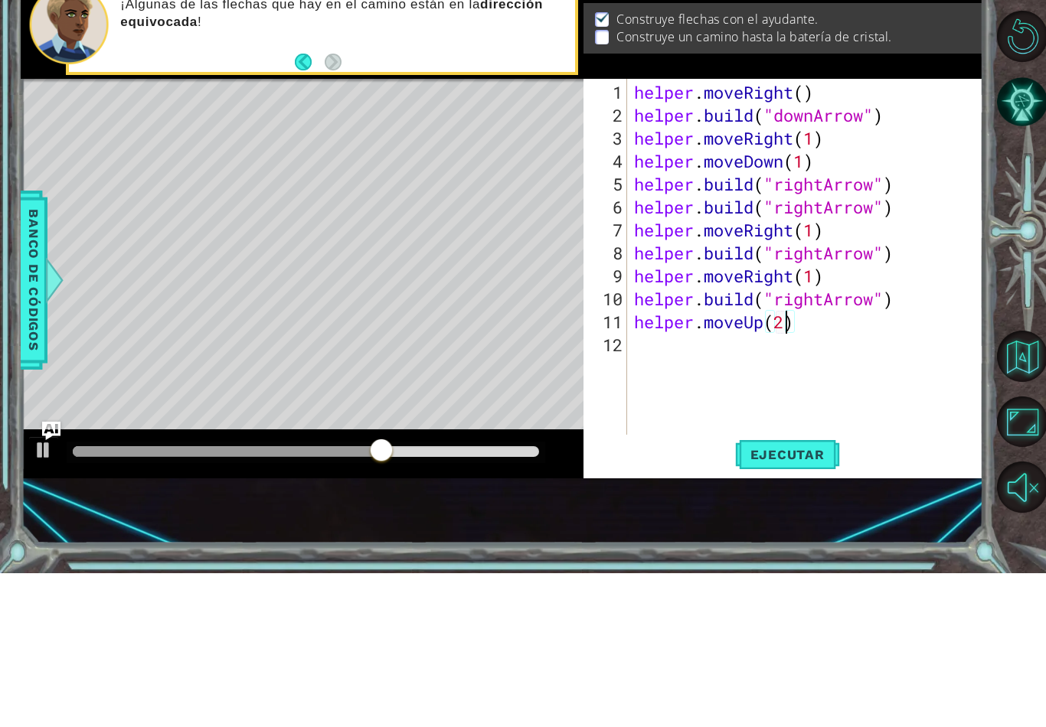
scroll to position [0, 7]
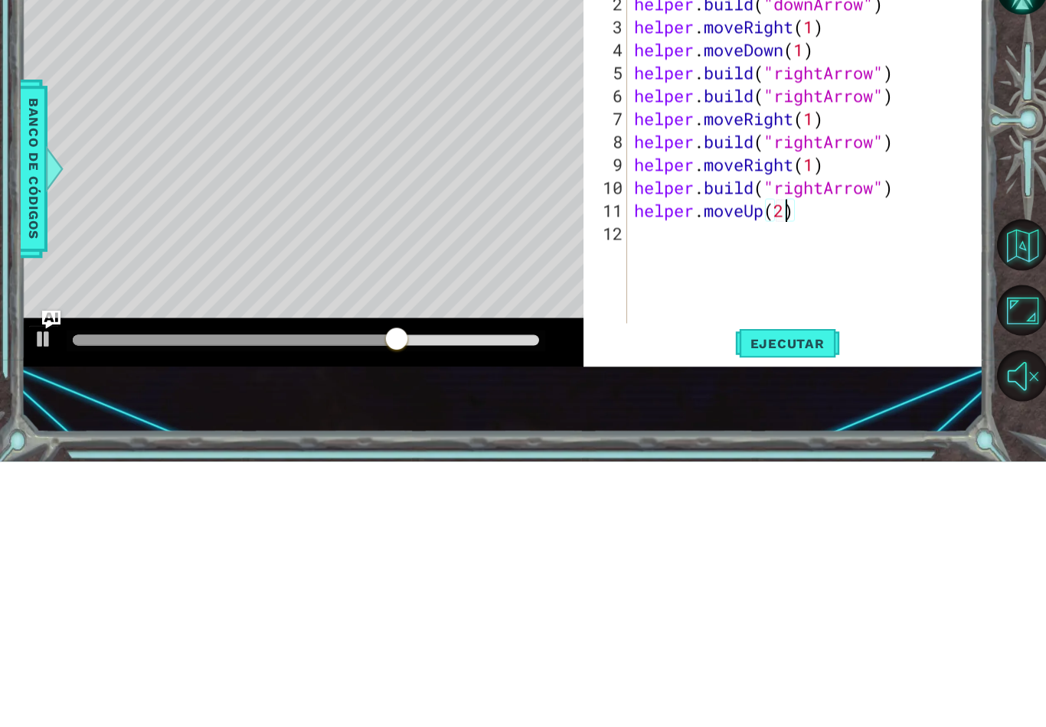
click at [800, 601] on span "Ejecutar" at bounding box center [787, 608] width 105 height 15
type textarea "helper.moveUp(3)"
click at [775, 589] on button "Ejecutar" at bounding box center [787, 609] width 105 height 40
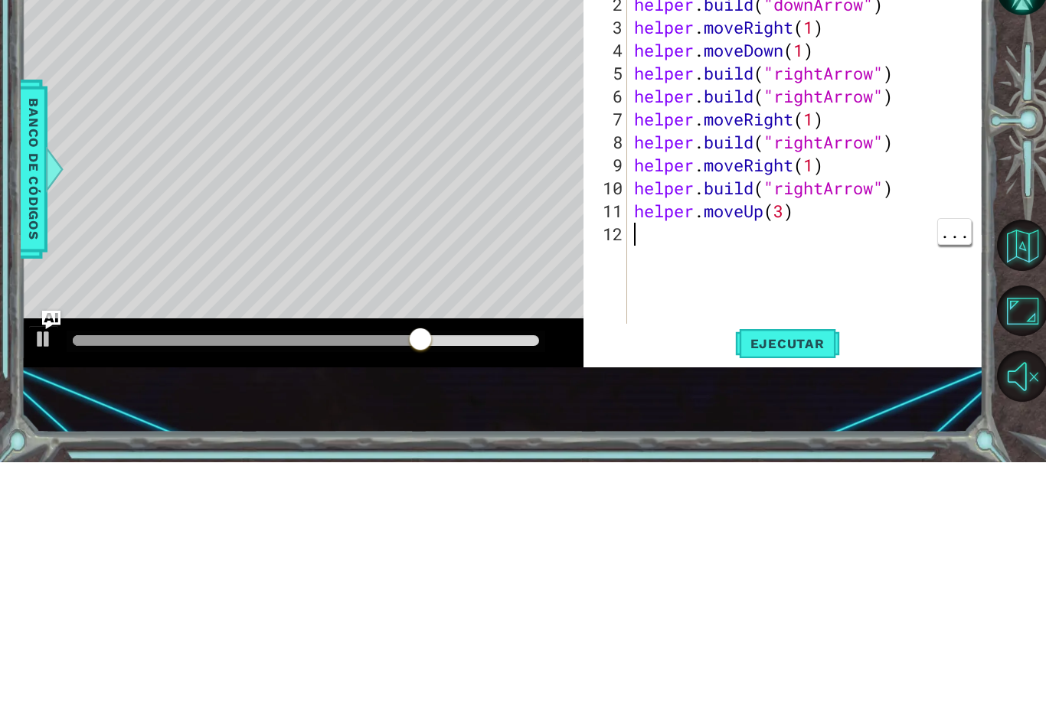
click at [472, 600] on div at bounding box center [306, 605] width 466 height 11
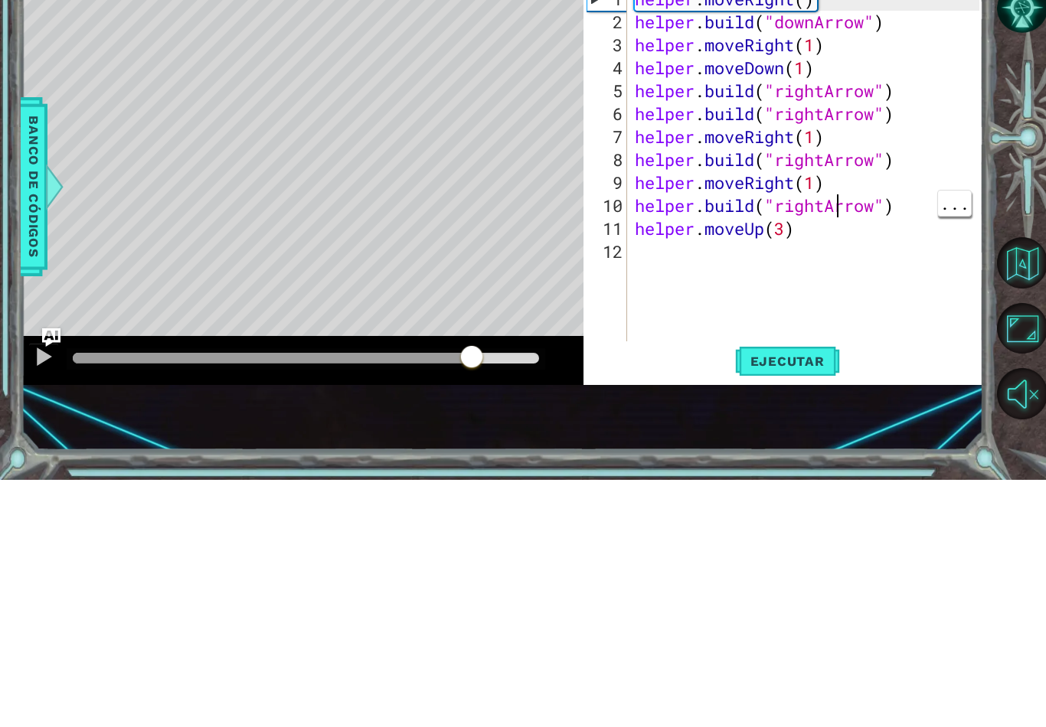
click at [833, 235] on div "helper . moveRight ( ) helper . build ( "downArrow" ) helper . moveRight ( 1 ) …" at bounding box center [809, 441] width 355 height 413
type textarea "[DOMAIN_NAME]("upArrow")"
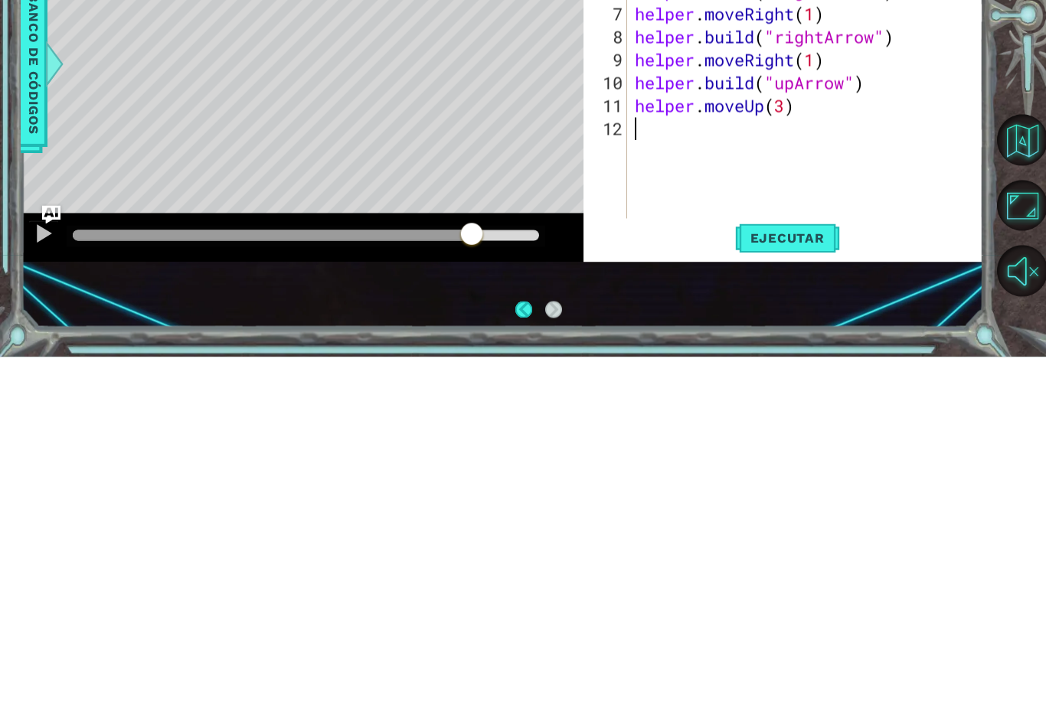
scroll to position [24, 0]
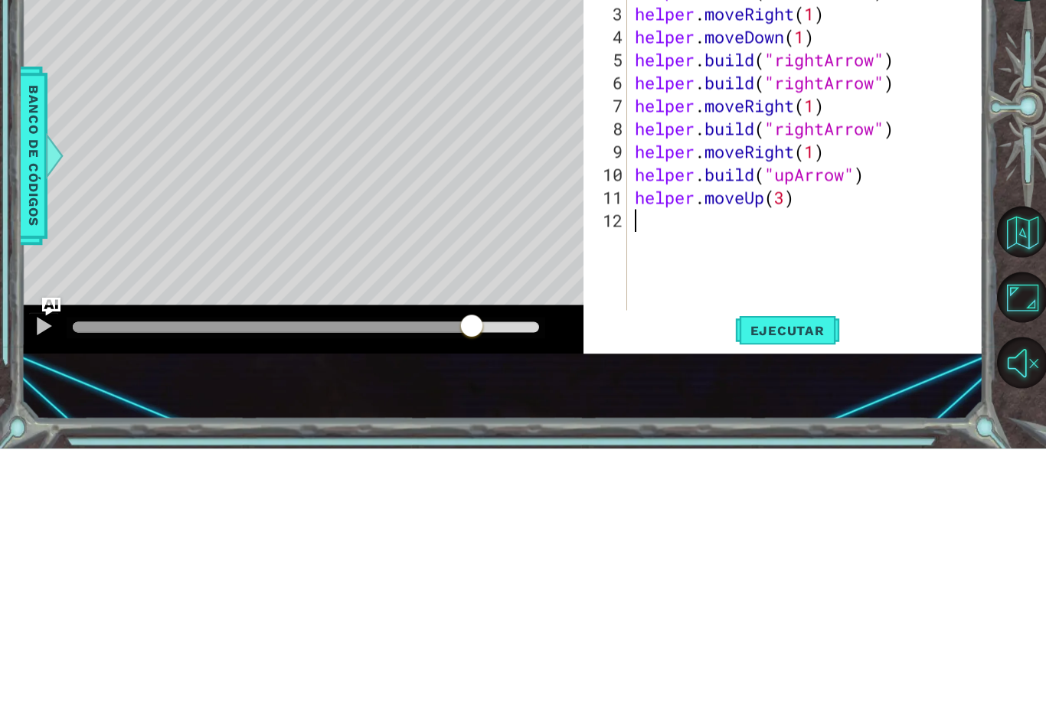
click at [781, 589] on button "Ejecutar" at bounding box center [787, 609] width 105 height 40
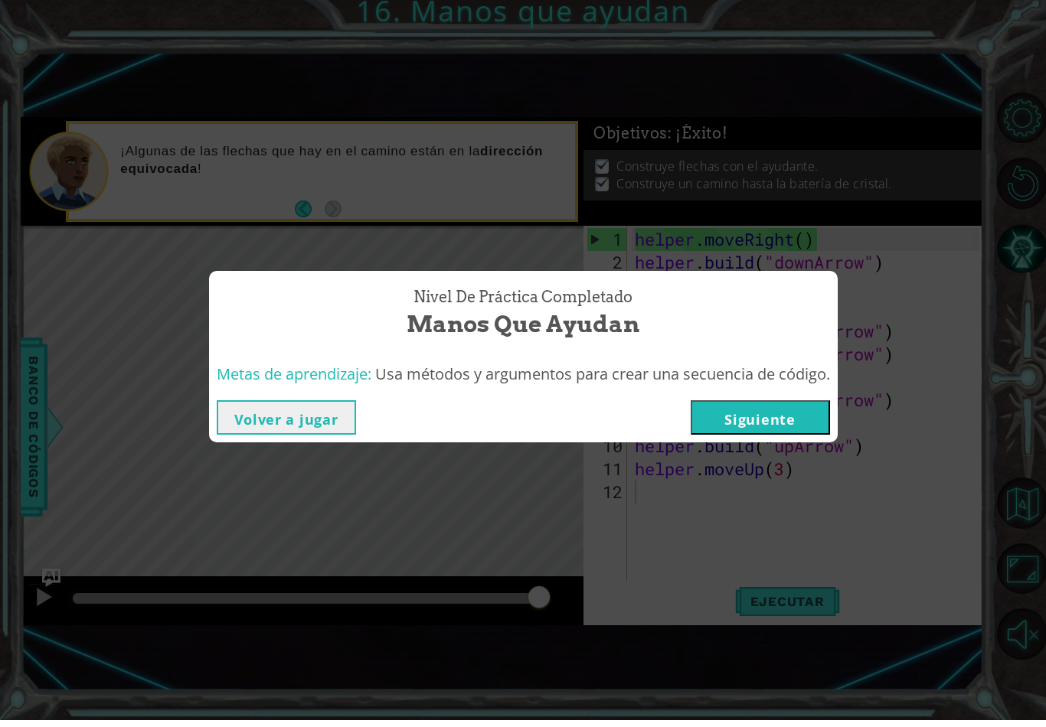
click at [709, 453] on div "Nivel de práctica Completado Manos que ayudan Metas de aprendizaje: Usa métodos…" at bounding box center [523, 363] width 1046 height 727
click at [704, 433] on button "Siguiente" at bounding box center [760, 424] width 139 height 34
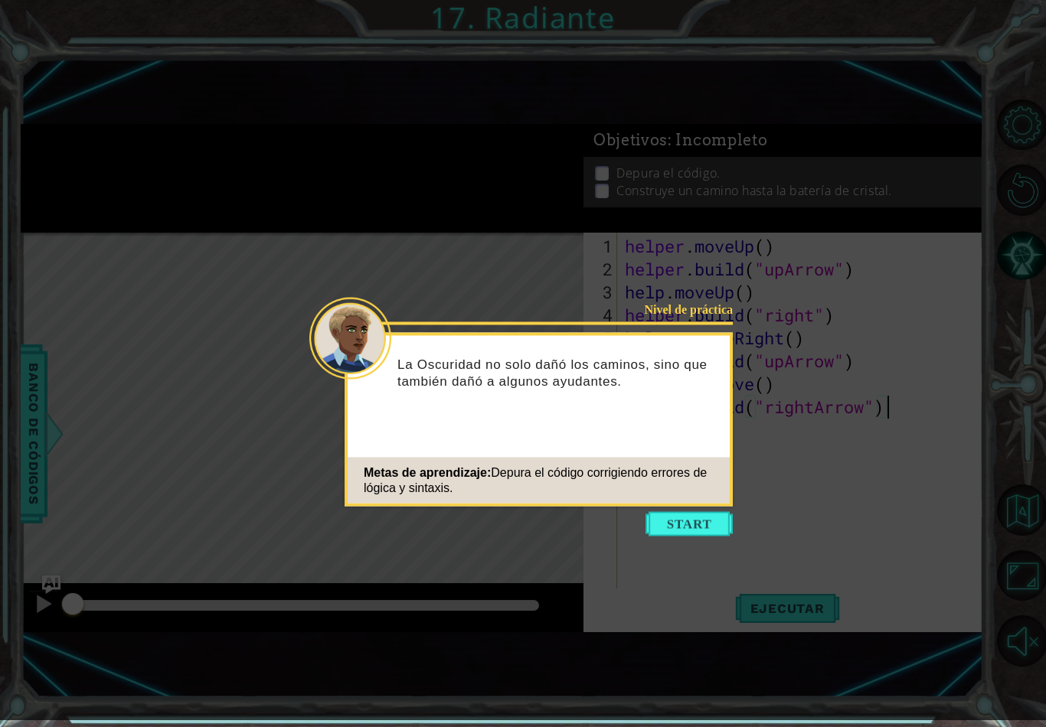
click at [689, 514] on button "Start" at bounding box center [688, 524] width 87 height 24
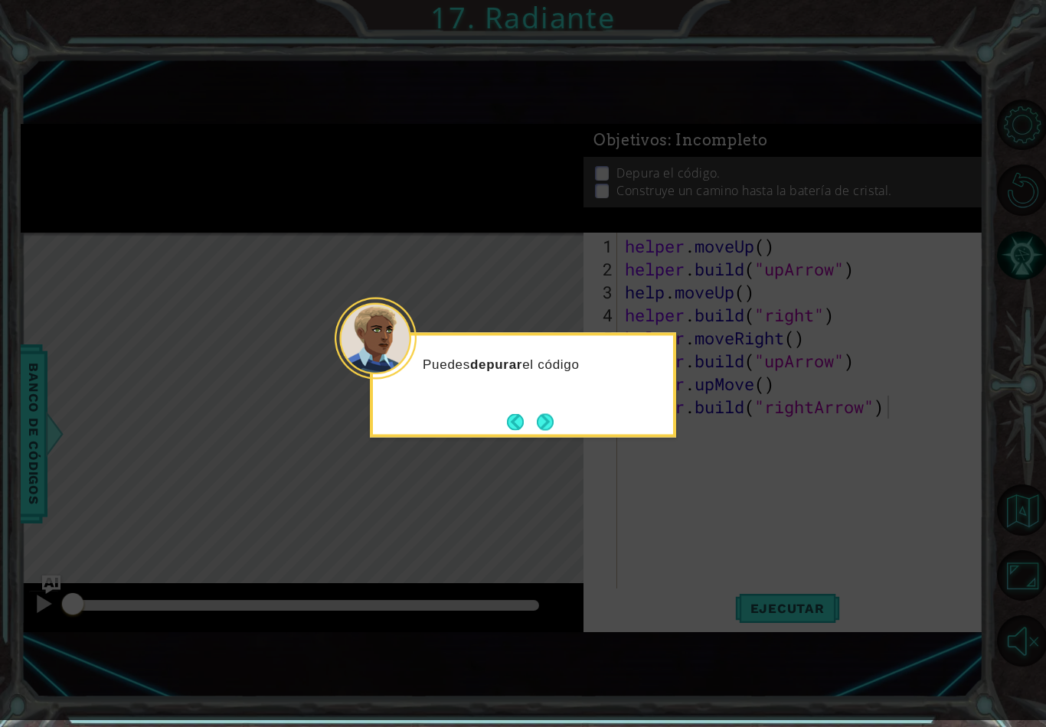
click at [544, 430] on button "Next" at bounding box center [545, 421] width 17 height 17
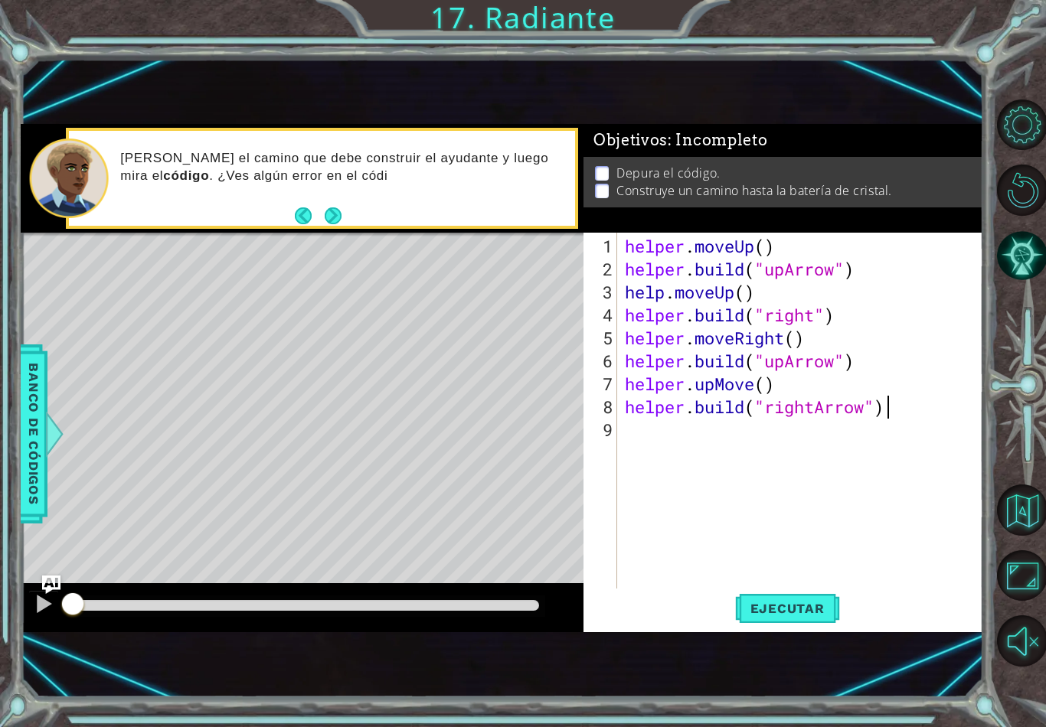
click at [785, 652] on div "1 ההההההההההההההההההההההההההההההההההההההההההההההההההההההההההההההההההההההההההההה…" at bounding box center [502, 378] width 962 height 640
click at [798, 644] on div "1 ההההההההההההההההההההההההההההההההההההההההההההההההההההההההההההההההההההההההההההה…" at bounding box center [502, 378] width 962 height 640
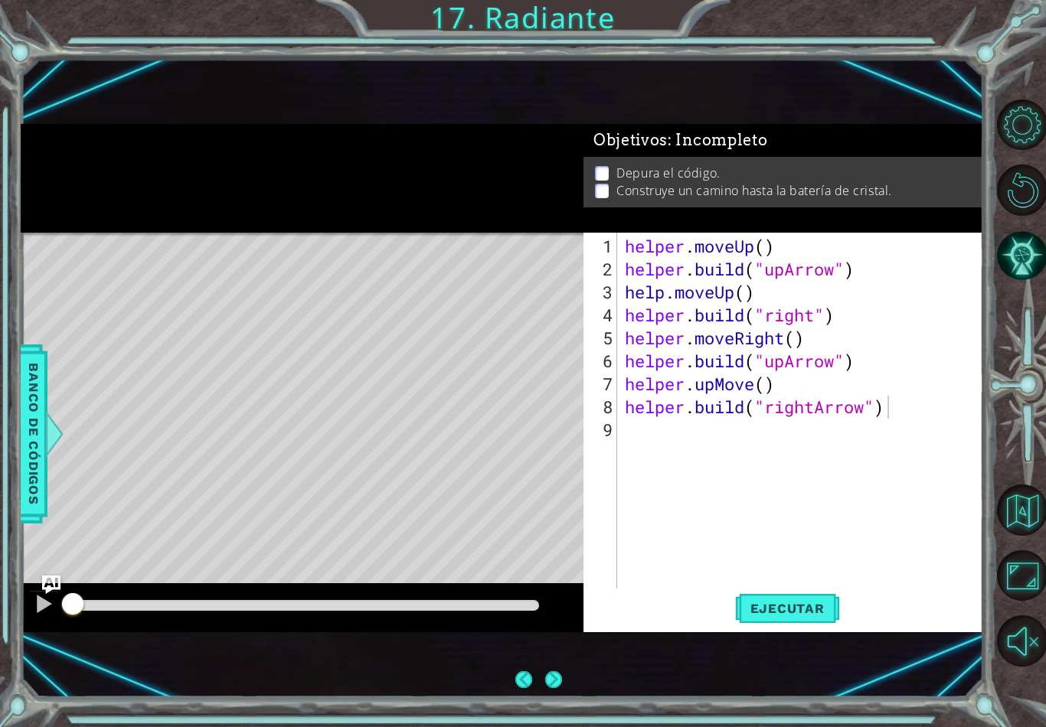
scroll to position [24, 0]
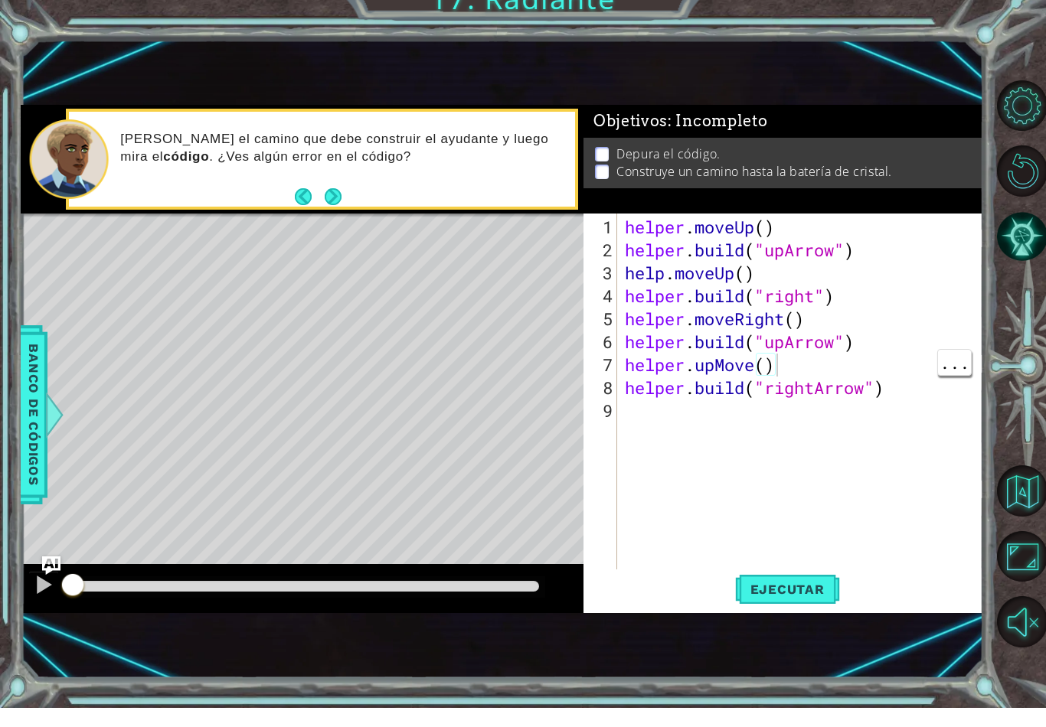
click at [900, 396] on div "helper . moveUp ( ) helper . build ( "upArrow" ) help . moveUp ( ) helper . bui…" at bounding box center [804, 441] width 365 height 413
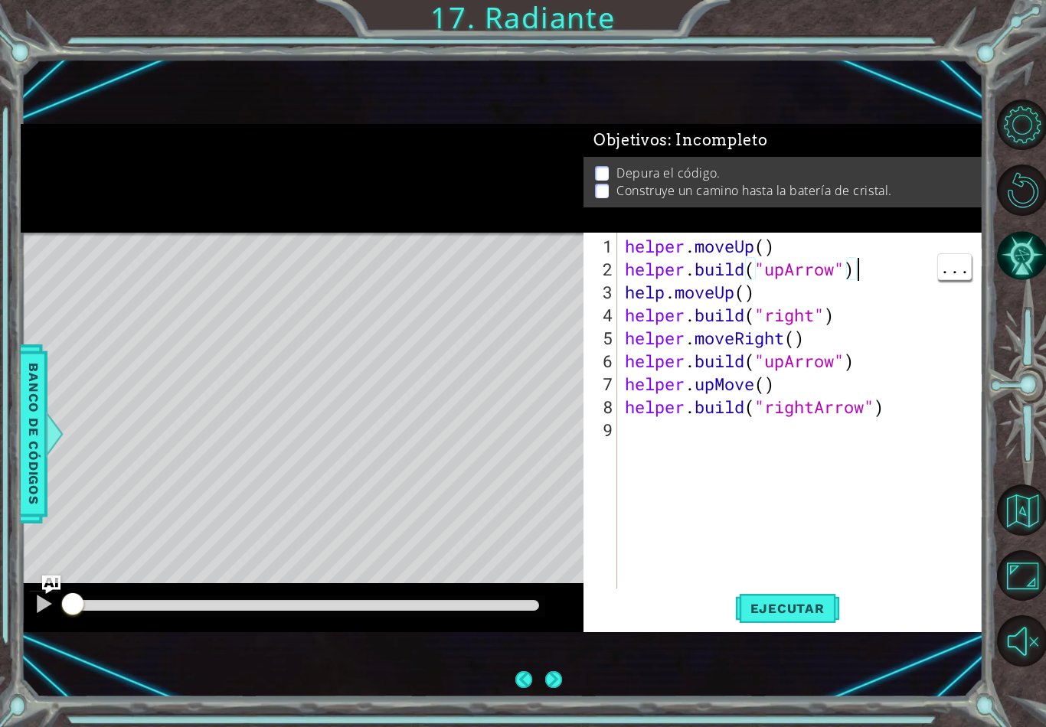
scroll to position [0, 0]
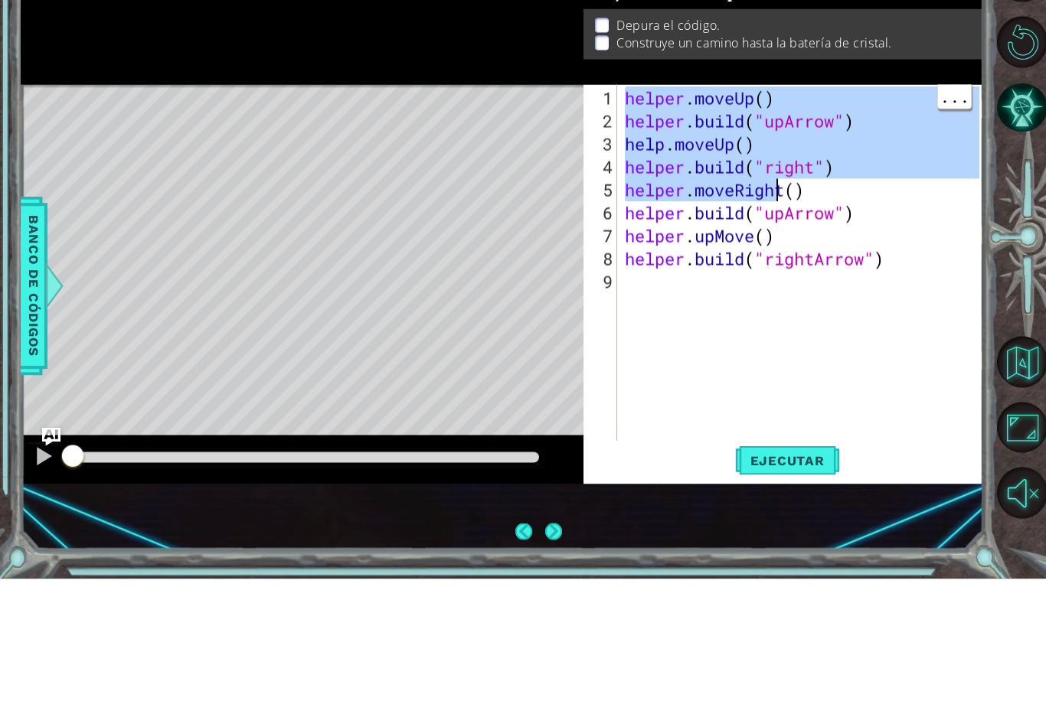
type textarea "[DOMAIN_NAME]("rightArrow")"
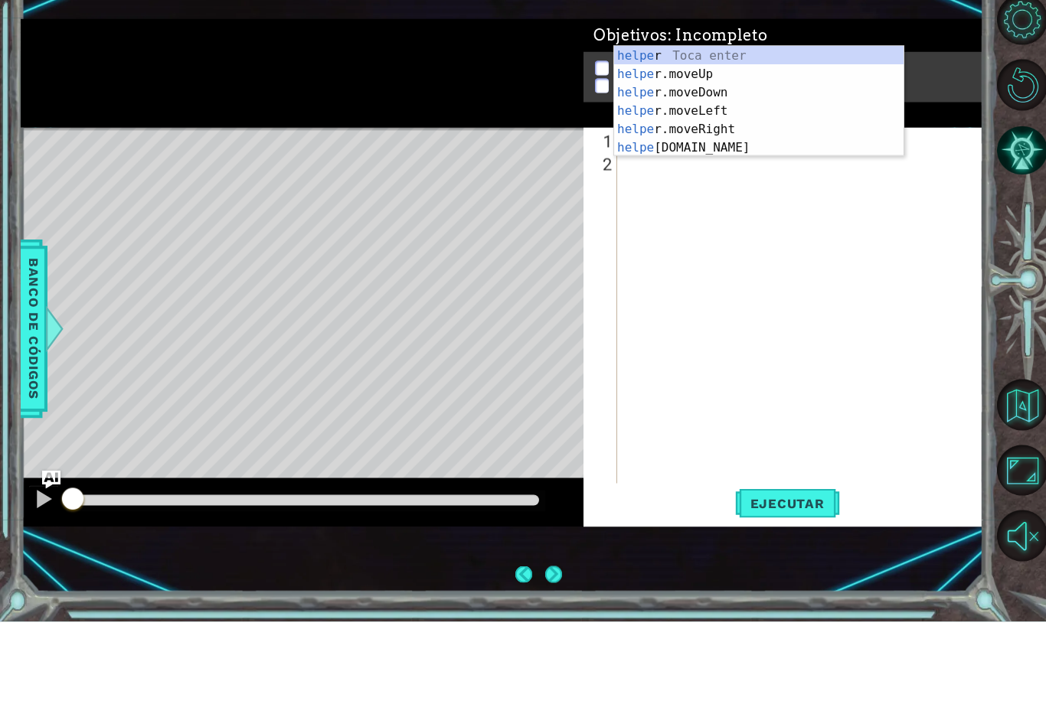
scroll to position [0, 2]
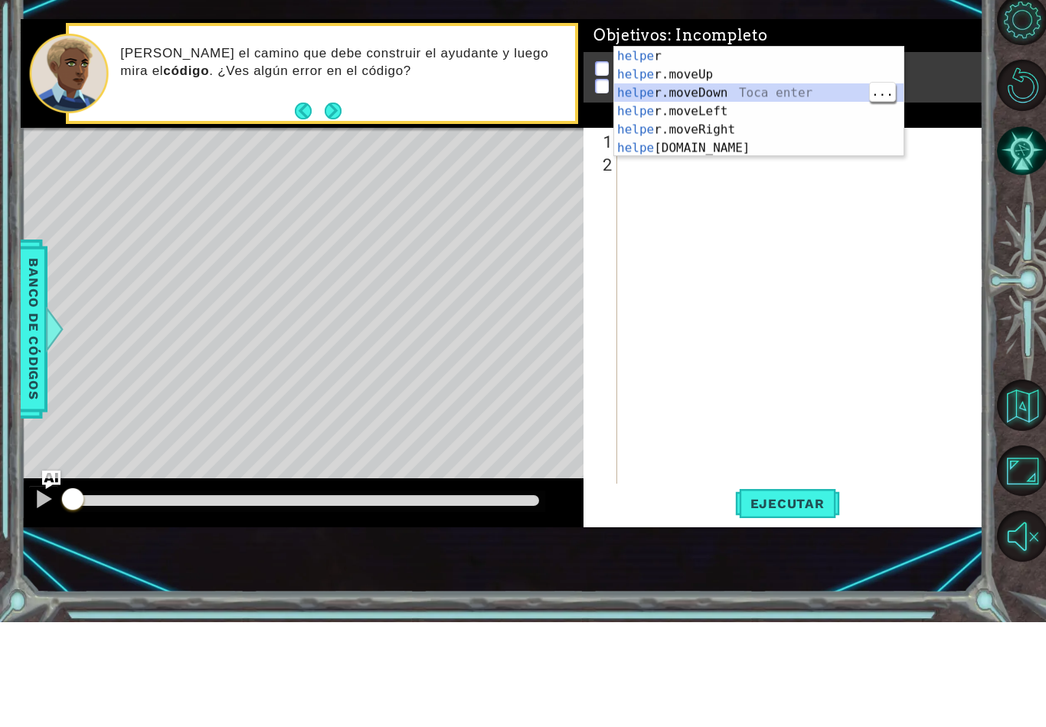
click at [753, 152] on div "helpe r Toca enter helpe r.moveUp Toca enter helpe r.moveDown Toca enter helpe …" at bounding box center [758, 225] width 289 height 147
type textarea "helper.moveUp(1)"
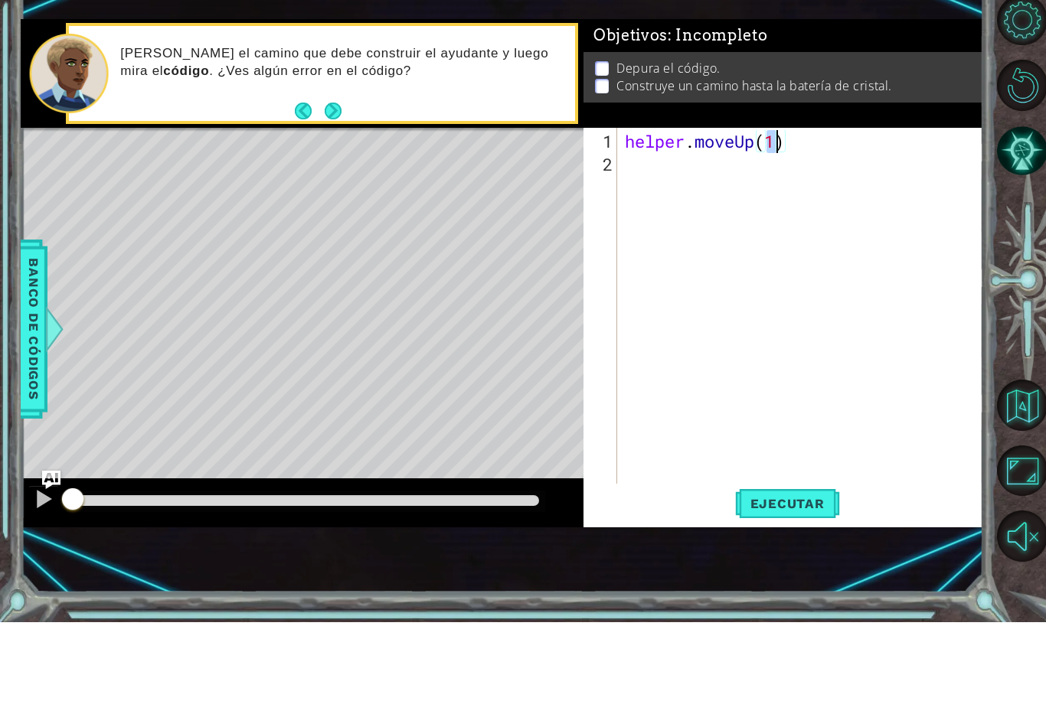
click at [770, 165] on li "Depura el código." at bounding box center [785, 174] width 380 height 18
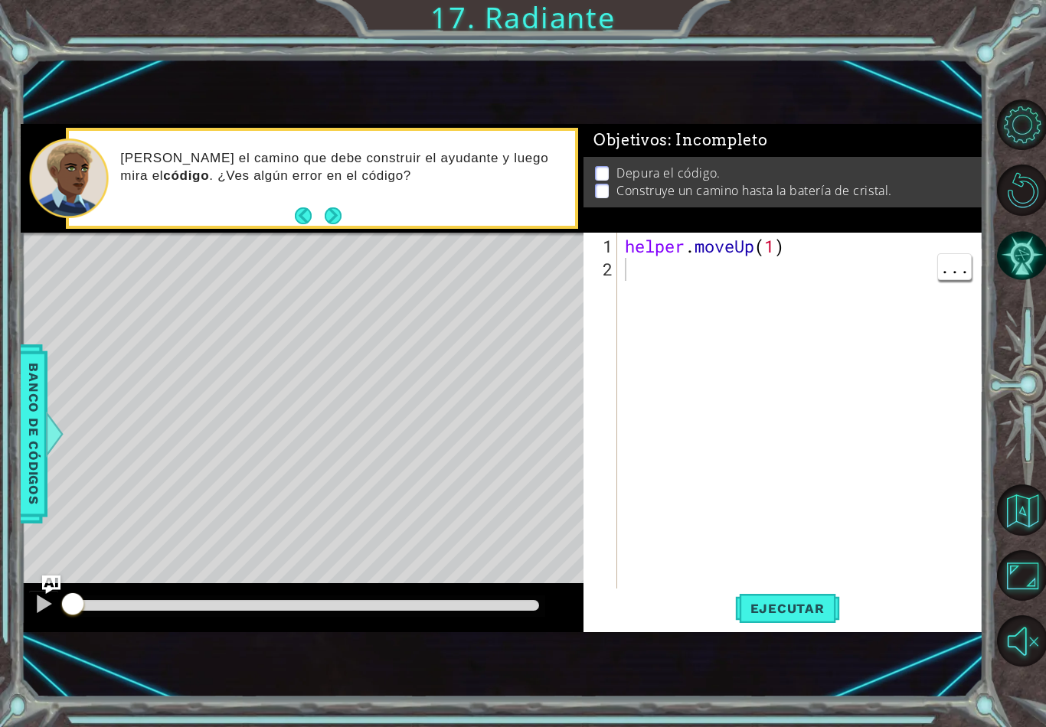
click at [644, 281] on div "helper . moveUp ( 1 )" at bounding box center [804, 441] width 365 height 413
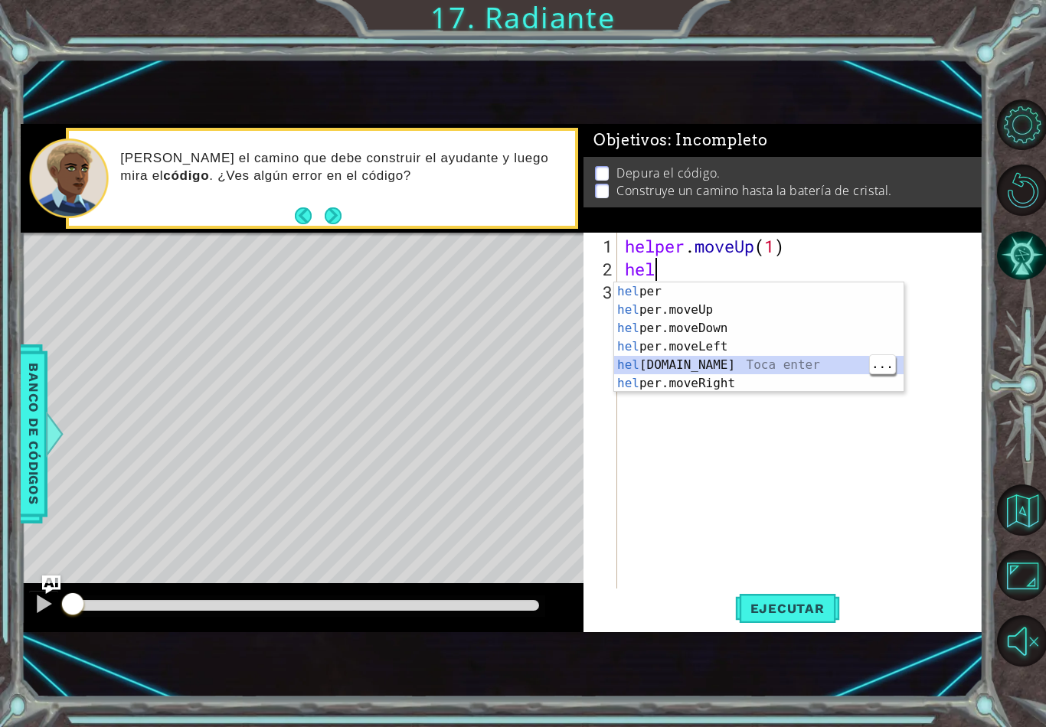
click at [712, 359] on div "hel per Toca enter hel per.moveUp Toca enter hel per.moveDown Toca enter hel pe…" at bounding box center [758, 355] width 289 height 147
type textarea "[DOMAIN_NAME]("rightArrow")"
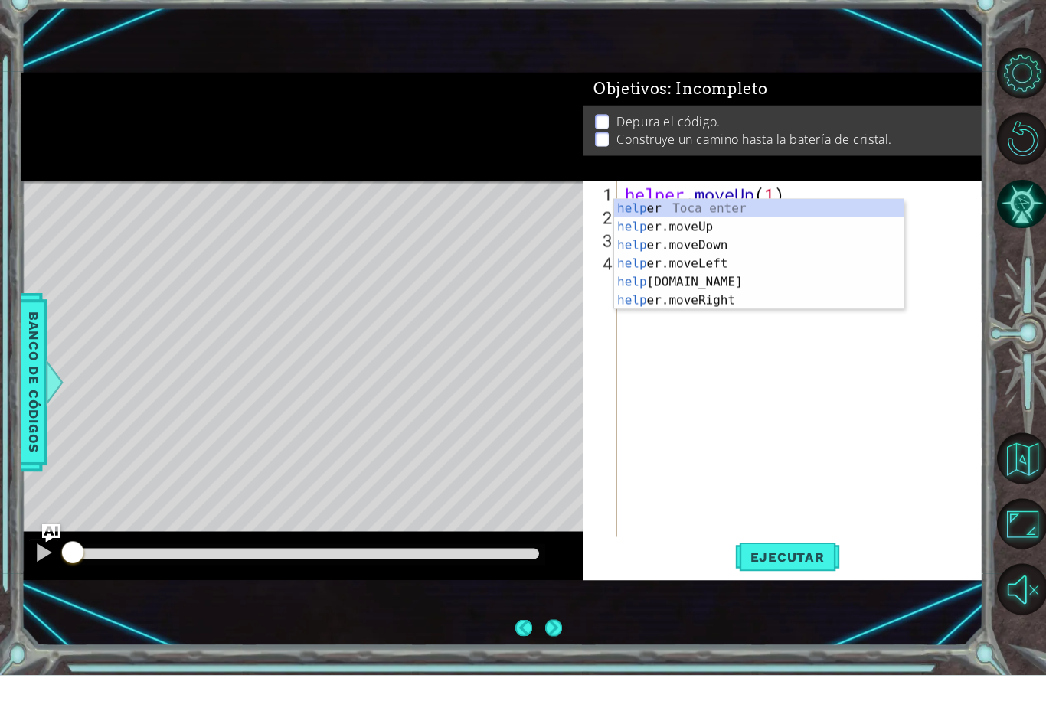
scroll to position [0, 1]
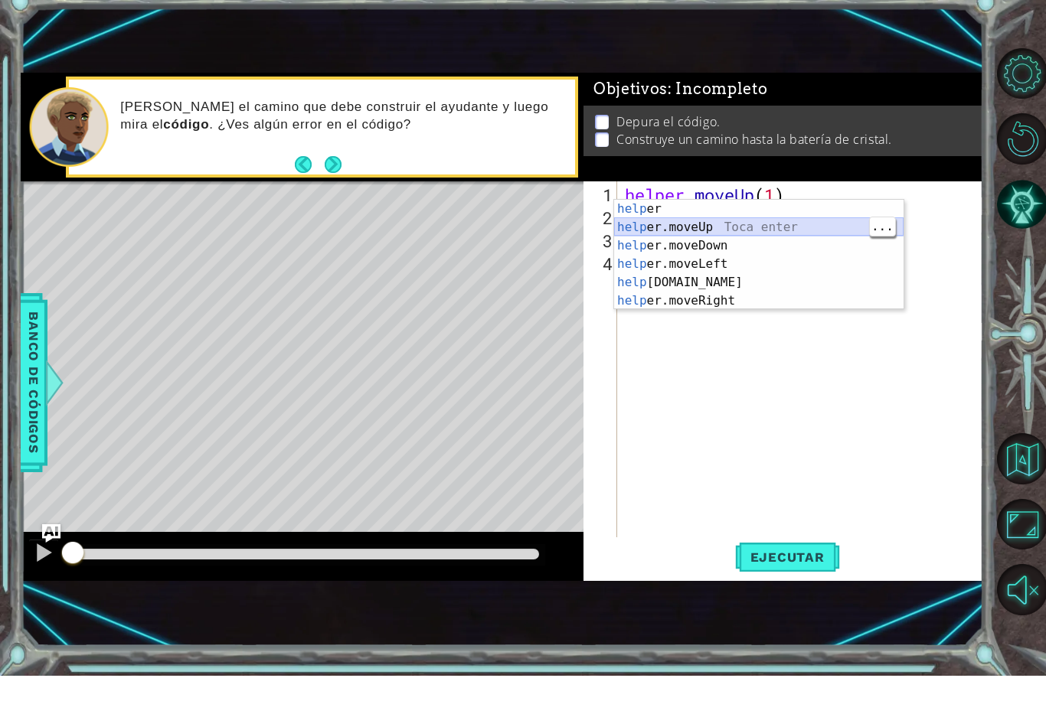
click at [761, 251] on div "help er Toca enter help er.moveUp Toca enter help er.moveDown Toca enter help e…" at bounding box center [758, 324] width 289 height 147
type textarea "helper.moveUp(1)"
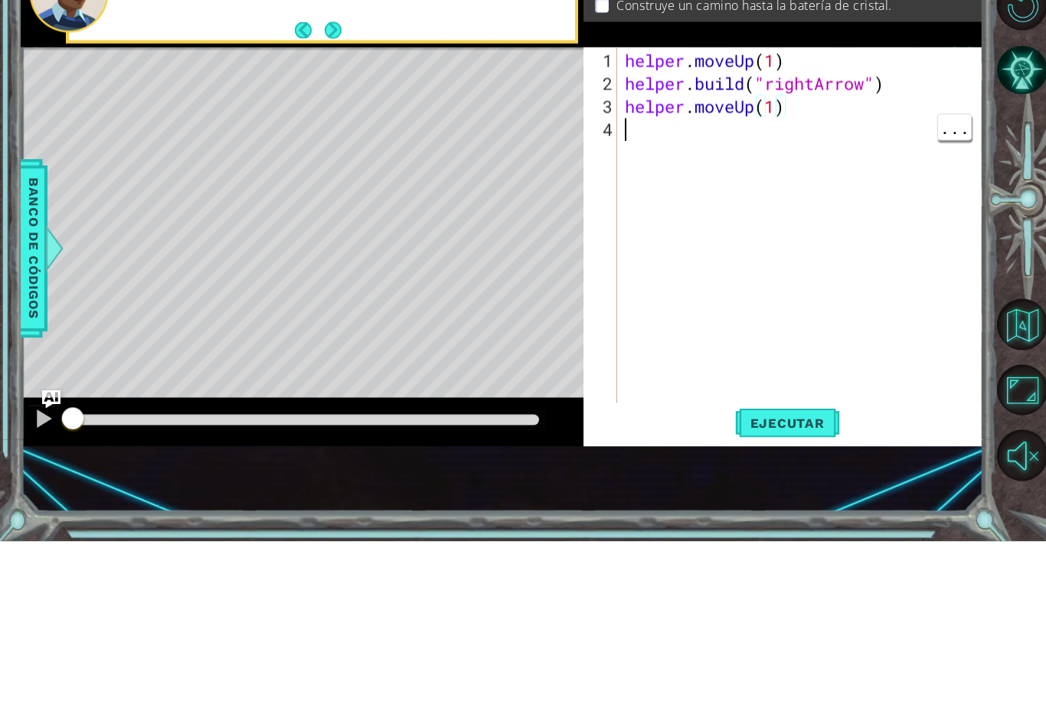
scroll to position [0, 0]
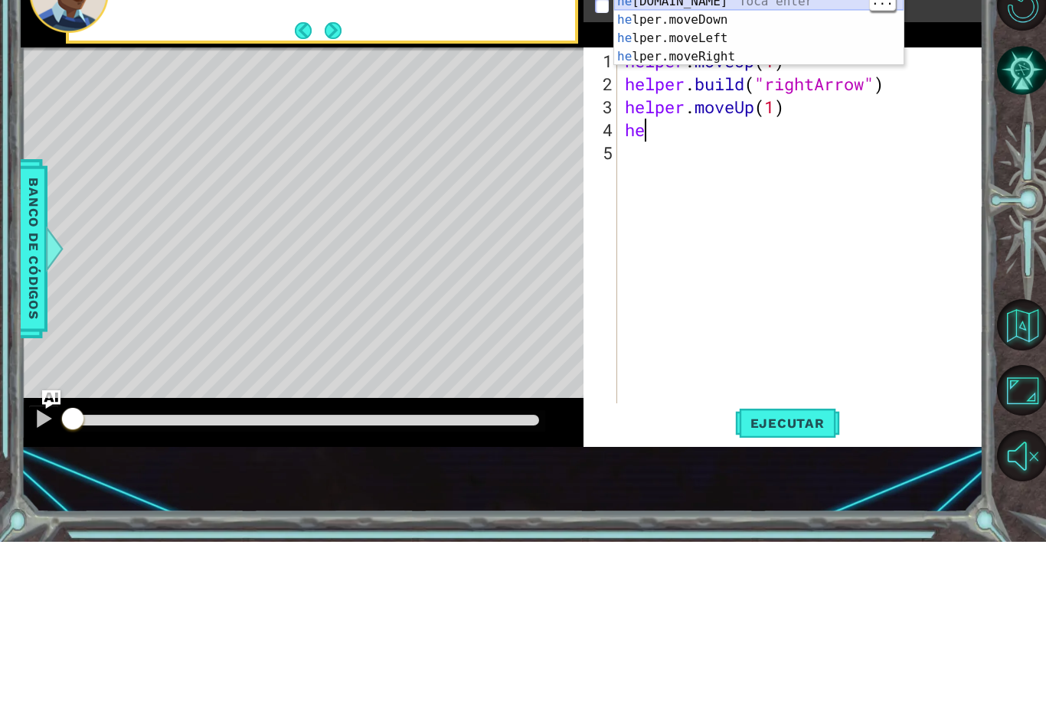
click at [730, 141] on div "he lper Toca enter he lper.moveUp Toca enter he [DOMAIN_NAME] Toca enter he lpe…" at bounding box center [758, 214] width 289 height 147
type textarea "[DOMAIN_NAME]("rightArrow")"
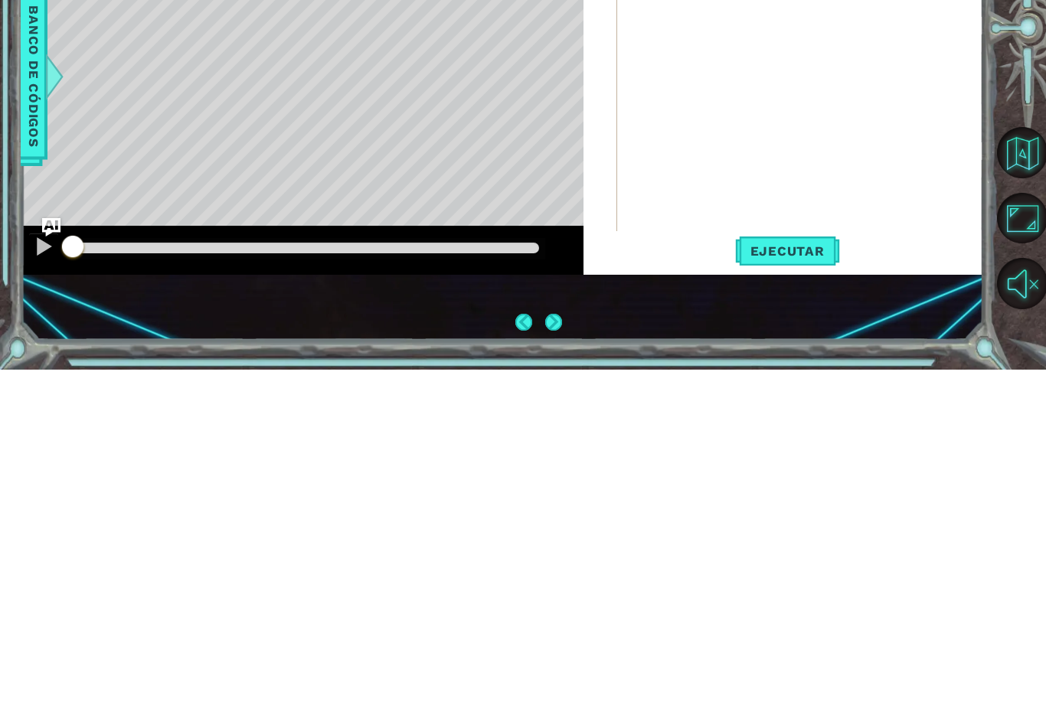
scroll to position [24, 0]
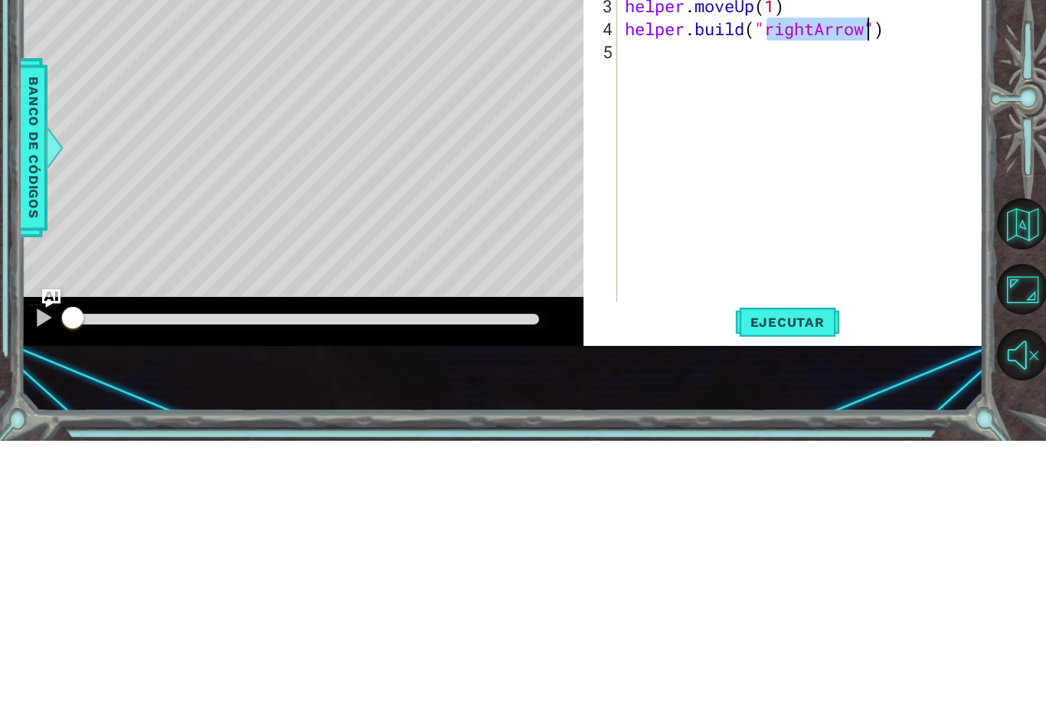
click at [795, 601] on span "Ejecutar" at bounding box center [787, 608] width 105 height 15
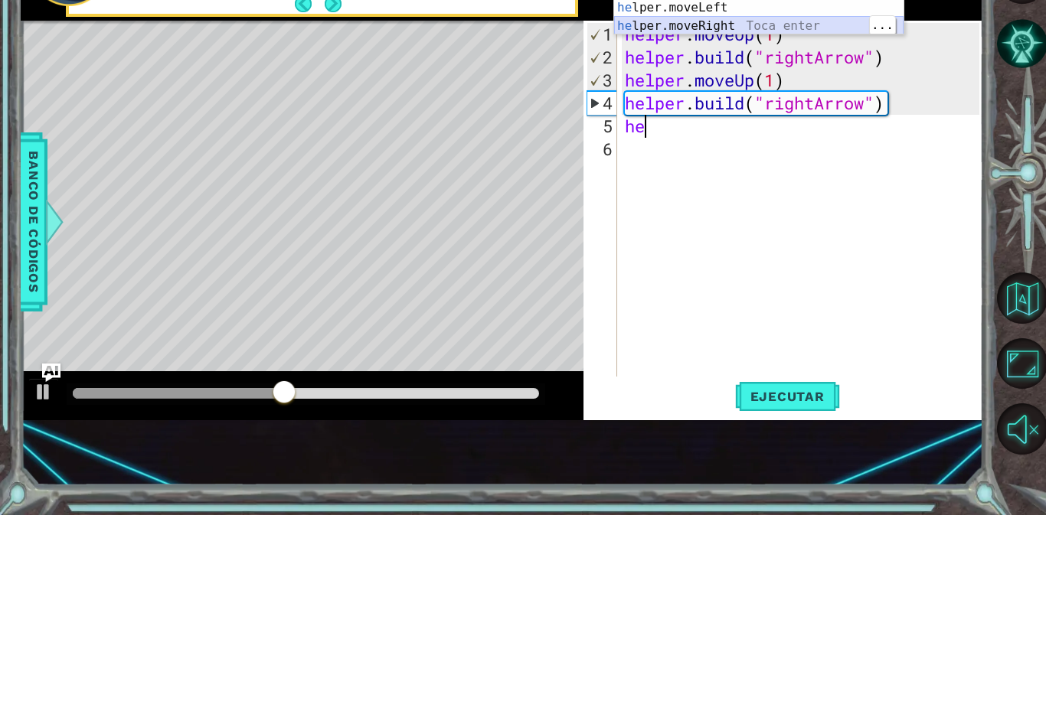
click at [782, 137] on div "he lper Toca enter he lper.moveUp Toca enter he [DOMAIN_NAME] Toca enter he lpe…" at bounding box center [758, 210] width 289 height 147
type textarea "helper.moveRight(1)"
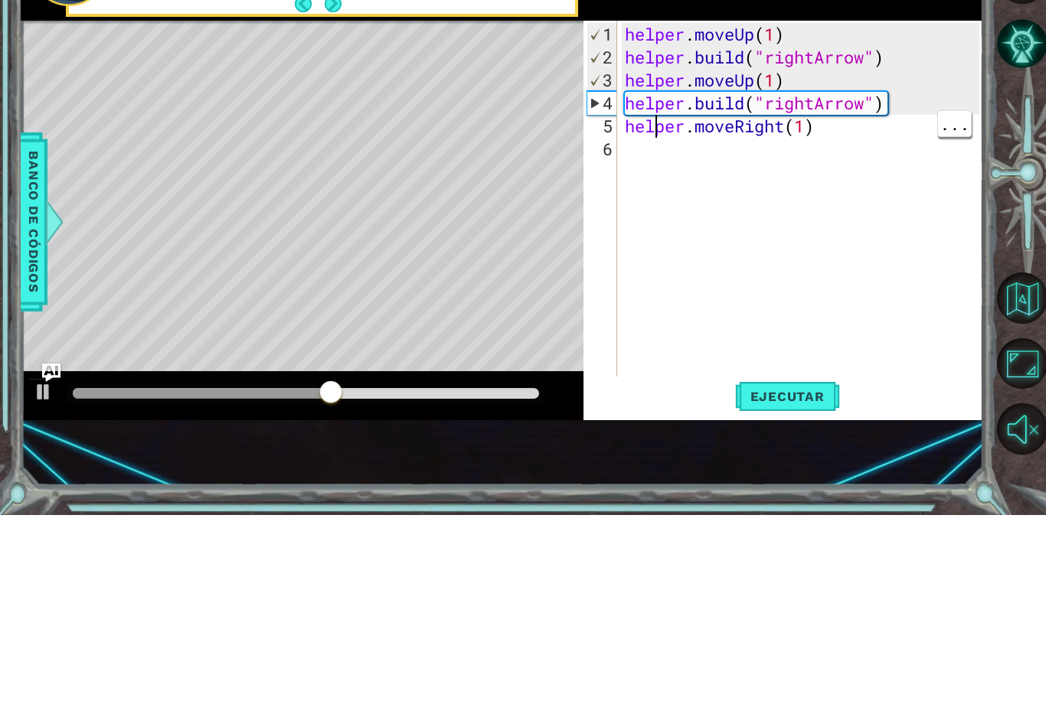
click at [644, 235] on div "helper . moveUp ( 1 ) helper . build ( "rightArrow" ) helper . moveUp ( 1 ) hel…" at bounding box center [804, 441] width 365 height 413
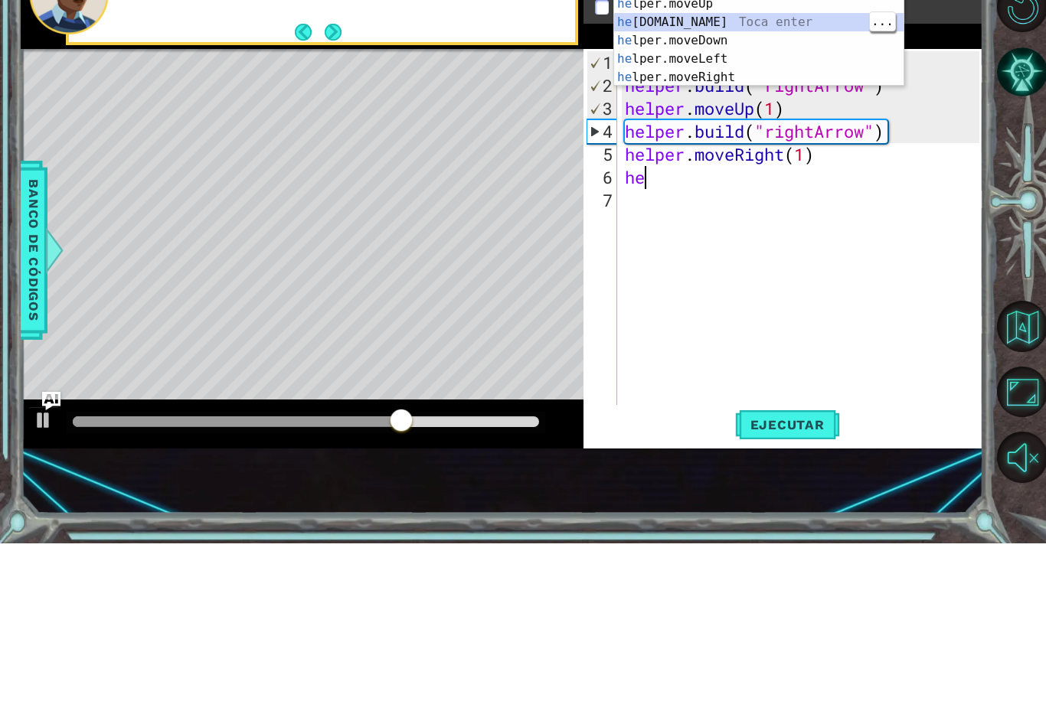
click at [776, 160] on div "he lper Toca enter he lper.moveUp Toca enter he [DOMAIN_NAME] Toca enter he lpe…" at bounding box center [758, 233] width 289 height 147
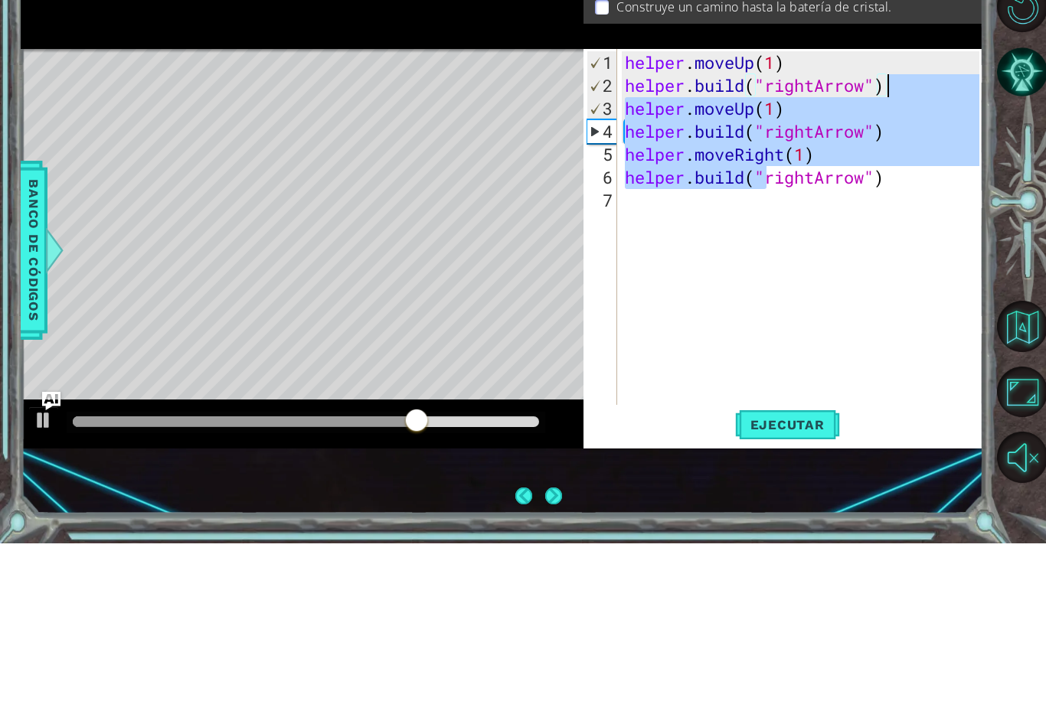
type textarea "helper.moveUp(1) [DOMAIN_NAME]("rightArrow")"
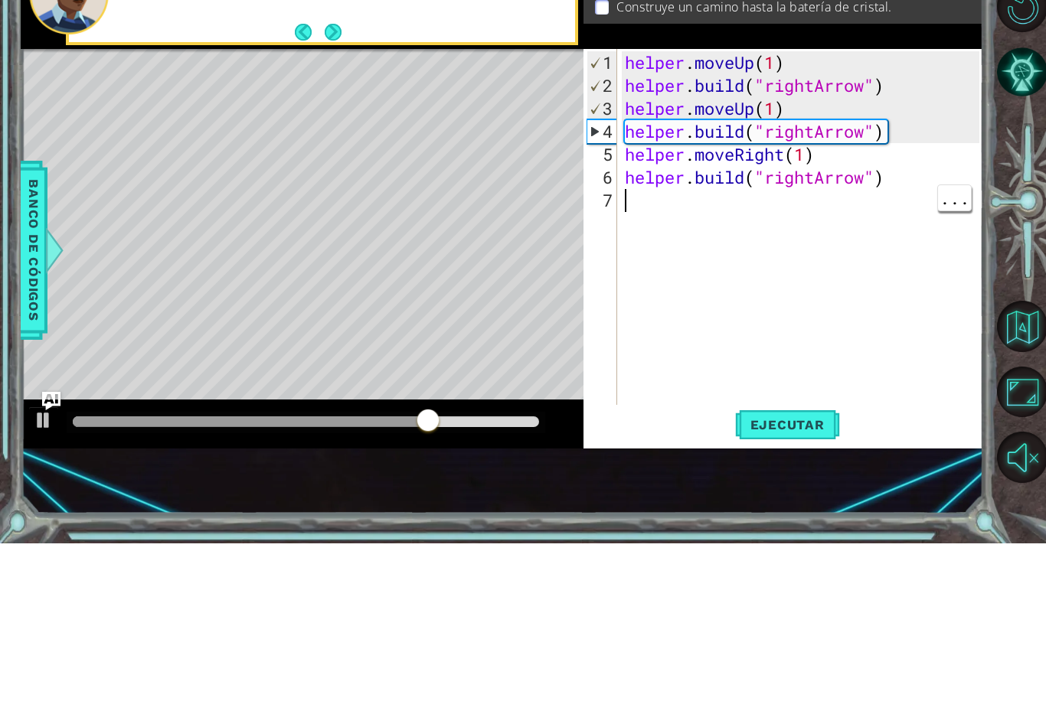
click at [857, 263] on div "helper . moveUp ( 1 ) helper . build ( "rightArrow" ) helper . moveUp ( 1 ) hel…" at bounding box center [804, 441] width 365 height 413
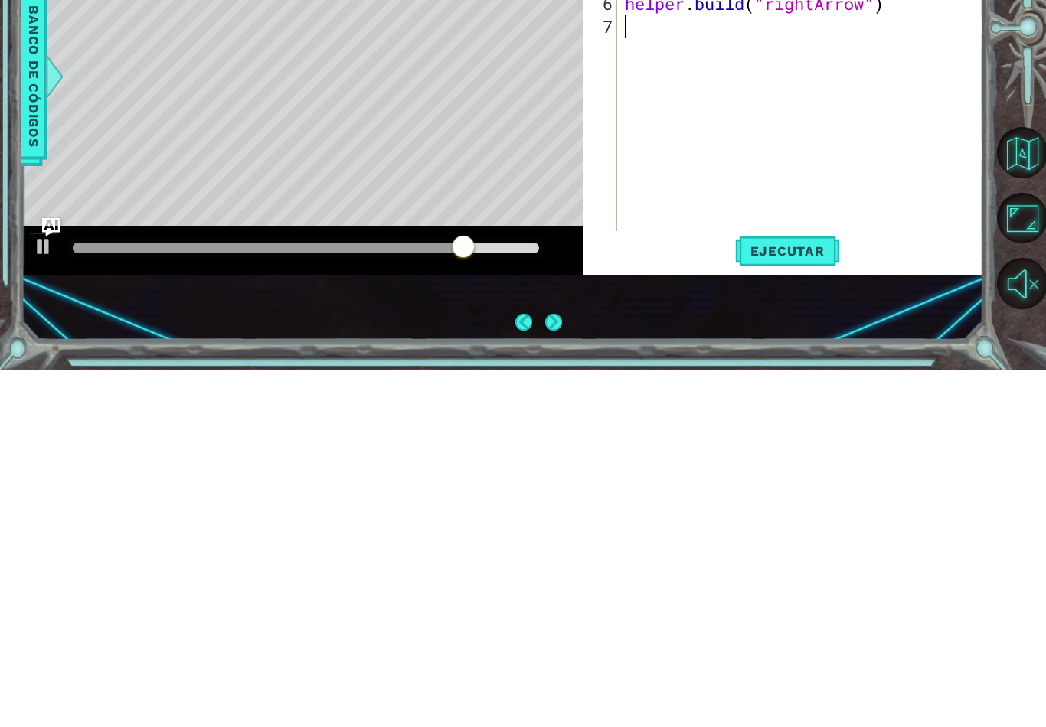
click at [820, 601] on span "Ejecutar" at bounding box center [787, 608] width 105 height 15
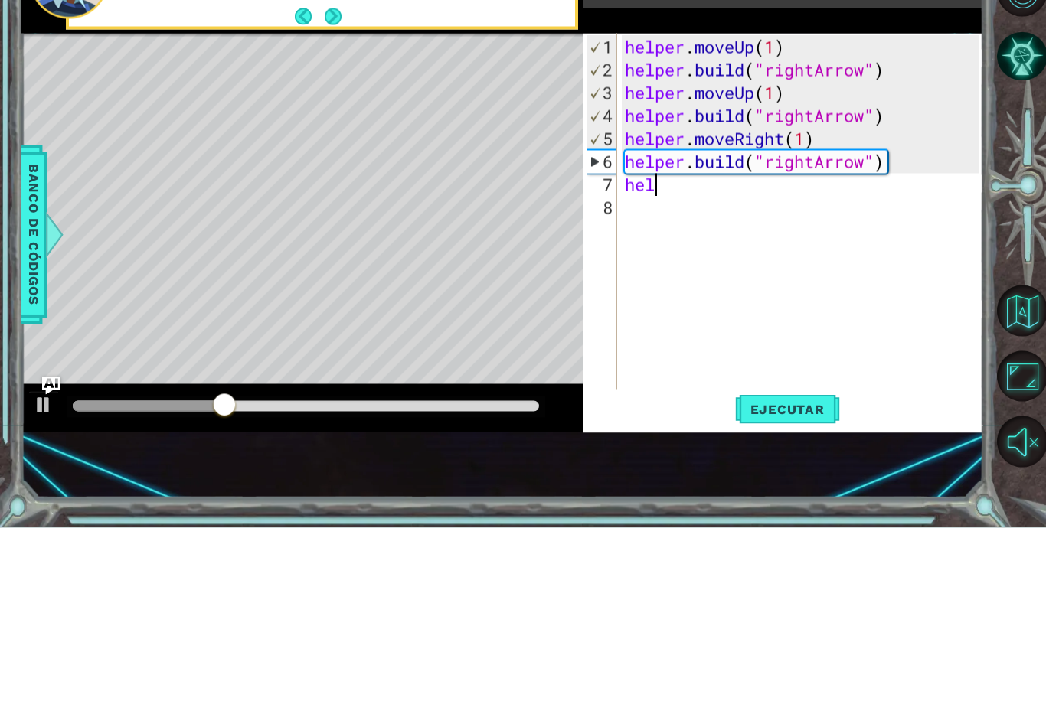
scroll to position [0, 1]
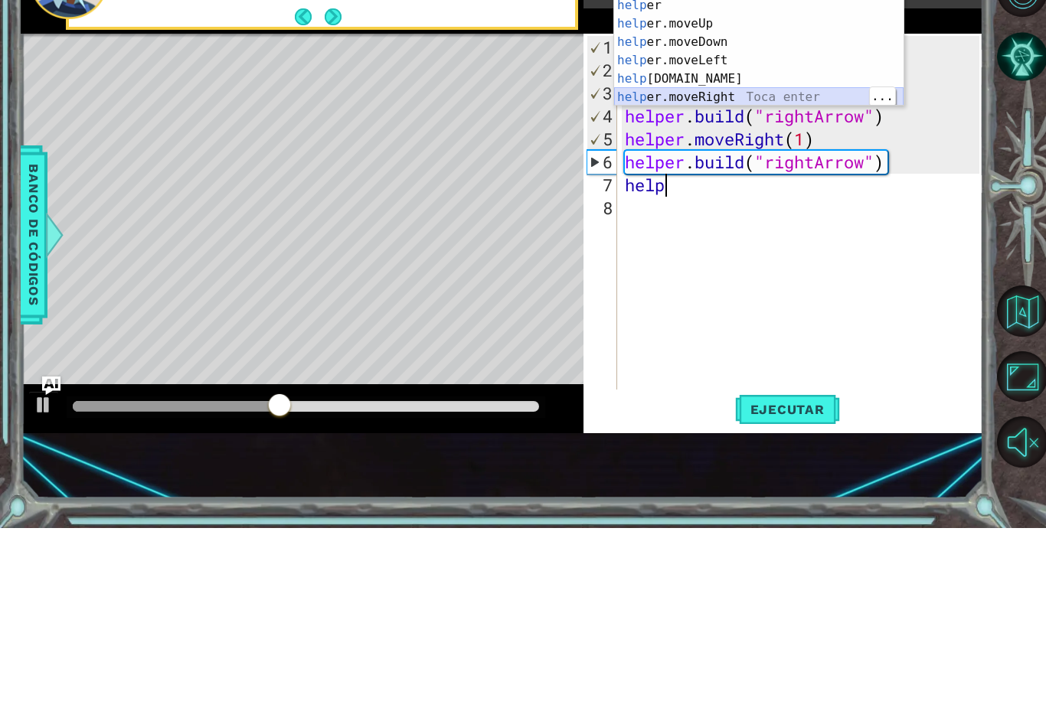
click at [797, 195] on div "help er Toca enter help er.moveUp Toca enter help er.moveDown Toca enter help e…" at bounding box center [758, 268] width 289 height 147
type textarea "helper.moveRight(1)"
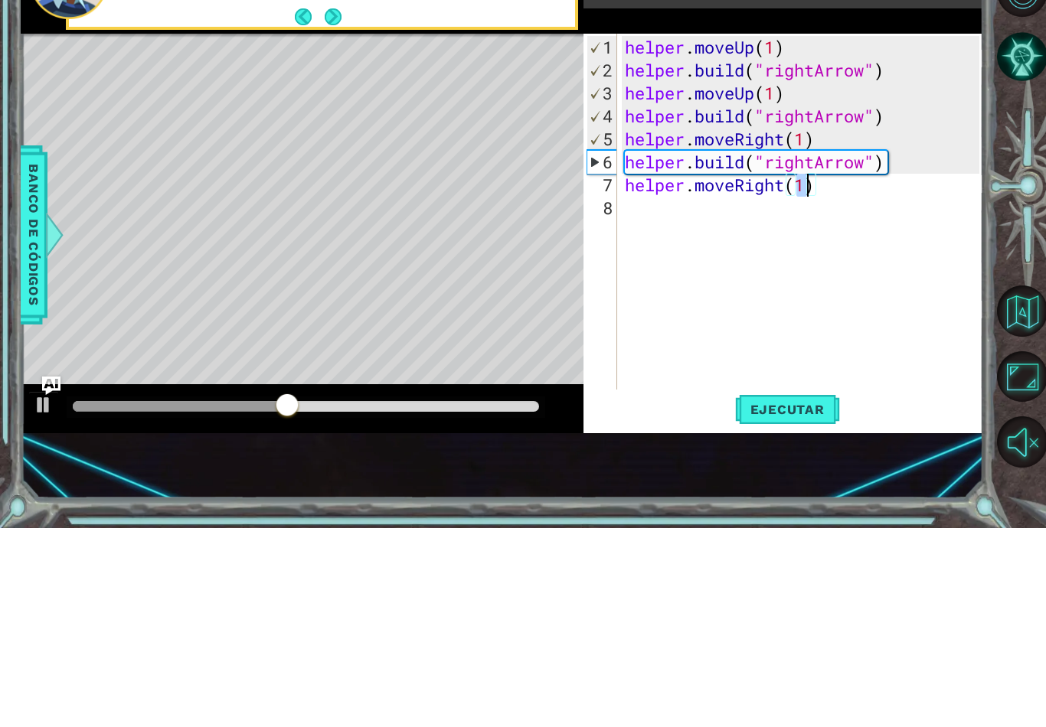
click at [652, 235] on div "helper . moveUp ( 1 ) helper . build ( "rightArrow" ) helper . moveUp ( 1 ) hel…" at bounding box center [804, 441] width 365 height 413
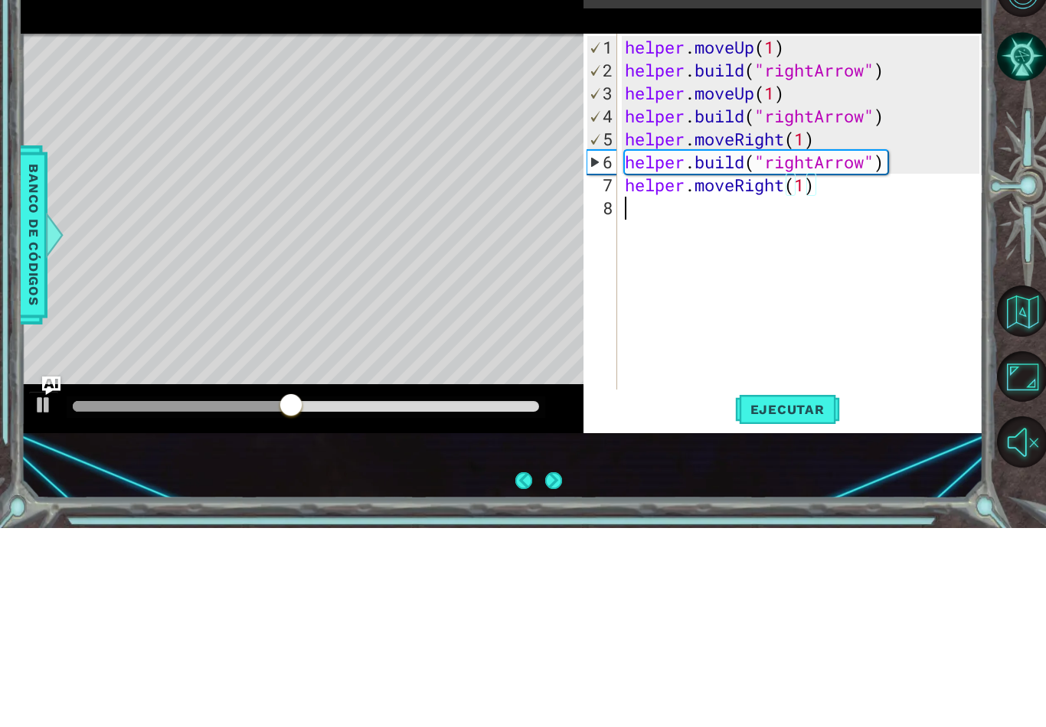
scroll to position [0, 0]
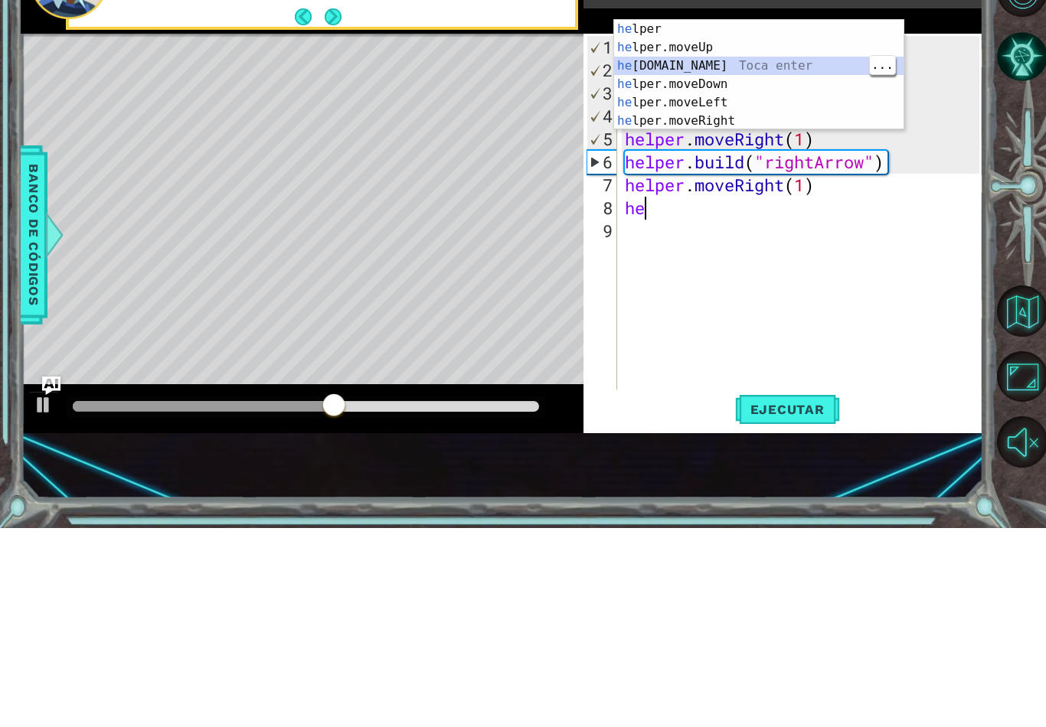
click at [755, 219] on div "he lper Toca enter he lper.moveUp Toca enter he [DOMAIN_NAME] Toca enter he lpe…" at bounding box center [758, 292] width 289 height 147
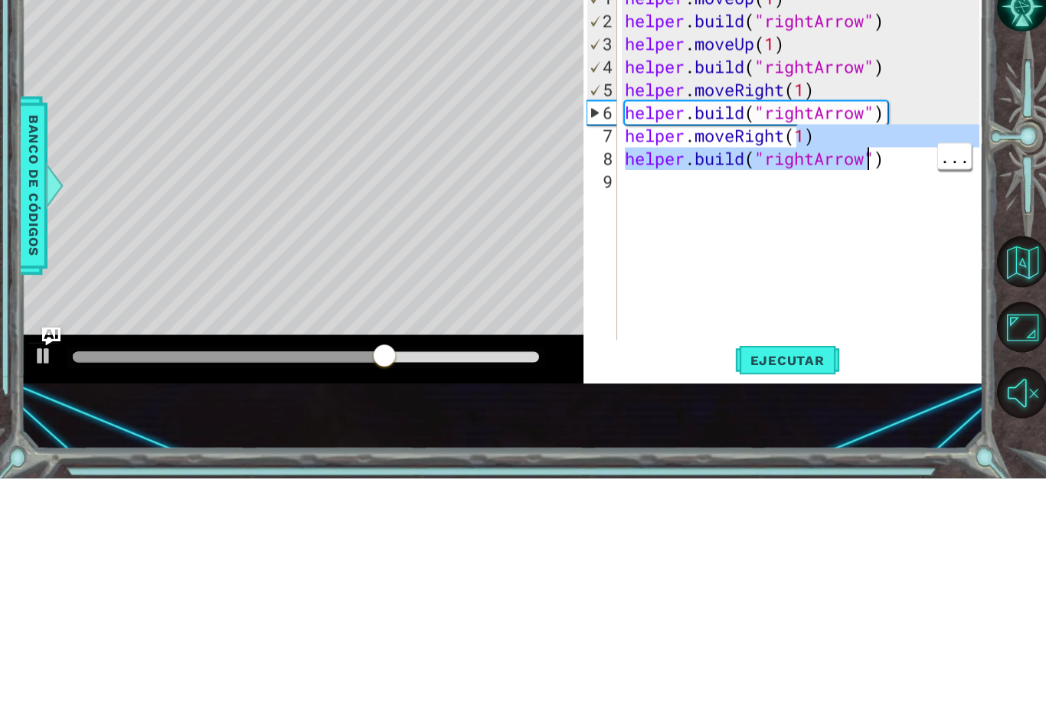
click at [797, 589] on button "Ejecutar" at bounding box center [787, 609] width 105 height 40
type textarea "[DOMAIN_NAME]("rightArrow")"
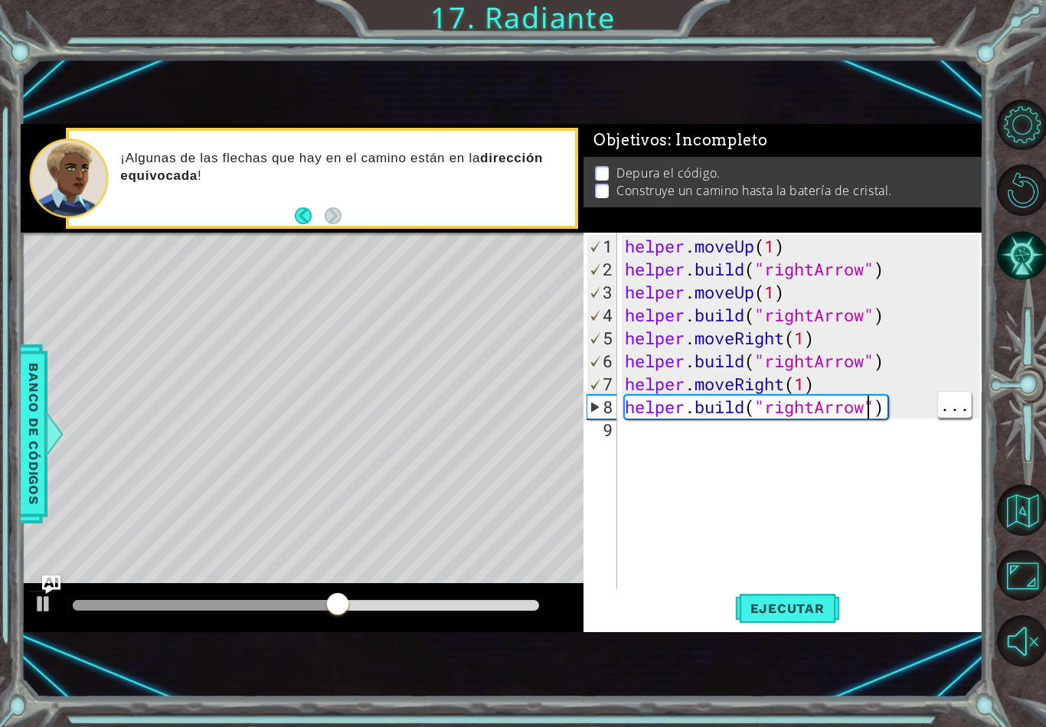
click at [639, 463] on div "helper . moveUp ( 1 ) helper . build ( "rightArrow" ) helper . moveUp ( 1 ) hel…" at bounding box center [804, 441] width 365 height 413
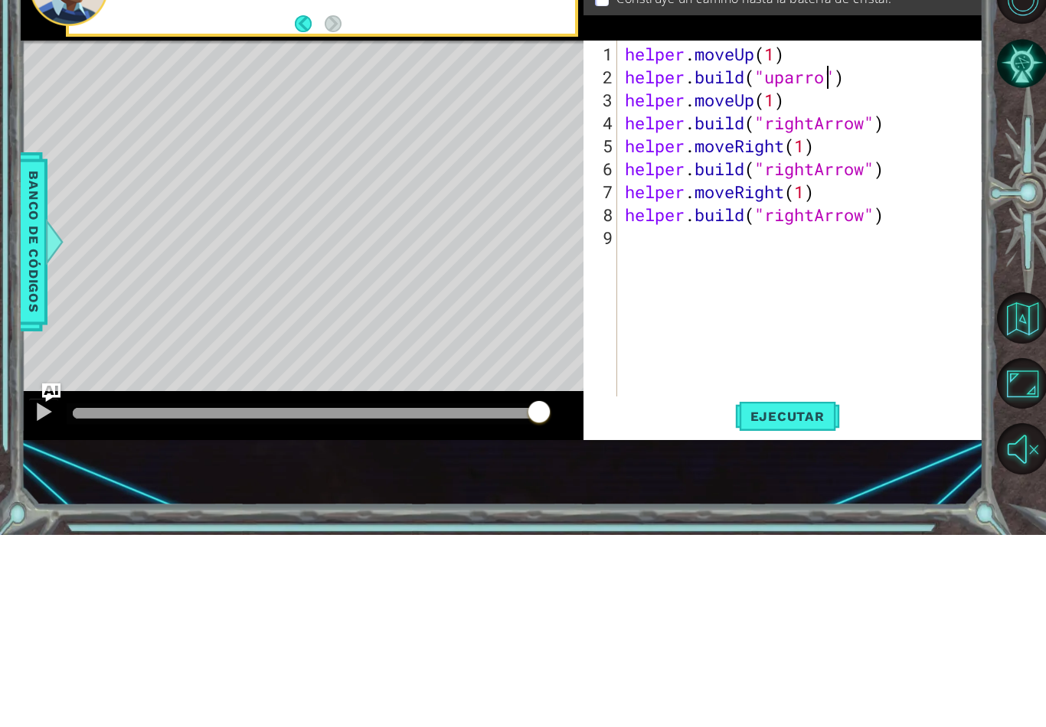
scroll to position [0, 9]
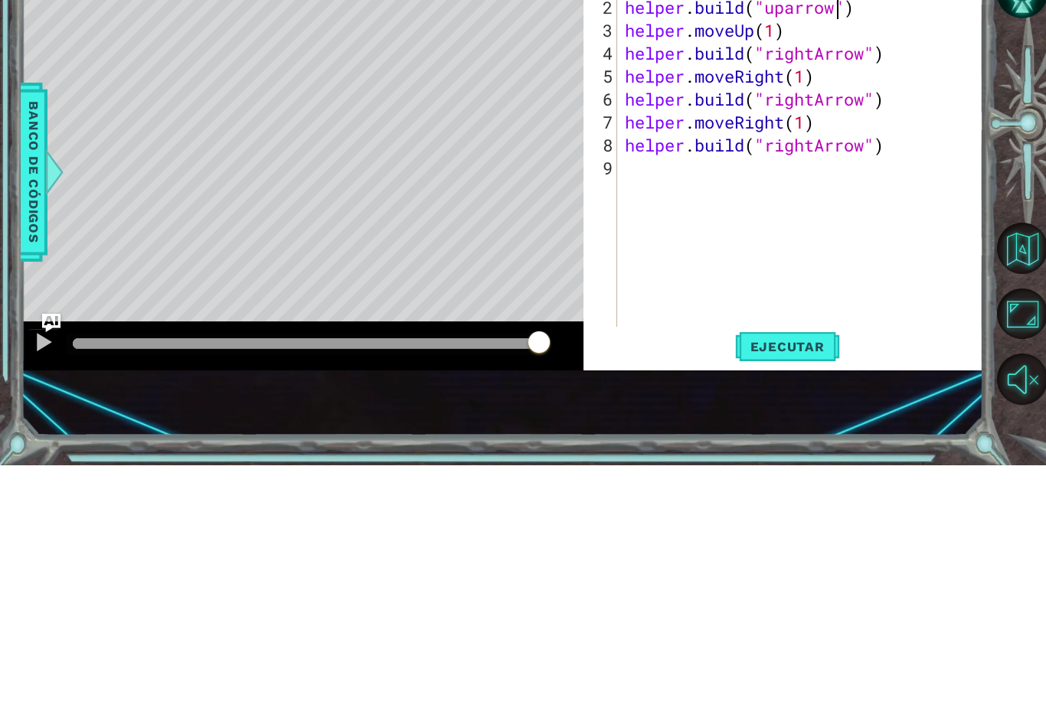
click at [781, 589] on button "Ejecutar" at bounding box center [787, 609] width 105 height 40
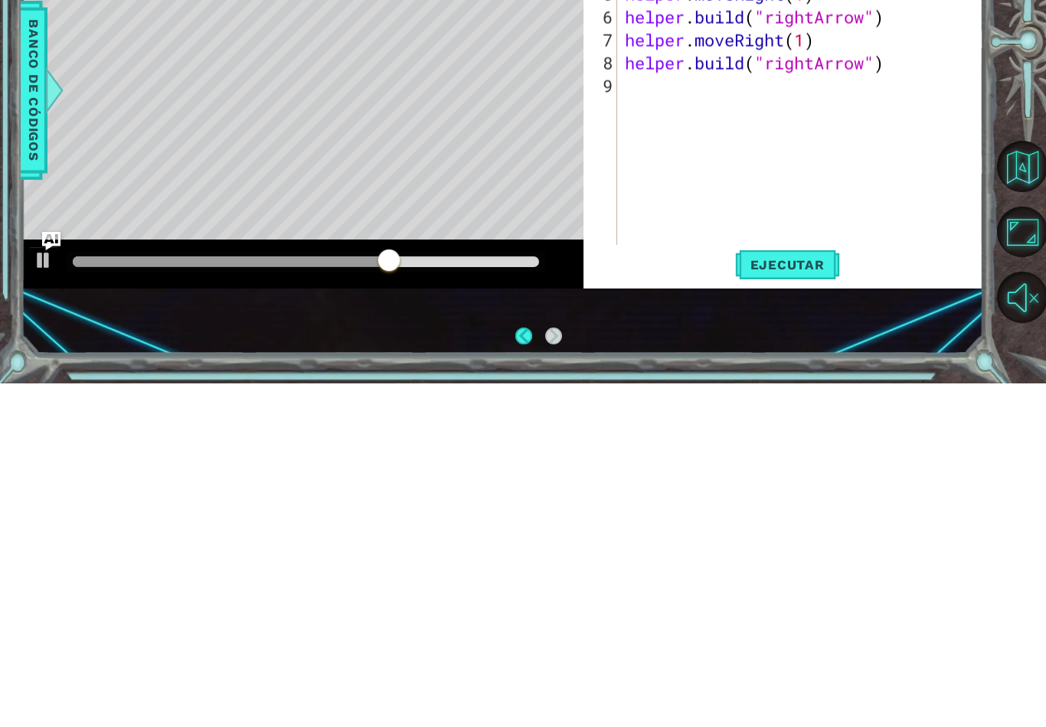
scroll to position [24, 0]
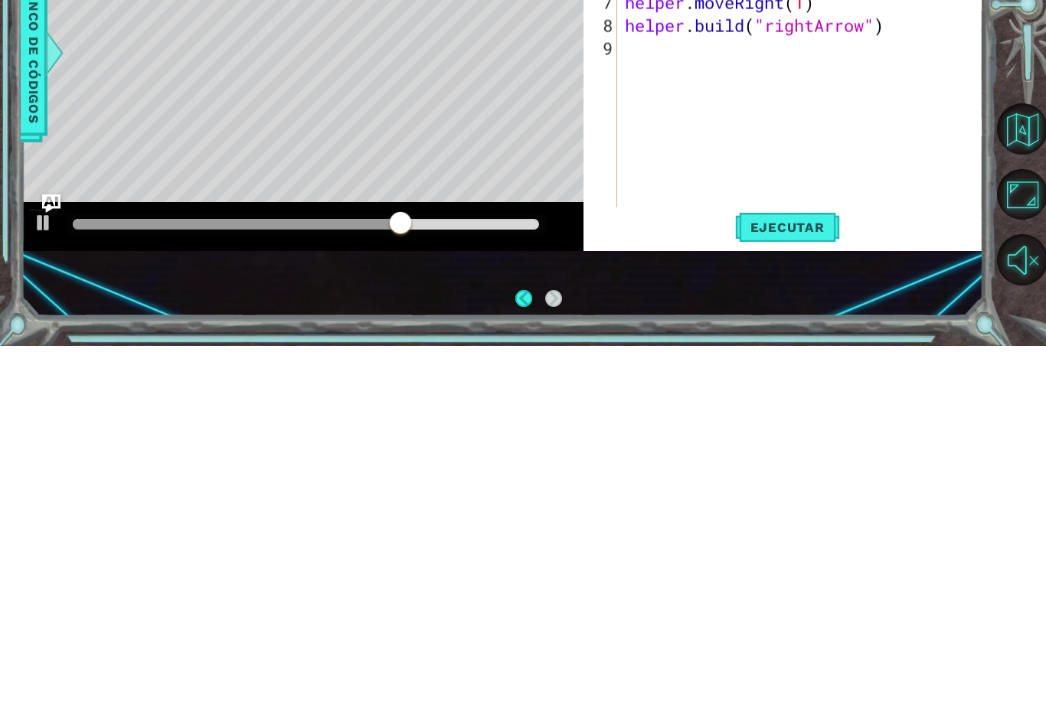
click at [774, 589] on button "Ejecutar" at bounding box center [787, 609] width 105 height 40
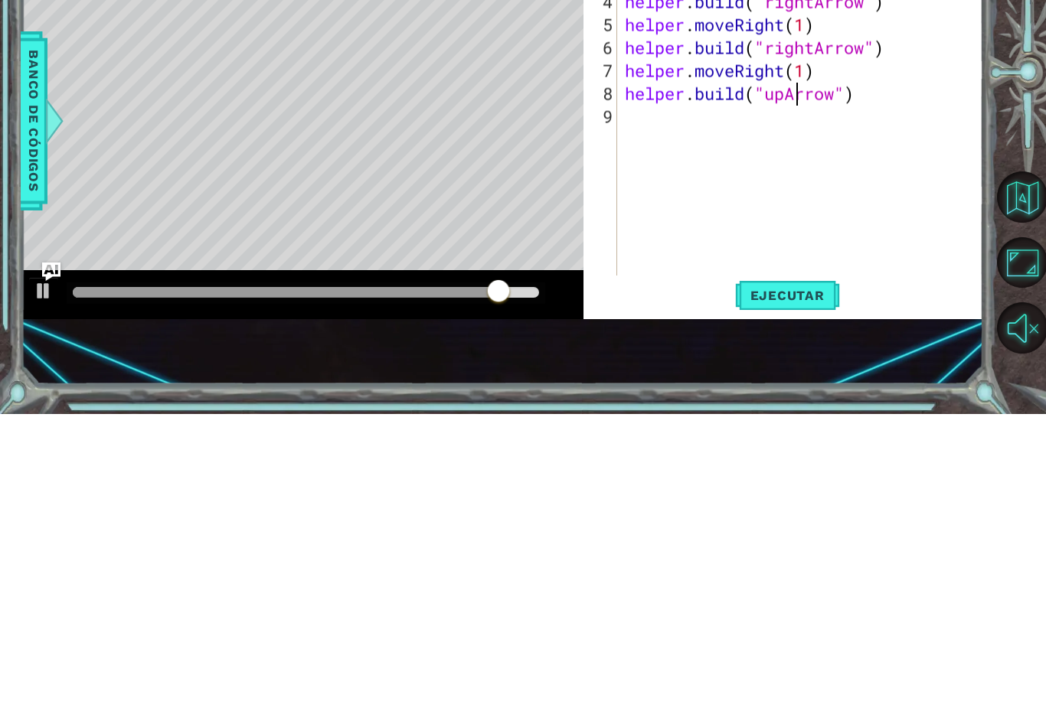
click at [804, 601] on span "Ejecutar" at bounding box center [787, 608] width 105 height 15
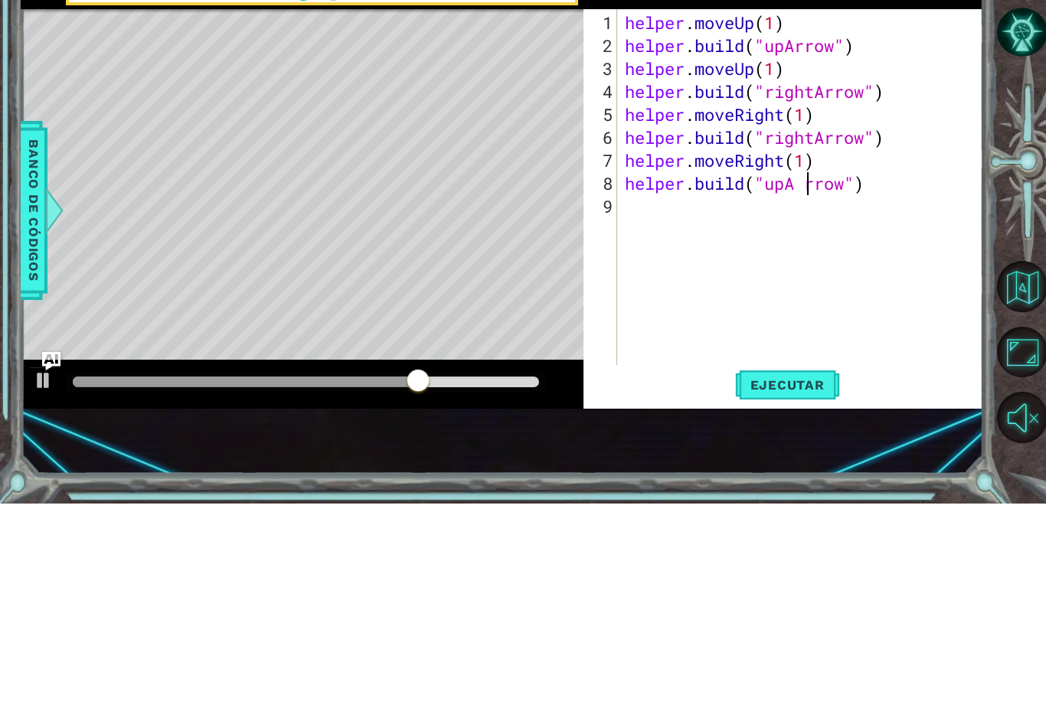
type textarea "[DOMAIN_NAME]("upArrow")"
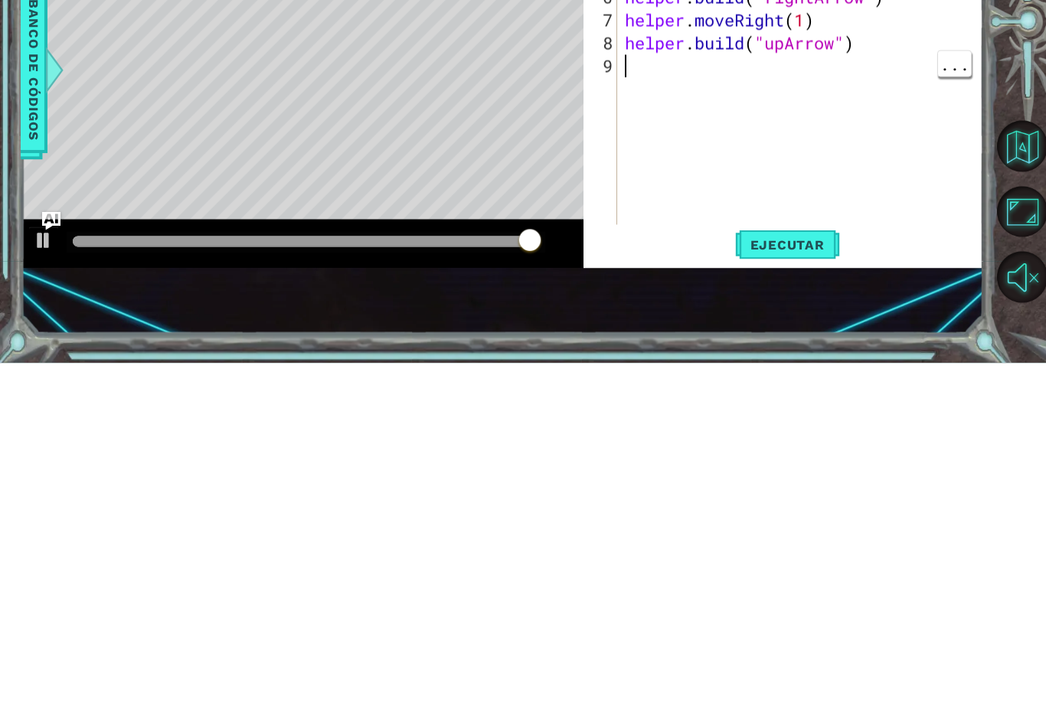
click at [793, 589] on button "Ejecutar" at bounding box center [787, 609] width 105 height 40
